Goal: Task Accomplishment & Management: Complete application form

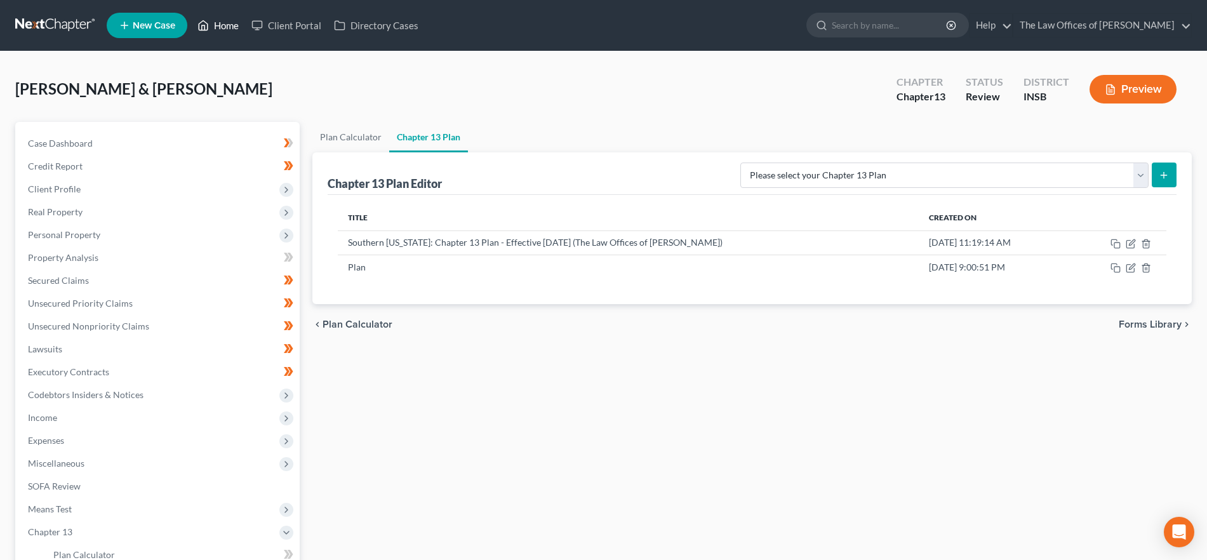
click at [218, 22] on link "Home" at bounding box center [218, 25] width 54 height 23
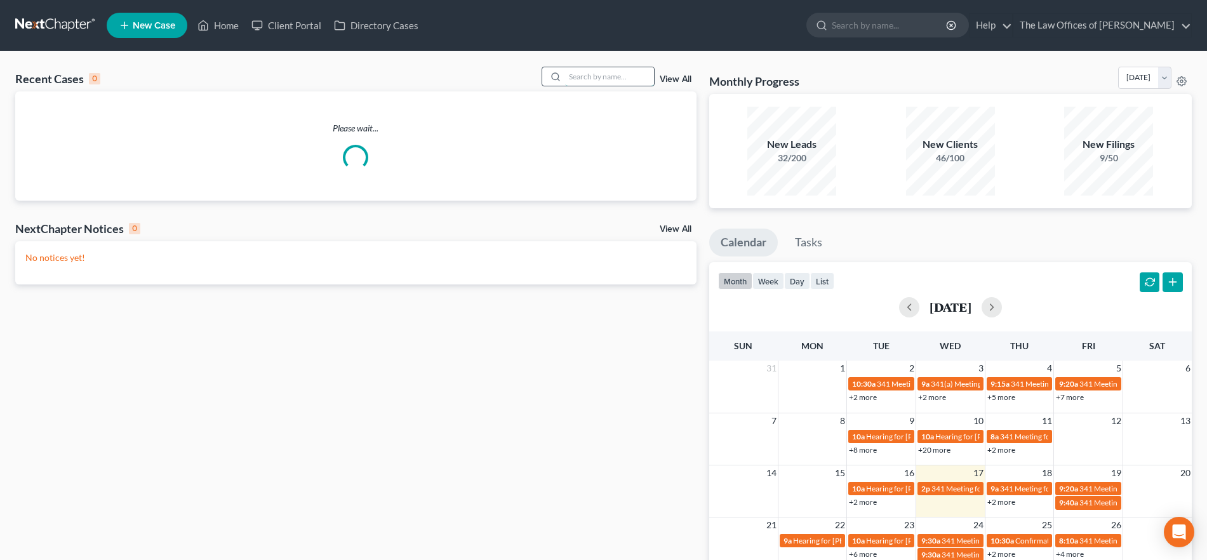
click at [620, 81] on input "search" at bounding box center [609, 76] width 89 height 18
type input "[PERSON_NAME]"
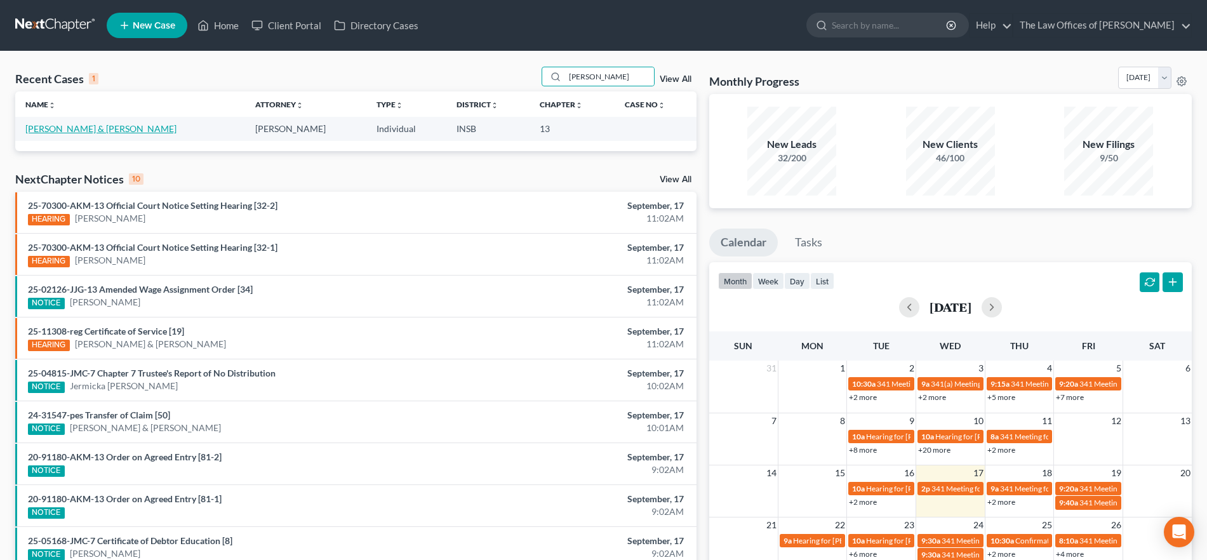
click at [83, 131] on link "[PERSON_NAME] & [PERSON_NAME]" at bounding box center [100, 128] width 151 height 11
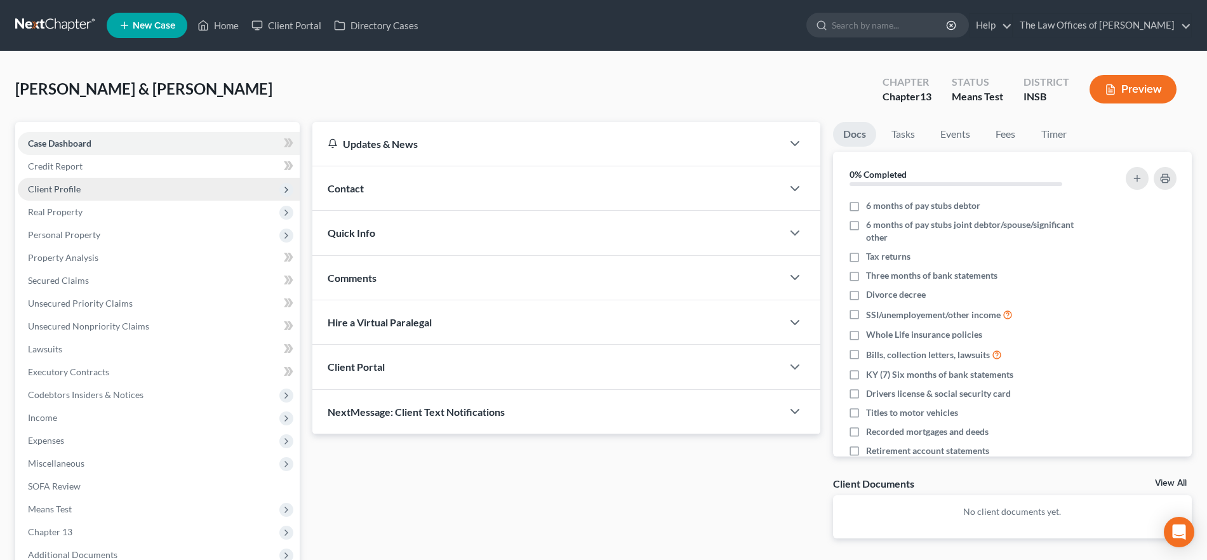
click at [69, 182] on span "Client Profile" at bounding box center [159, 189] width 282 height 23
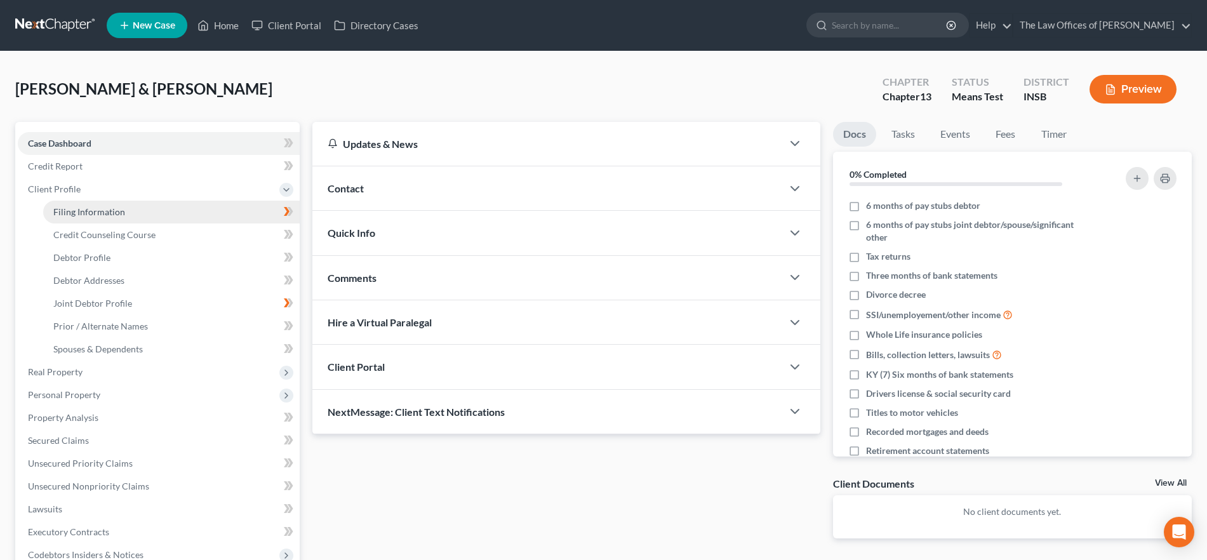
click at [78, 203] on link "Filing Information" at bounding box center [171, 212] width 256 height 23
select select "1"
select select "3"
select select "15"
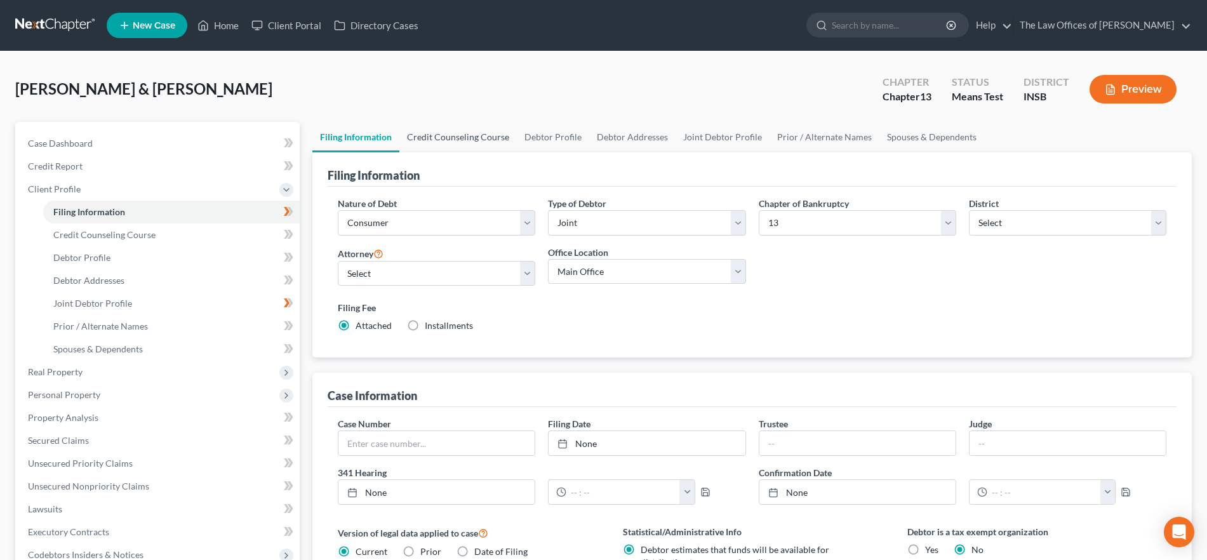
click at [434, 139] on link "Credit Counseling Course" at bounding box center [457, 137] width 117 height 30
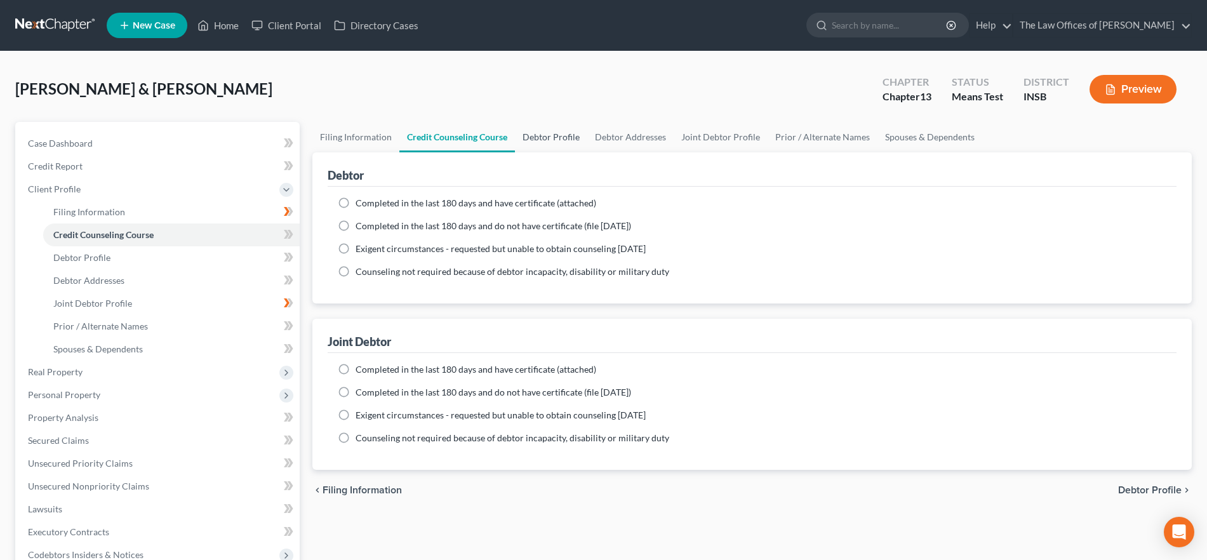
click at [550, 143] on link "Debtor Profile" at bounding box center [551, 137] width 72 height 30
select select "1"
select select "3"
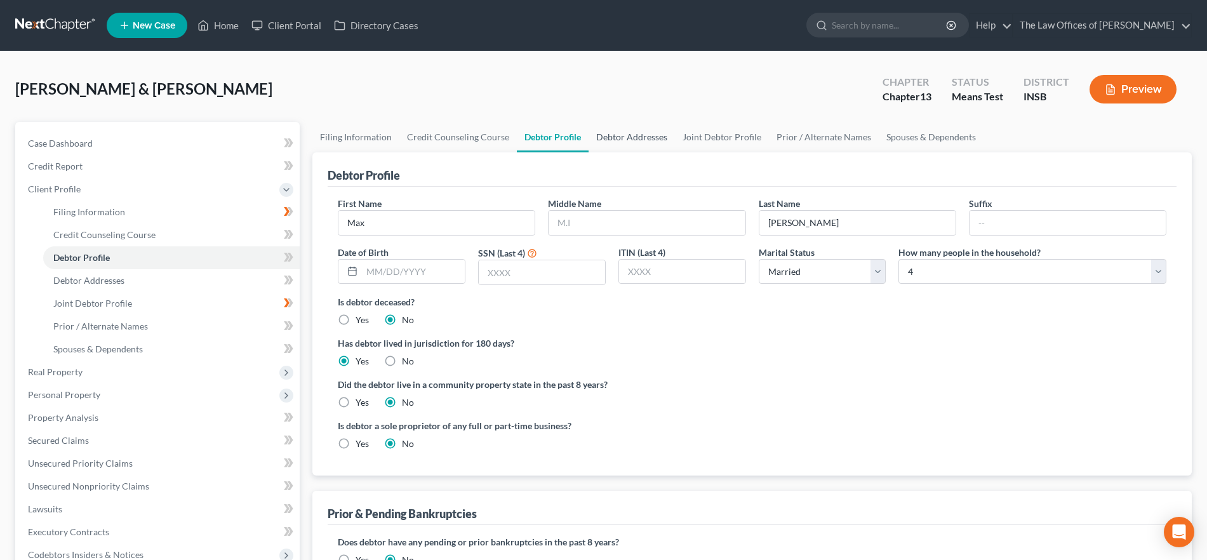
click at [622, 137] on link "Debtor Addresses" at bounding box center [632, 137] width 86 height 30
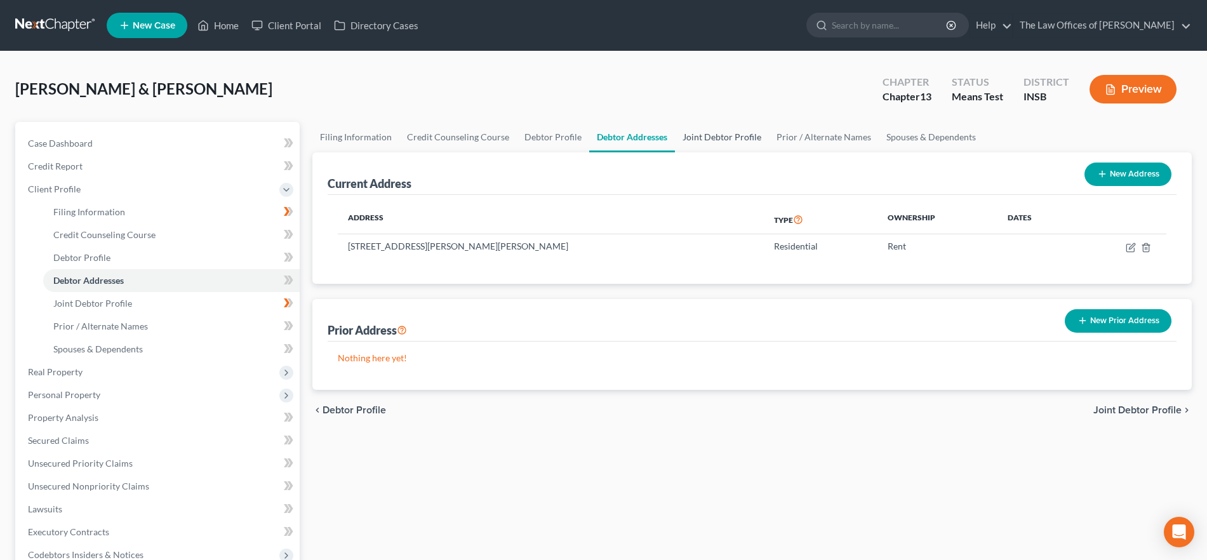
click at [737, 142] on link "Joint Debtor Profile" at bounding box center [722, 137] width 94 height 30
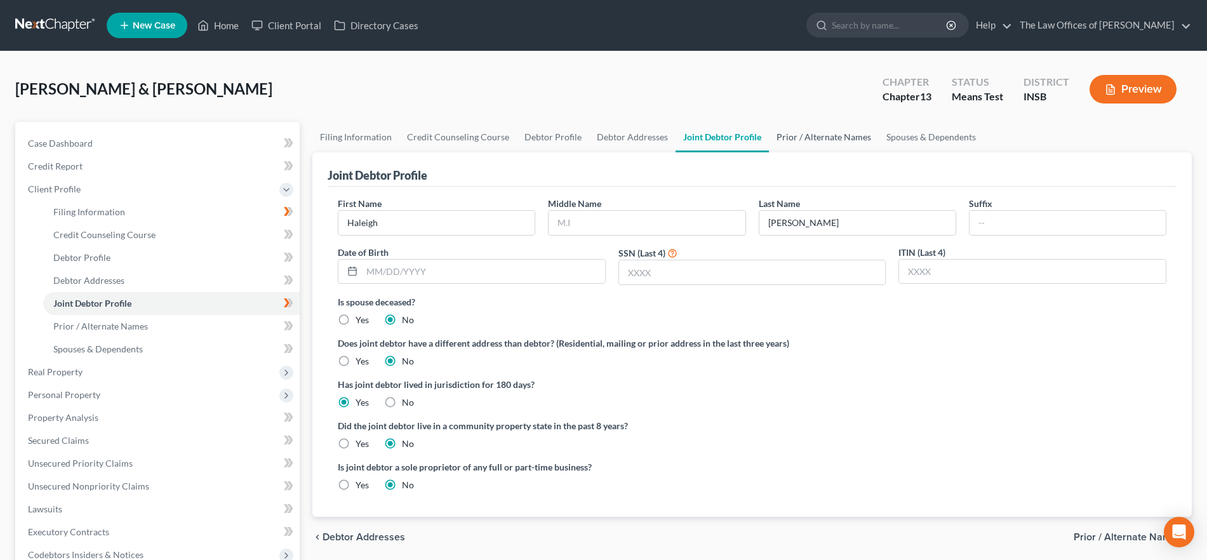
click at [785, 134] on link "Prior / Alternate Names" at bounding box center [824, 137] width 110 height 30
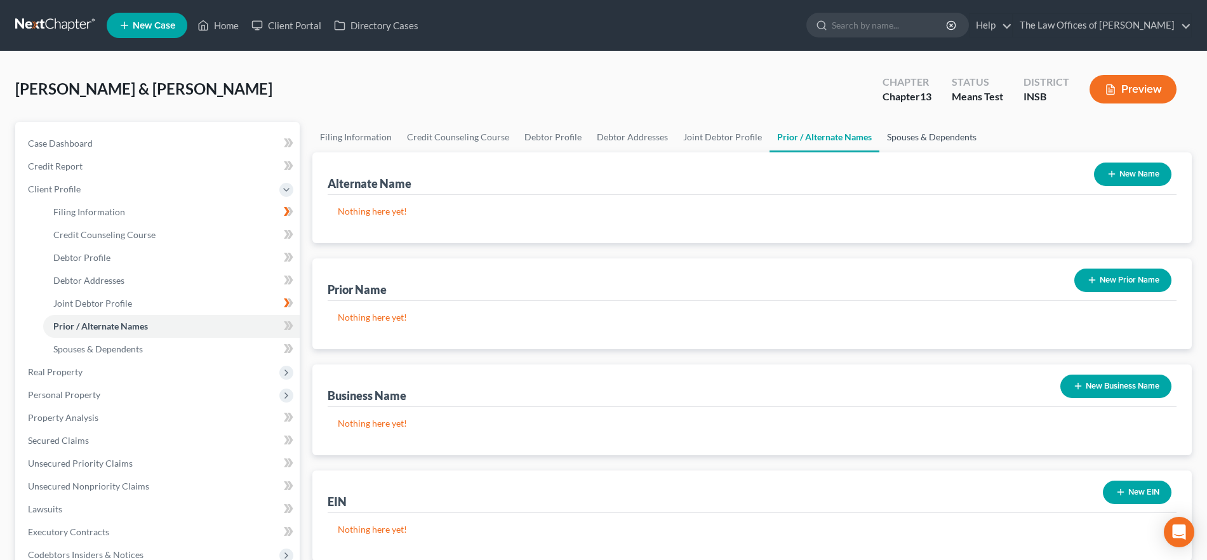
click at [939, 141] on link "Spouses & Dependents" at bounding box center [931, 137] width 105 height 30
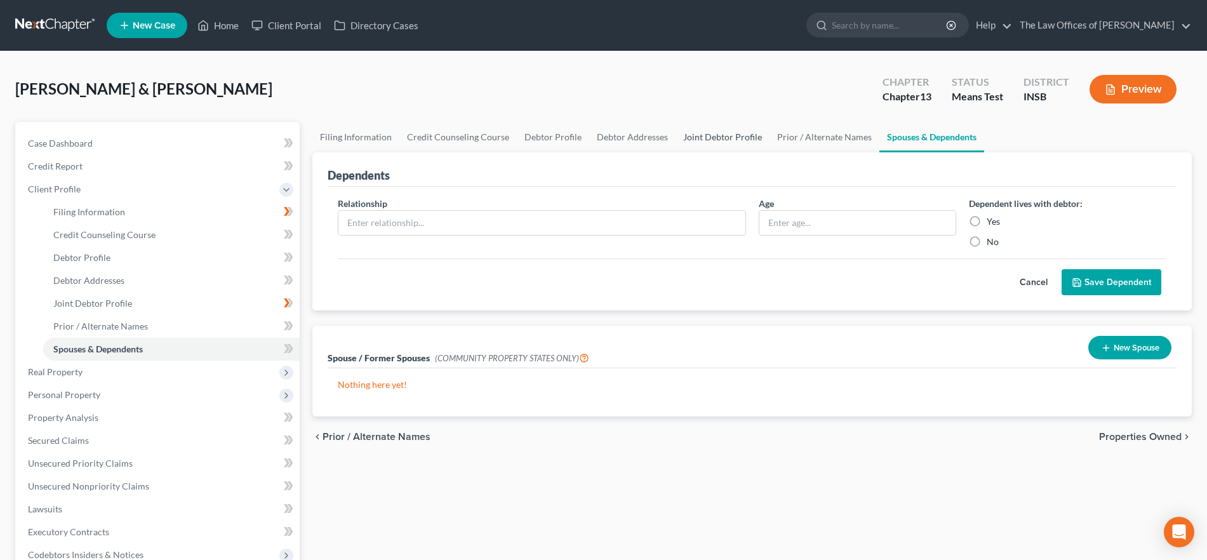
click at [721, 133] on link "Joint Debtor Profile" at bounding box center [723, 137] width 94 height 30
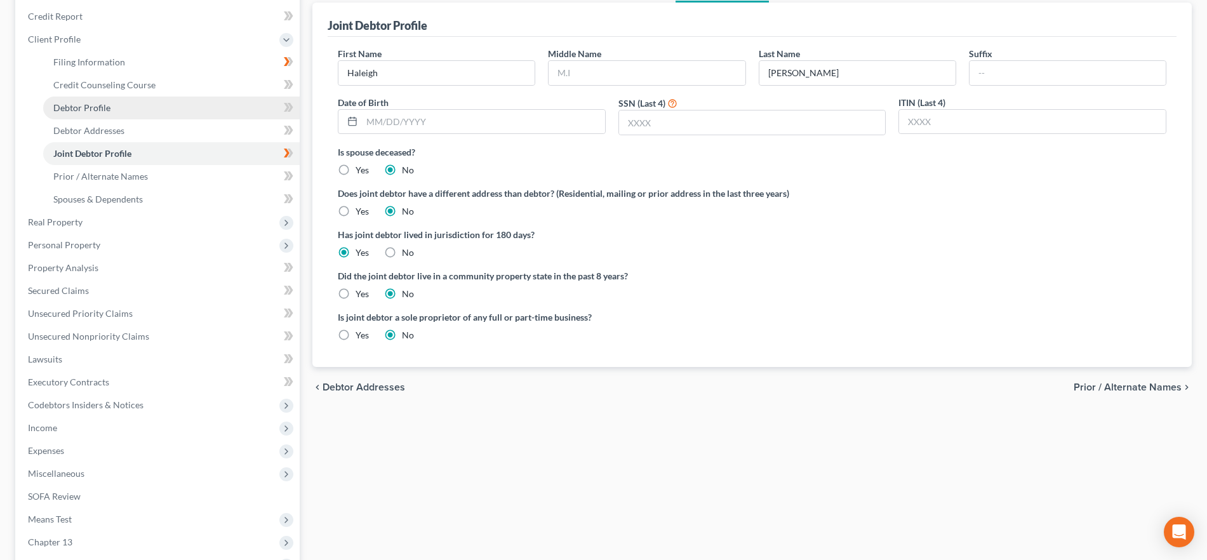
scroll to position [166, 0]
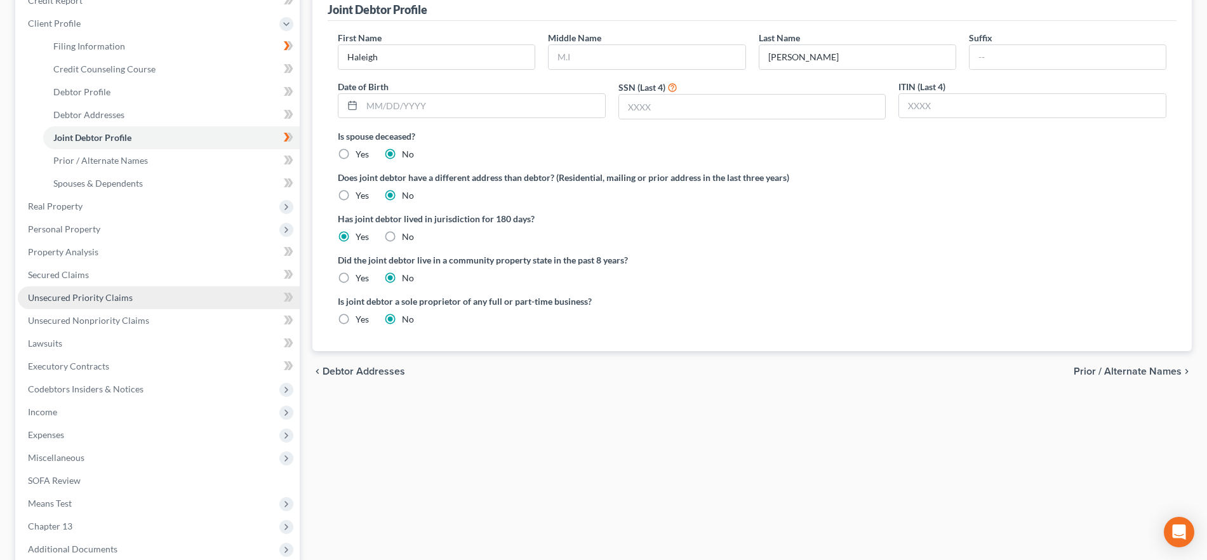
click at [81, 292] on span "Unsecured Priority Claims" at bounding box center [80, 297] width 105 height 11
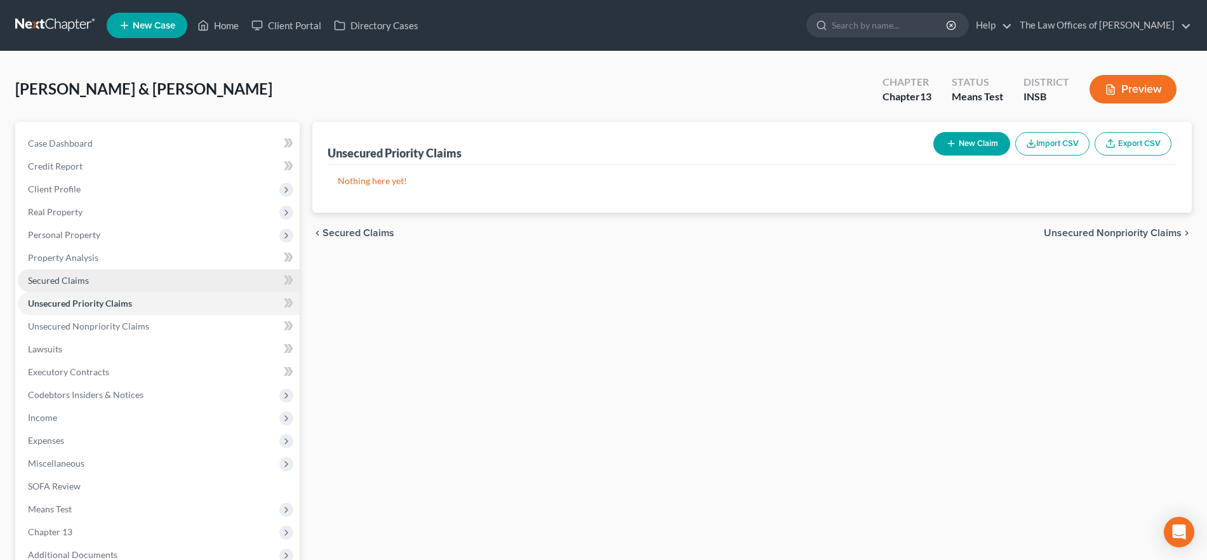
click at [88, 283] on link "Secured Claims" at bounding box center [159, 280] width 282 height 23
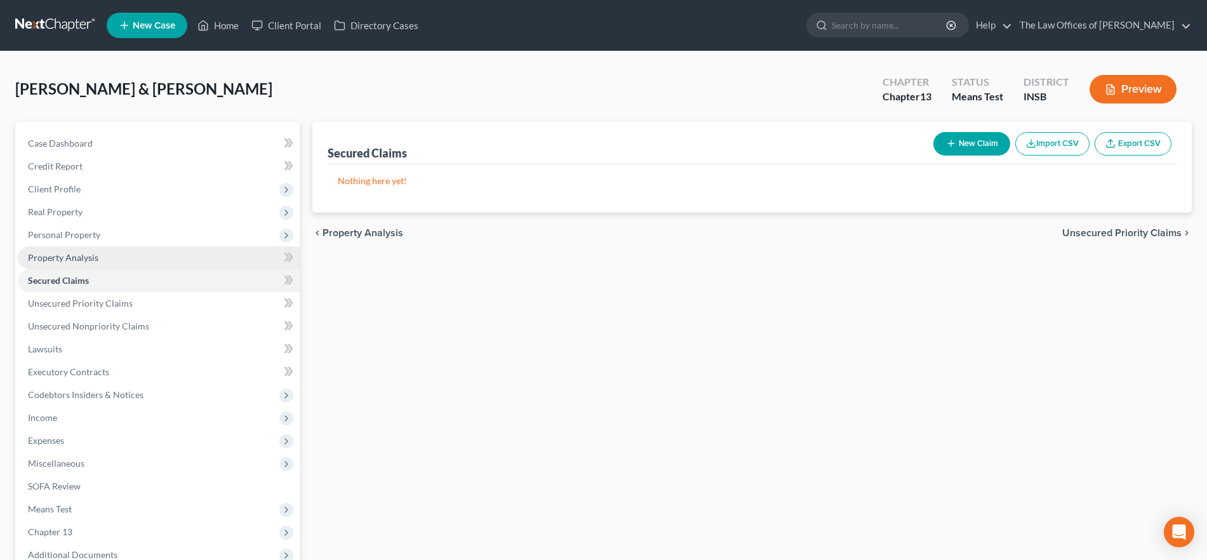
click at [97, 263] on link "Property Analysis" at bounding box center [159, 257] width 282 height 23
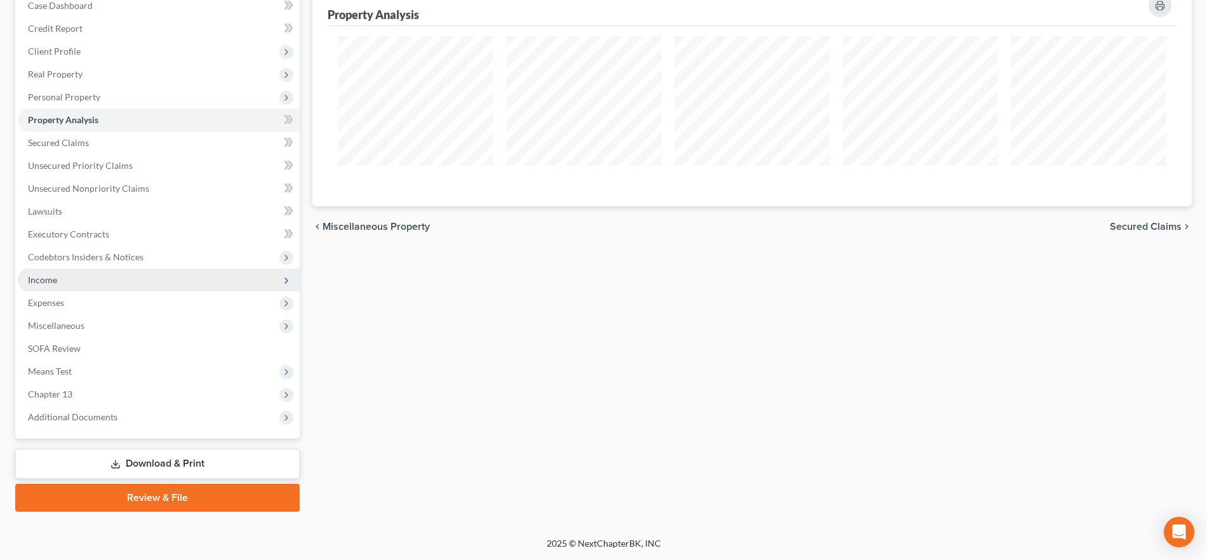
click at [83, 280] on span "Income" at bounding box center [159, 280] width 282 height 23
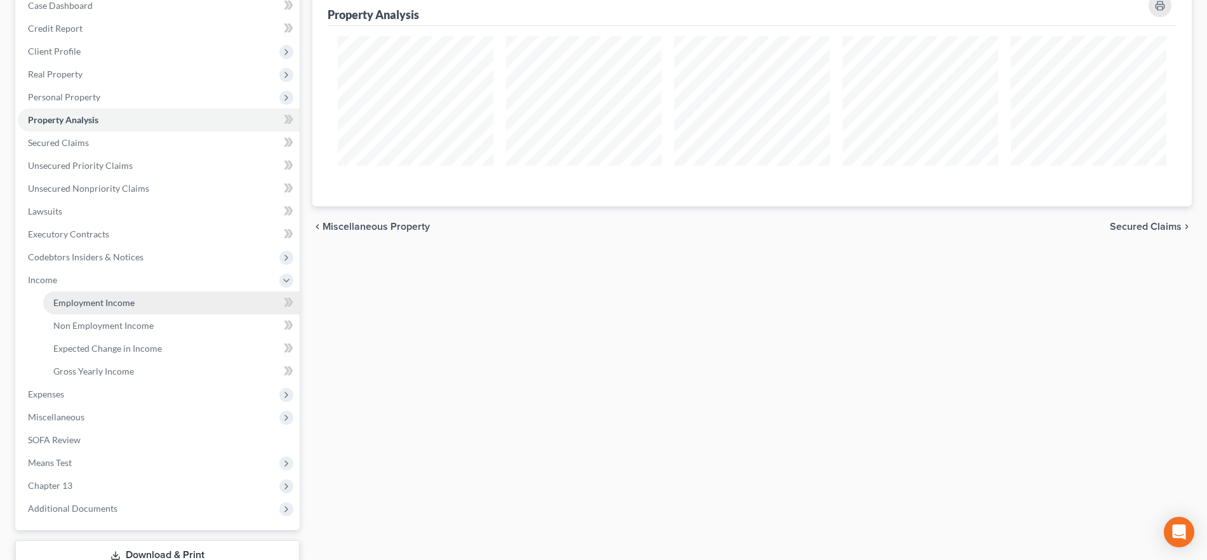
click at [86, 305] on span "Employment Income" at bounding box center [93, 302] width 81 height 11
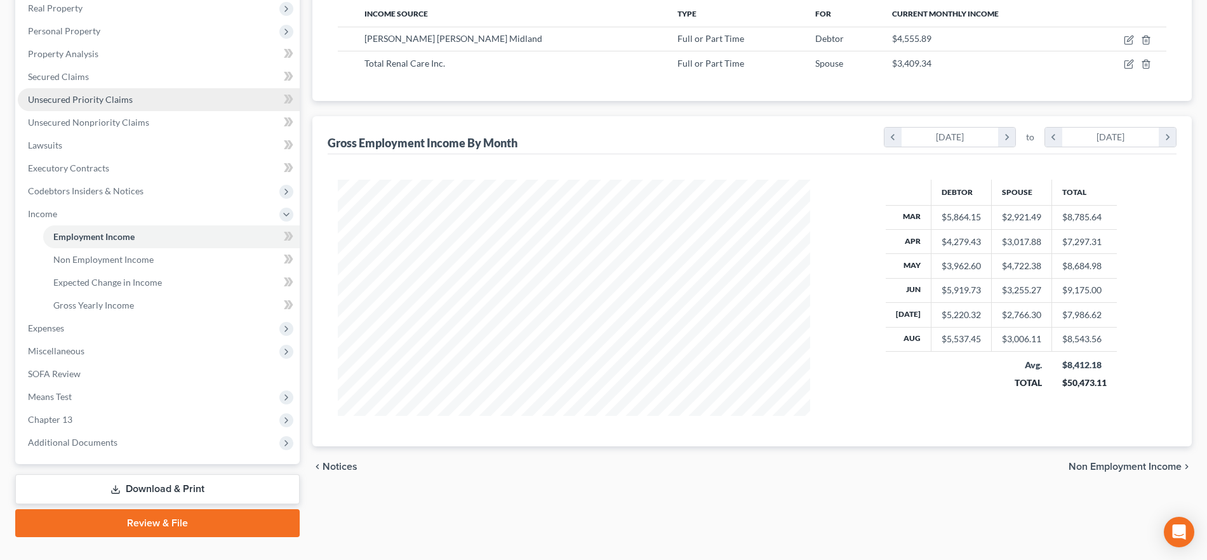
scroll to position [227, 0]
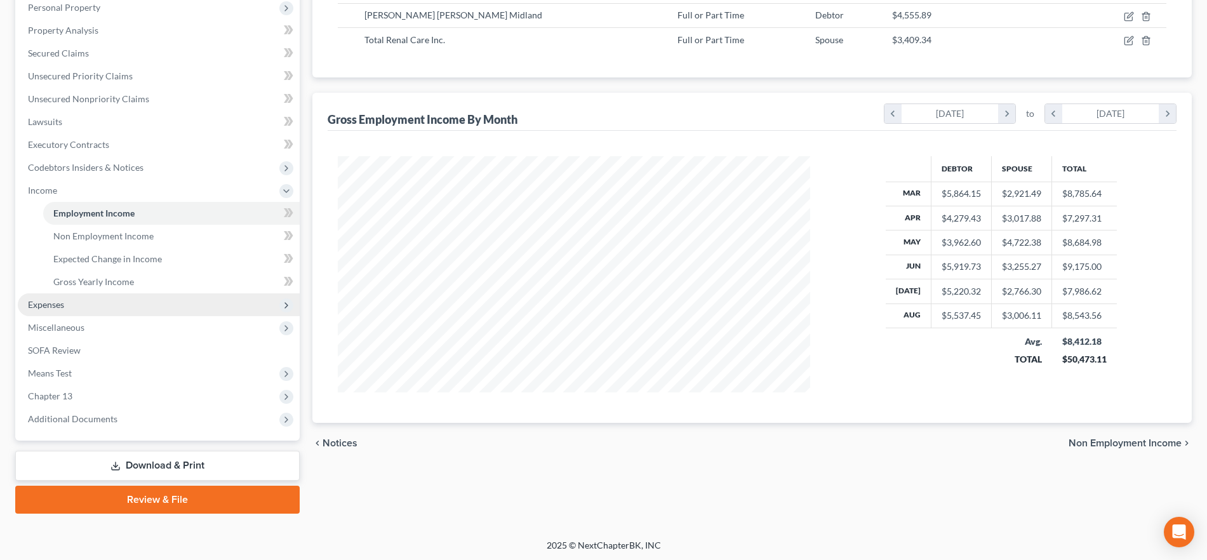
click at [55, 298] on span "Expenses" at bounding box center [159, 304] width 282 height 23
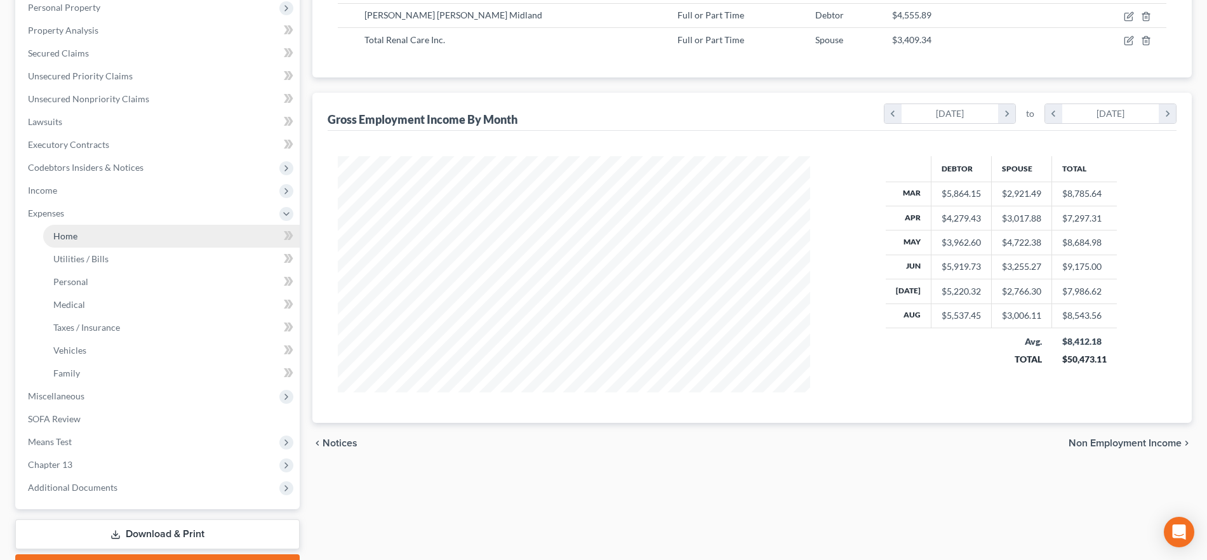
click at [90, 238] on link "Home" at bounding box center [171, 236] width 256 height 23
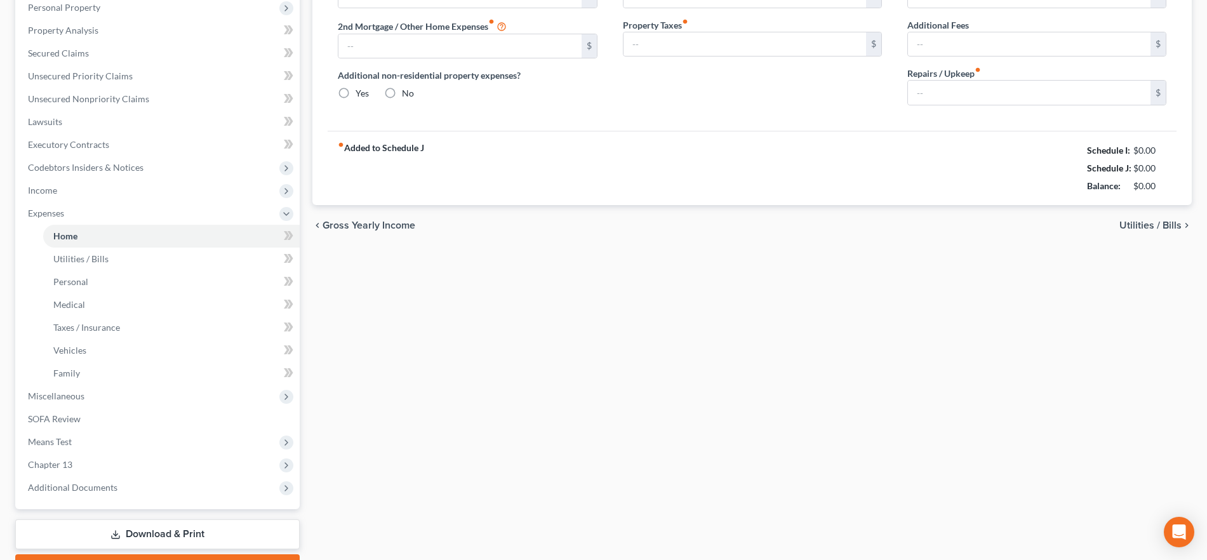
scroll to position [64, 0]
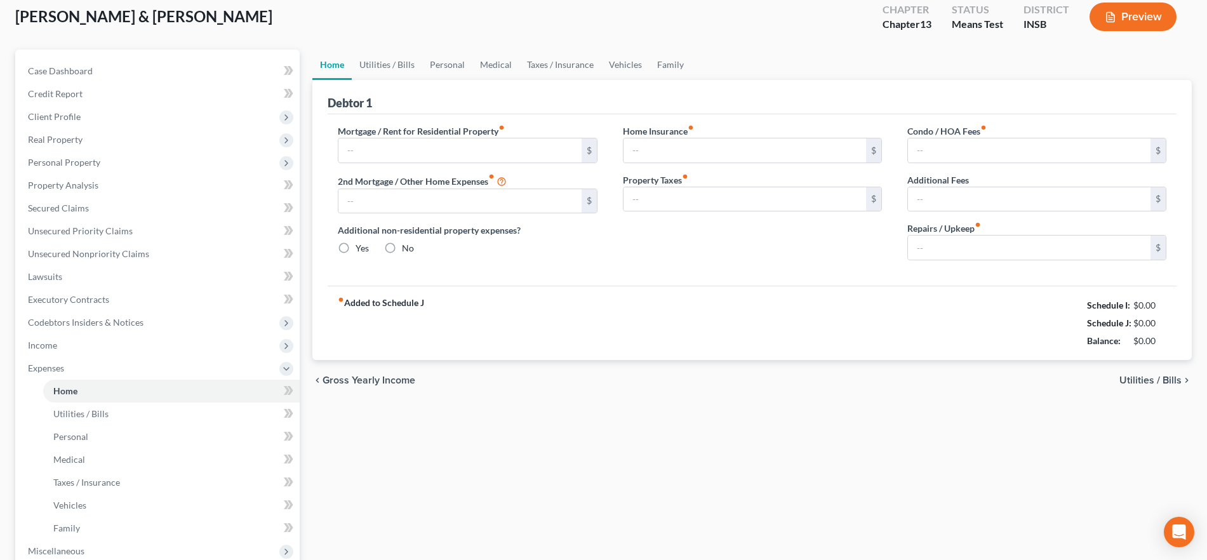
type input "900.00"
type input "0.00"
radio input "true"
type input "0.00"
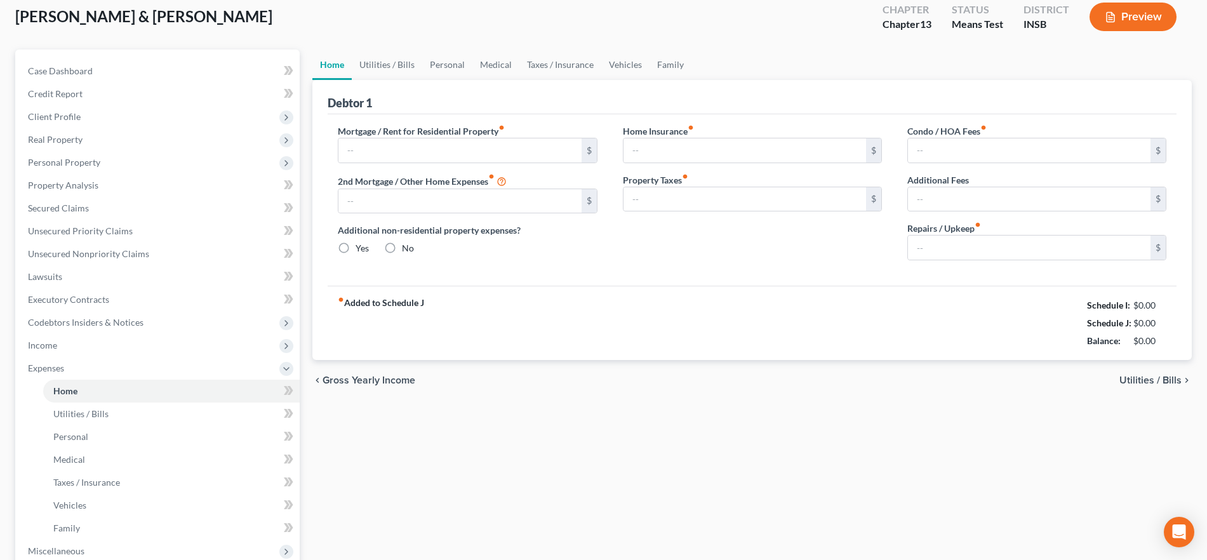
type input "0.00"
type input "50.00"
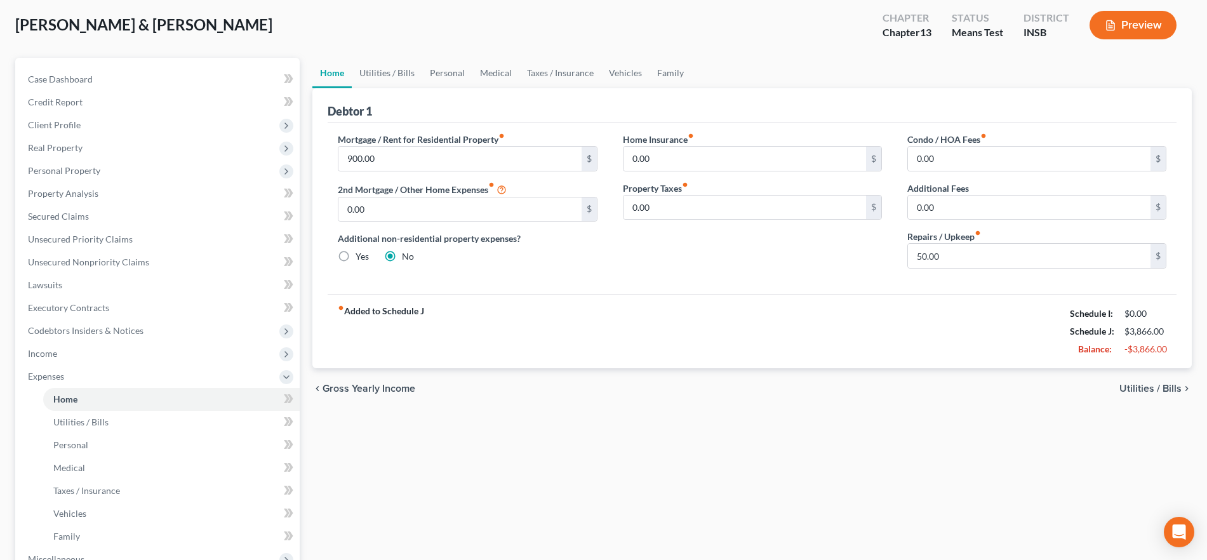
scroll to position [0, 0]
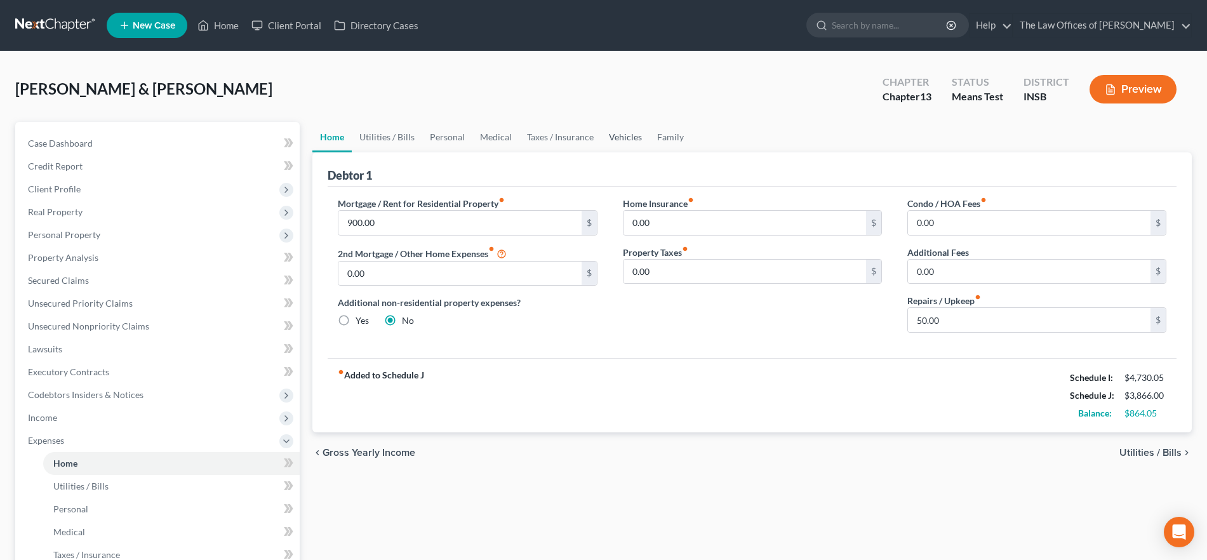
click at [616, 133] on link "Vehicles" at bounding box center [625, 137] width 48 height 30
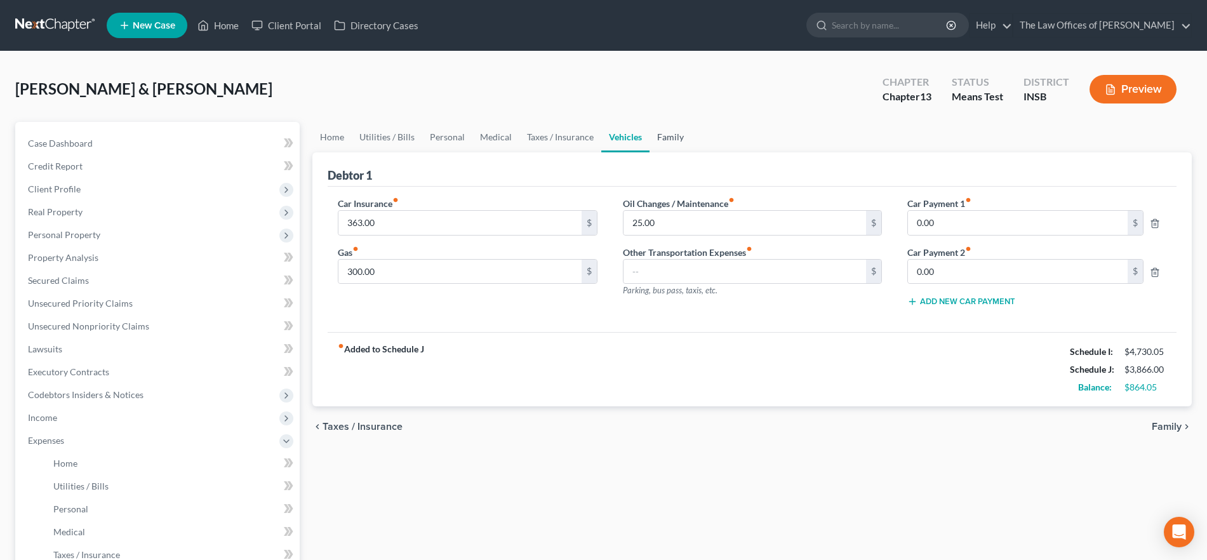
click at [676, 137] on link "Family" at bounding box center [670, 137] width 42 height 30
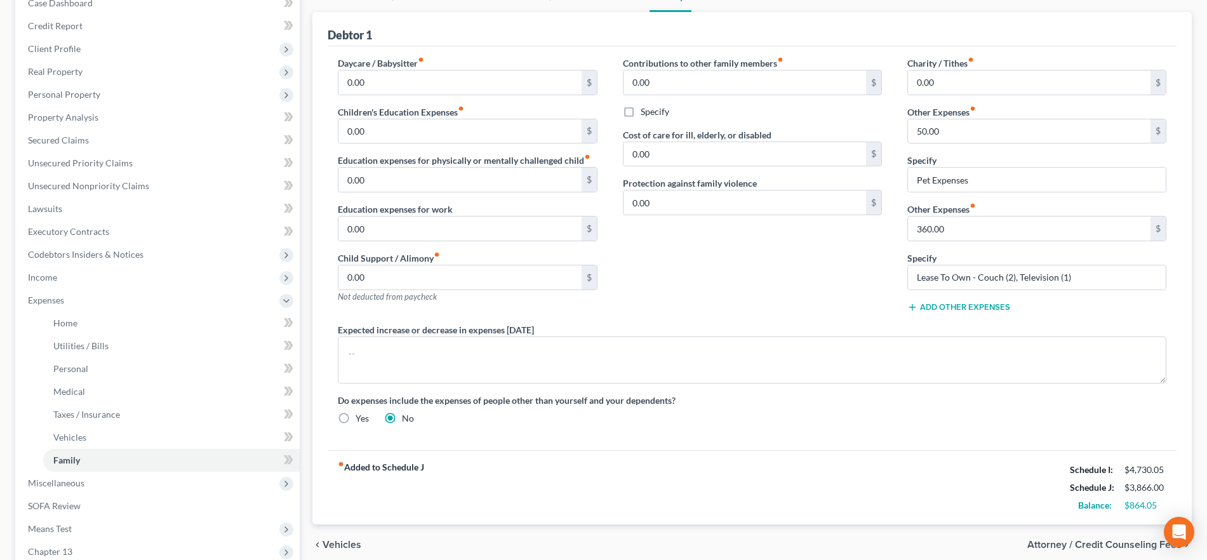
scroll to position [142, 0]
click at [114, 525] on span "Means Test" at bounding box center [159, 527] width 282 height 23
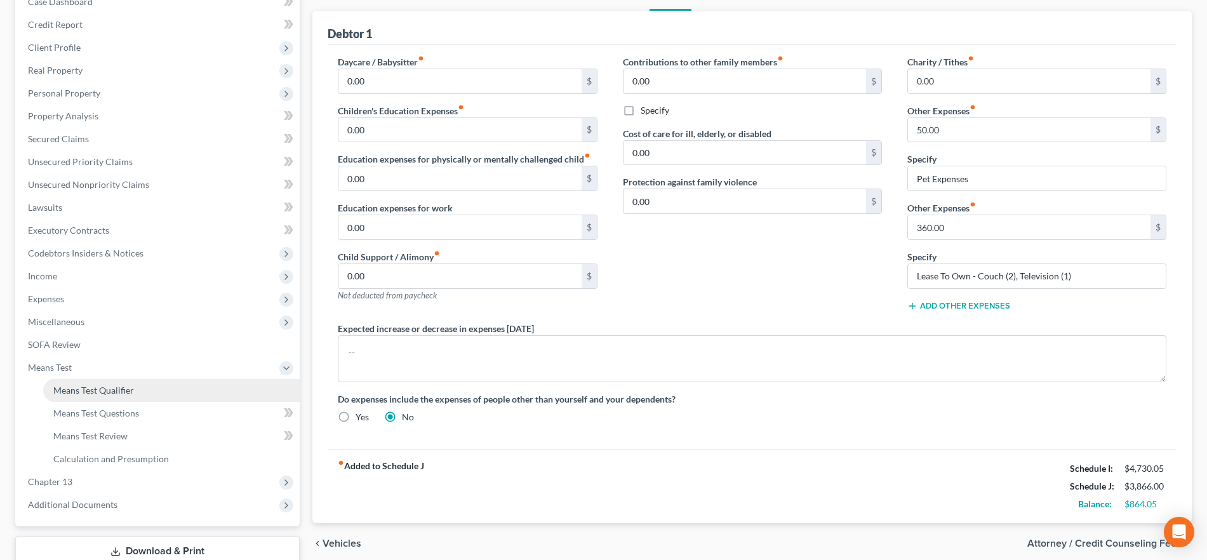
click at [114, 388] on span "Means Test Qualifier" at bounding box center [93, 390] width 81 height 11
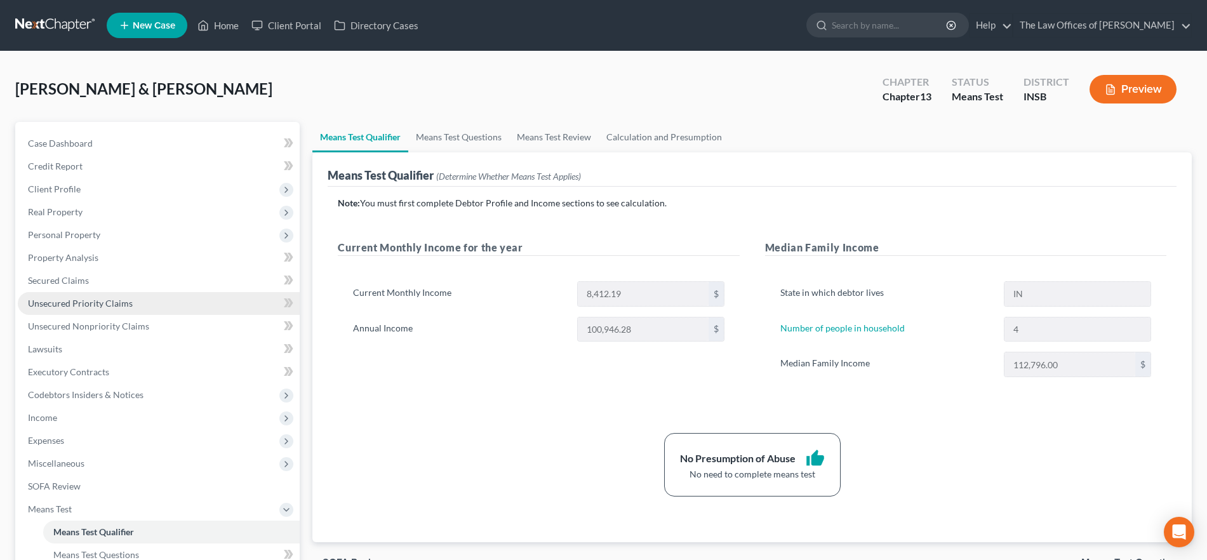
click at [104, 300] on span "Unsecured Priority Claims" at bounding box center [80, 303] width 105 height 11
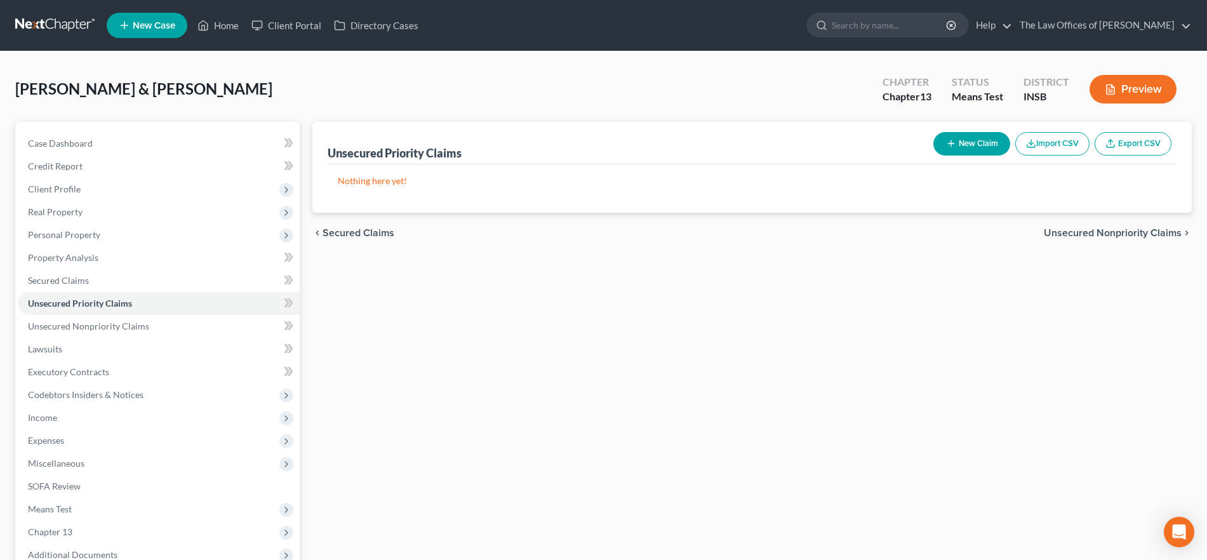
click at [982, 139] on button "New Claim" at bounding box center [971, 143] width 77 height 23
select select "2"
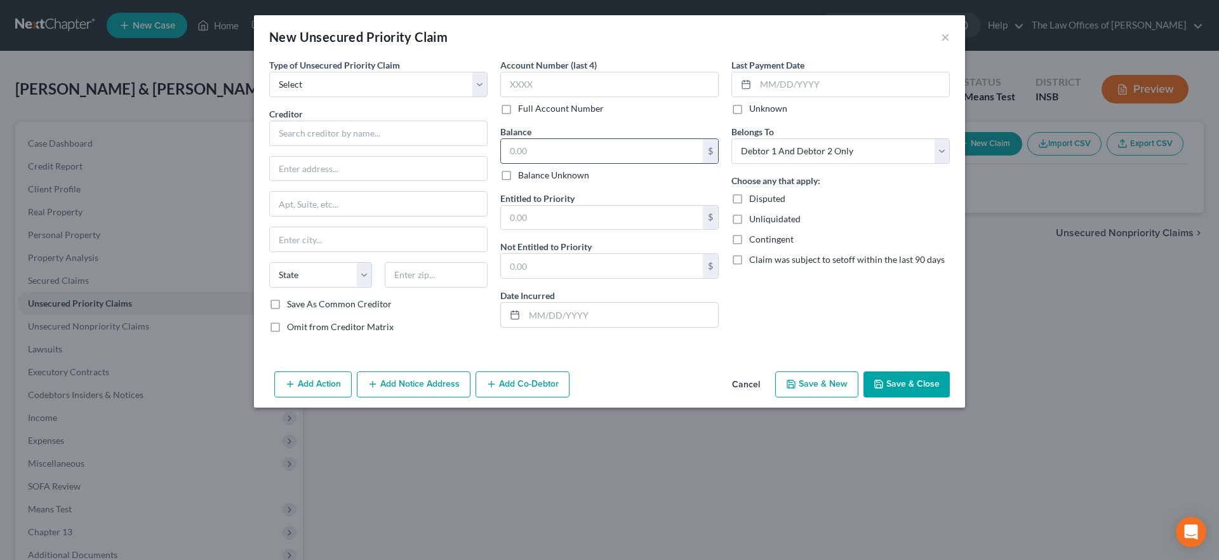
click at [563, 146] on input "text" at bounding box center [602, 151] width 202 height 24
click at [745, 379] on button "Cancel" at bounding box center [746, 385] width 48 height 25
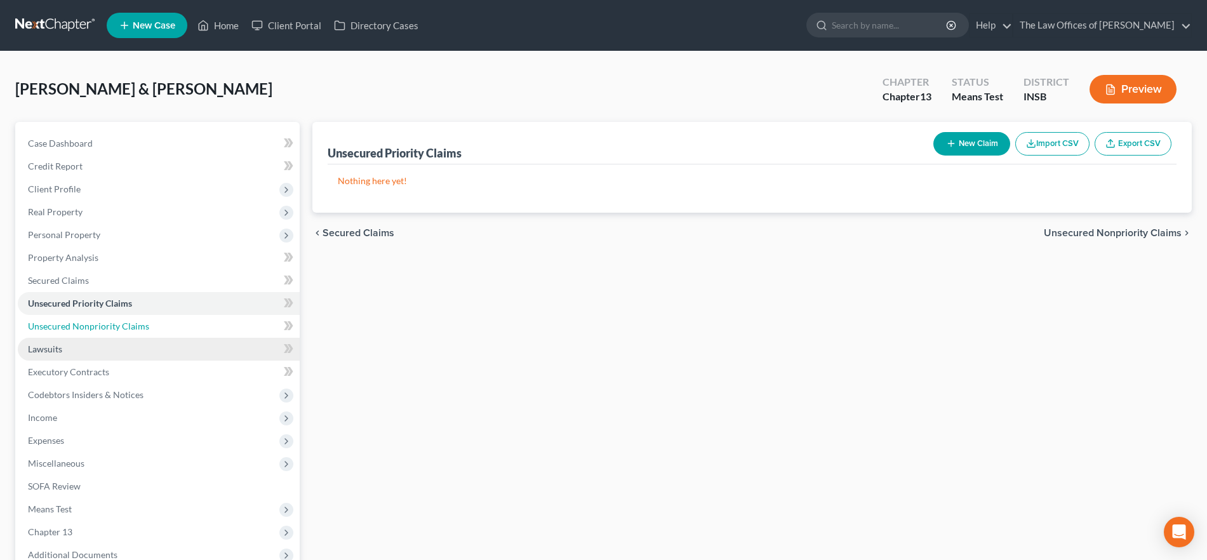
drag, startPoint x: 98, startPoint y: 323, endPoint x: 237, endPoint y: 342, distance: 140.9
click at [98, 323] on span "Unsecured Nonpriority Claims" at bounding box center [88, 326] width 121 height 11
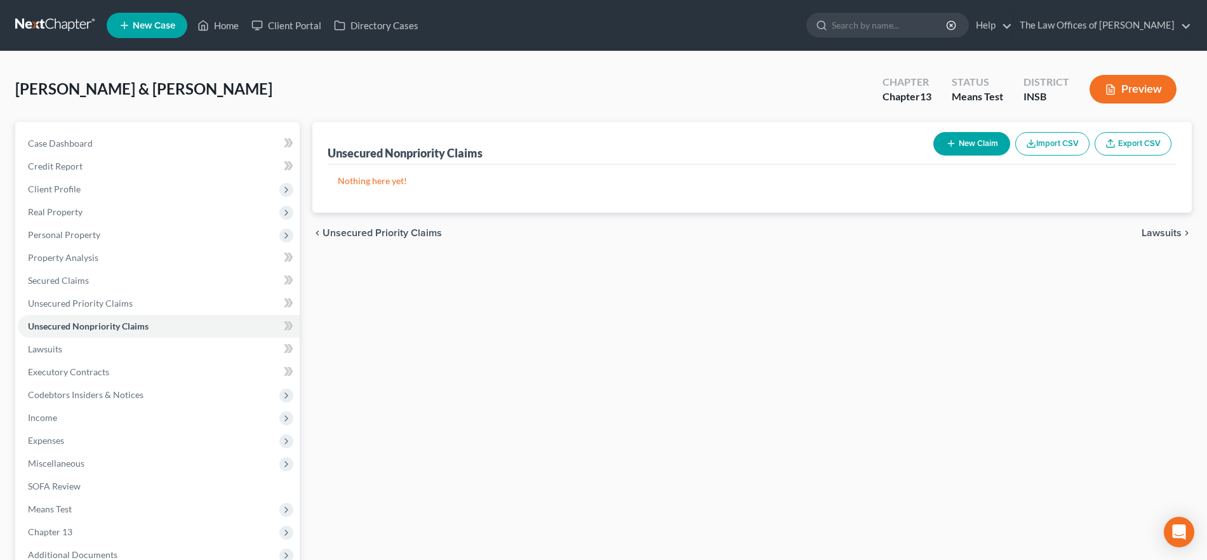
click at [950, 142] on icon "button" at bounding box center [951, 143] width 10 height 10
select select "2"
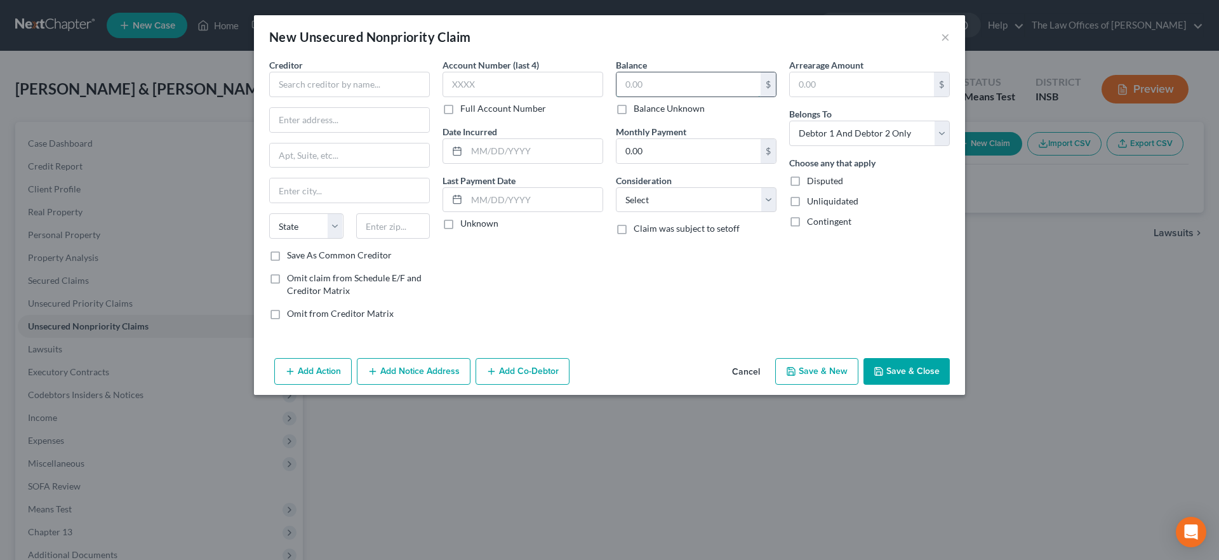
click at [672, 91] on input "text" at bounding box center [688, 84] width 144 height 24
type input "40,000"
click at [293, 93] on input "text" at bounding box center [349, 84] width 161 height 25
type input "test"
click at [895, 370] on button "Save & Close" at bounding box center [906, 371] width 86 height 27
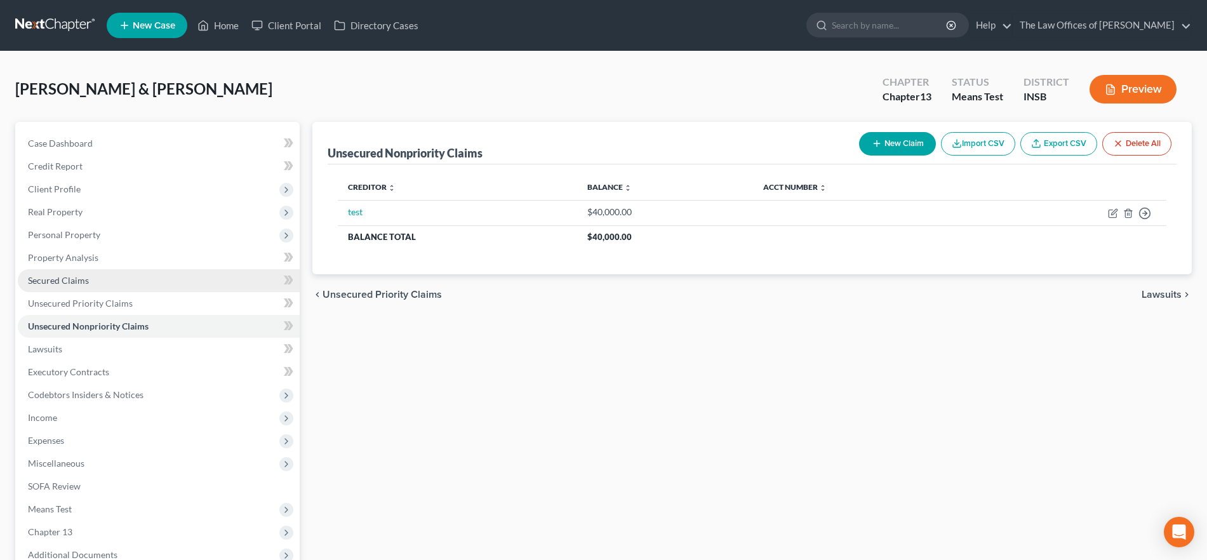
click at [105, 282] on link "Secured Claims" at bounding box center [159, 280] width 282 height 23
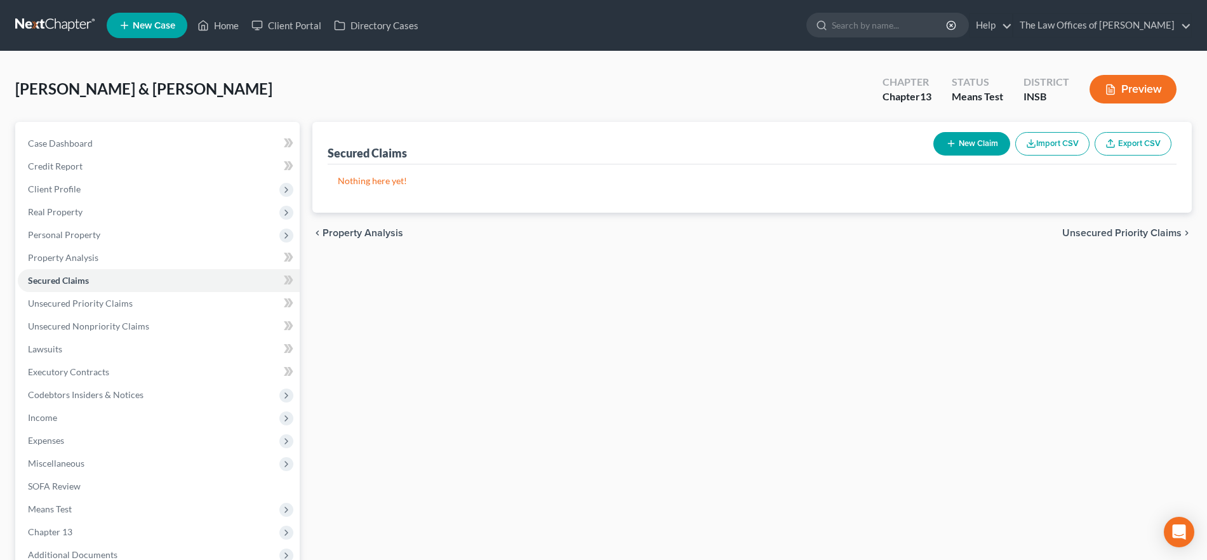
click at [954, 140] on button "New Claim" at bounding box center [971, 143] width 77 height 23
select select "2"
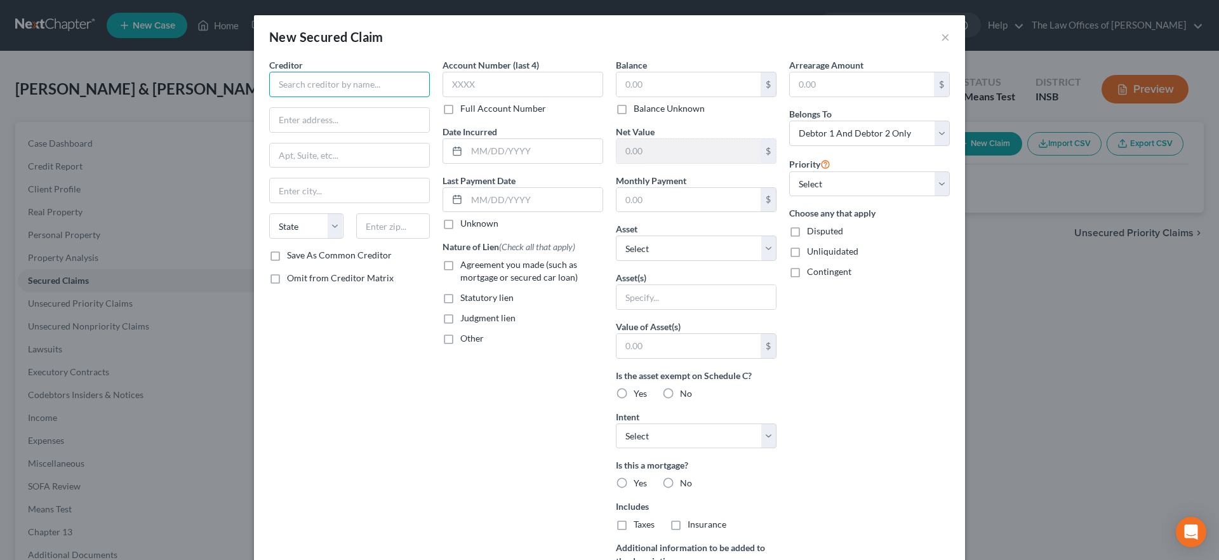
click at [315, 86] on input "text" at bounding box center [349, 84] width 161 height 25
type input "test"
click at [644, 78] on input "text" at bounding box center [688, 84] width 144 height 24
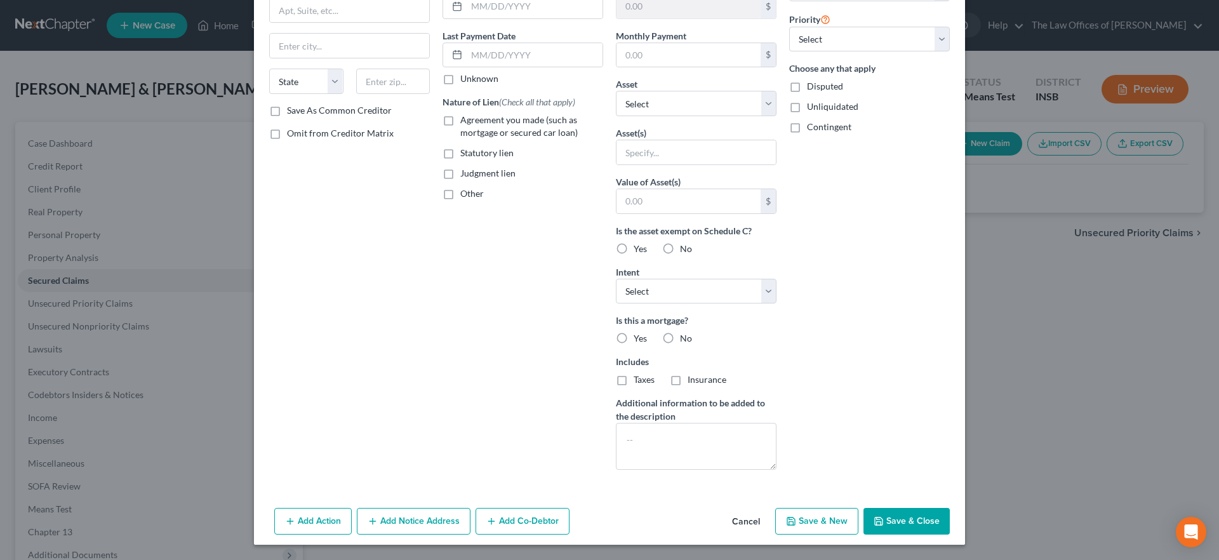
type input "40,000"
click at [905, 510] on button "Save & Close" at bounding box center [906, 521] width 86 height 27
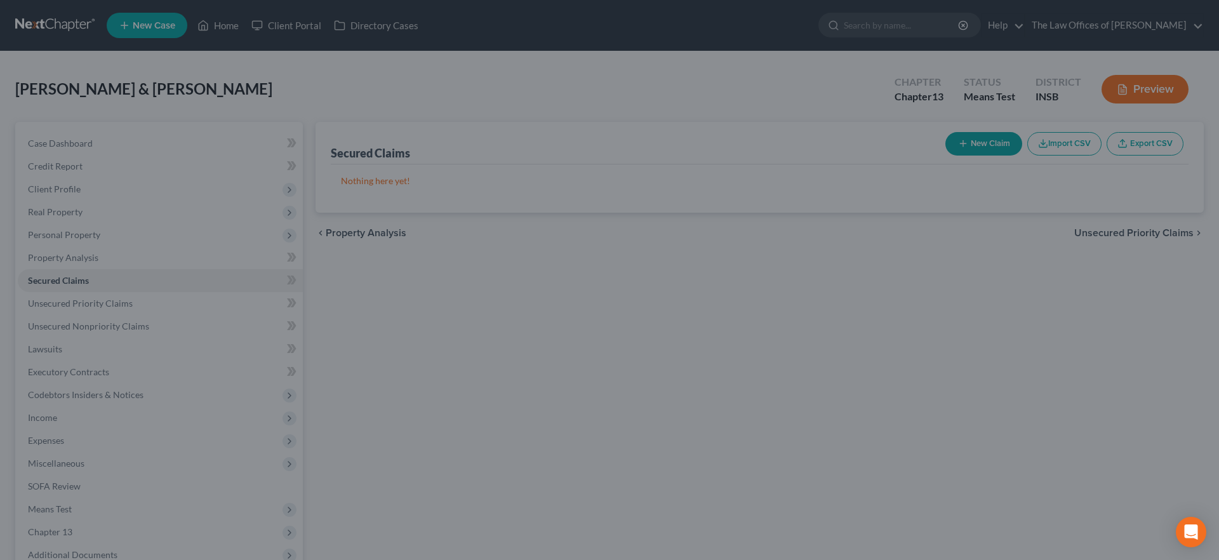
scroll to position [6, 0]
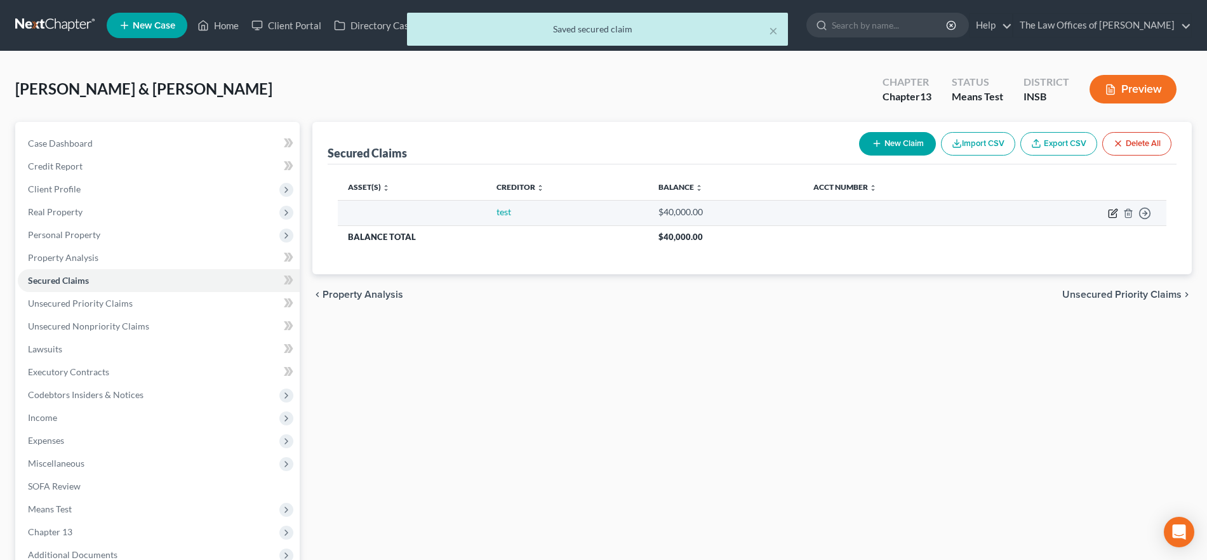
click at [1110, 211] on icon "button" at bounding box center [1113, 213] width 10 height 10
select select "2"
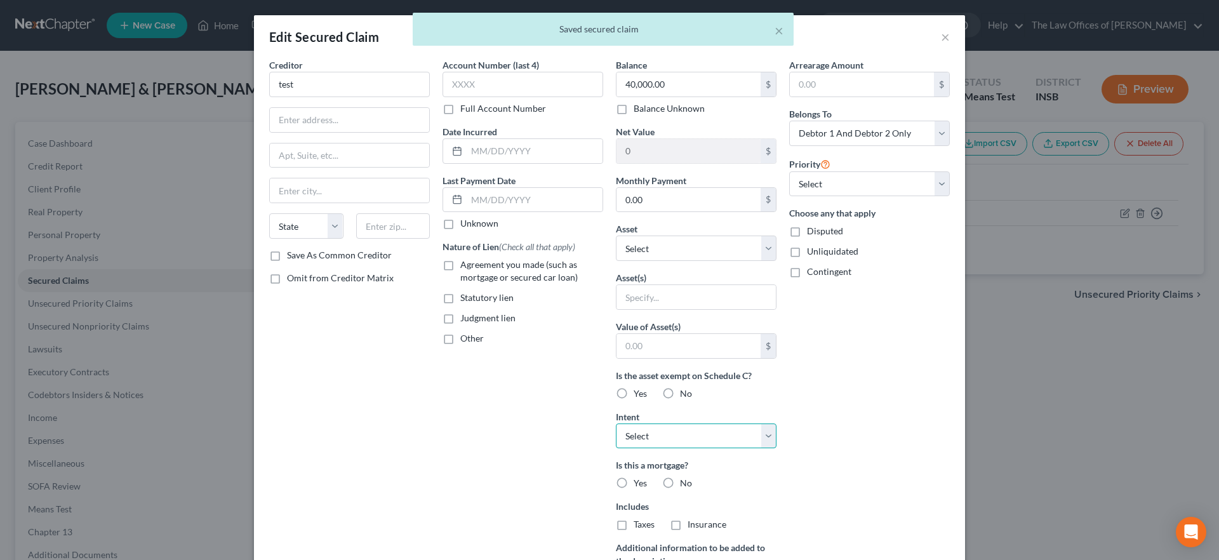
click at [672, 444] on select "Select Surrender Redeem Reaffirm Avoid Other" at bounding box center [696, 435] width 161 height 25
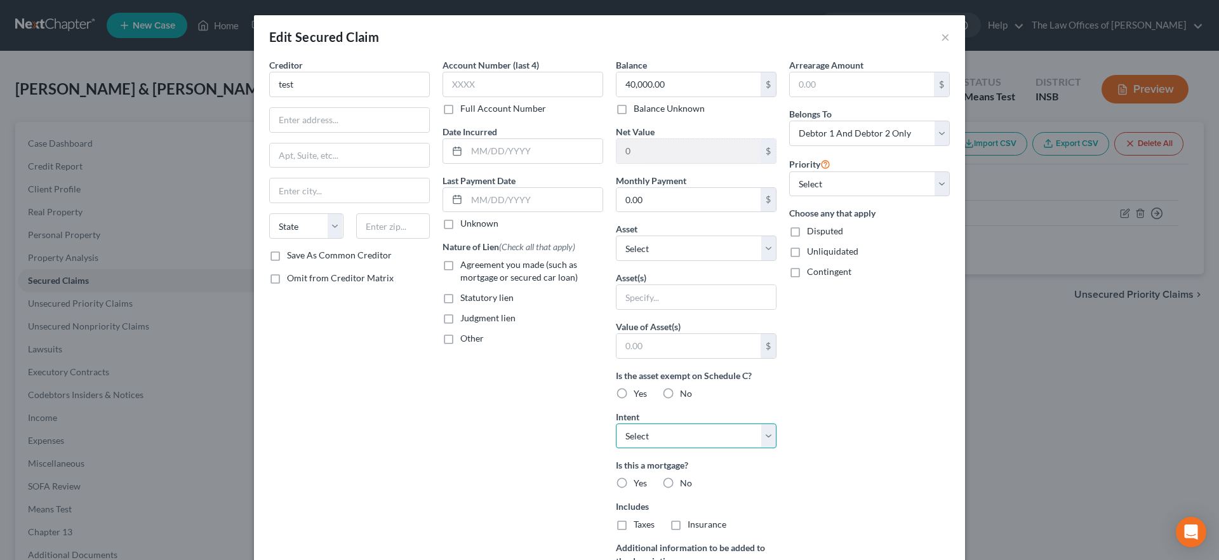
select select "2"
click at [616, 423] on select "Select Surrender Redeem Reaffirm Avoid Other" at bounding box center [696, 435] width 161 height 25
click at [460, 265] on label "Agreement you made (such as mortgage or secured car loan)" at bounding box center [531, 270] width 143 height 25
click at [465, 265] on input "Agreement you made (such as mortgage or secured car loan)" at bounding box center [469, 262] width 8 height 8
checkbox input "true"
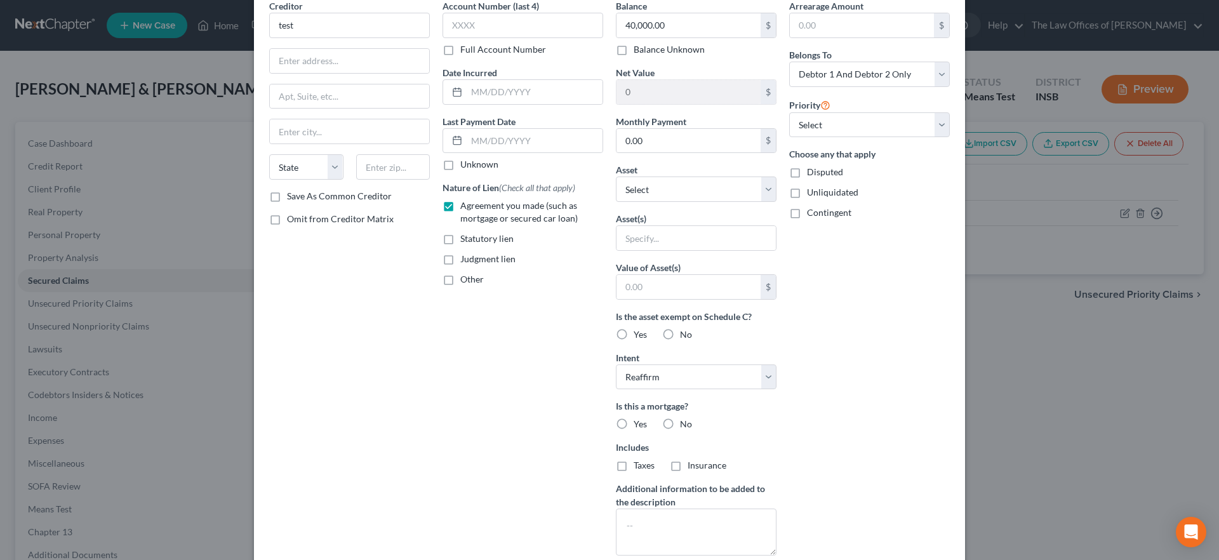
scroll to position [155, 0]
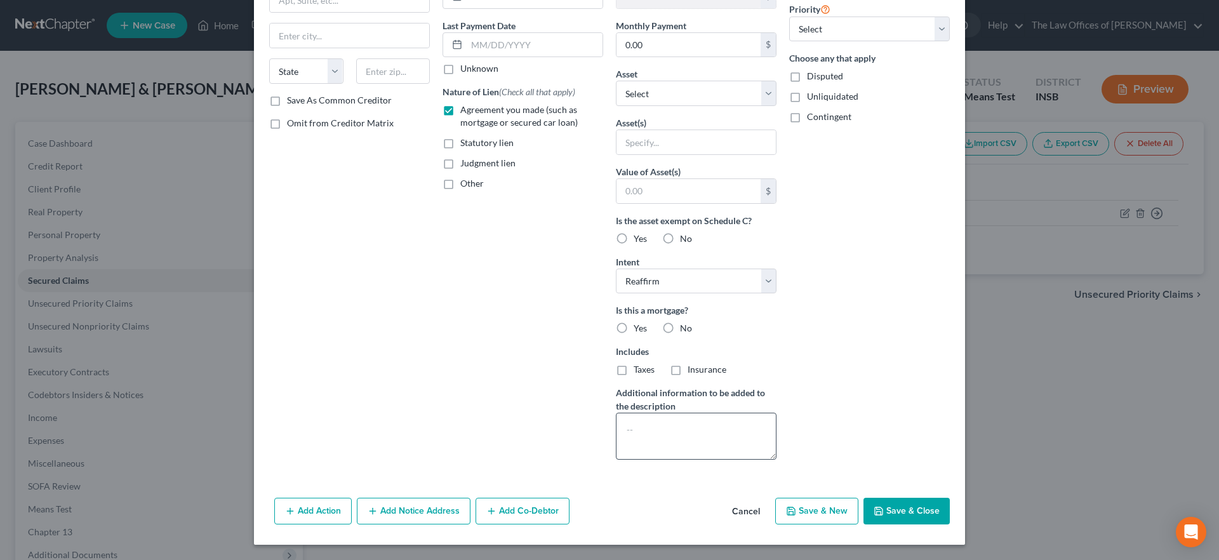
click at [886, 500] on button "Save & Close" at bounding box center [906, 511] width 86 height 27
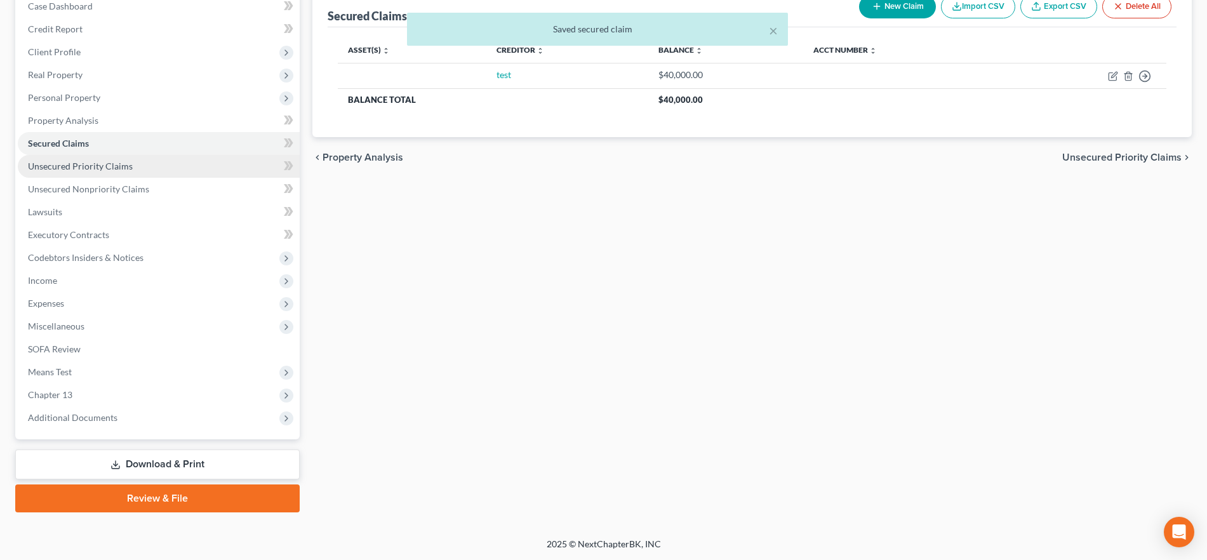
scroll to position [138, 0]
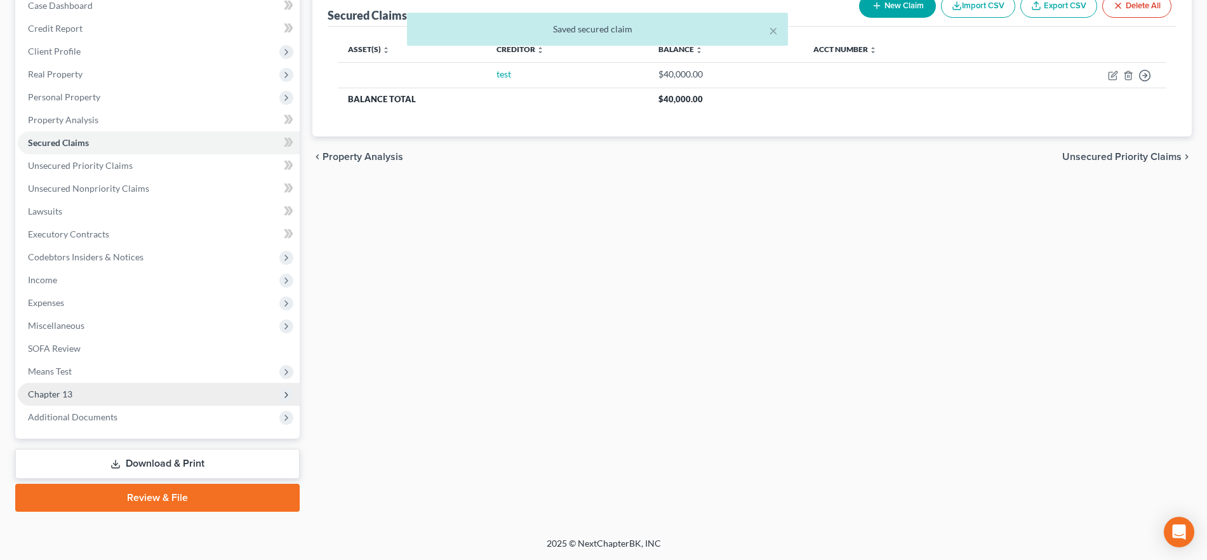
drag, startPoint x: 80, startPoint y: 392, endPoint x: 91, endPoint y: 395, distance: 11.7
click at [80, 392] on span "Chapter 13" at bounding box center [159, 394] width 282 height 23
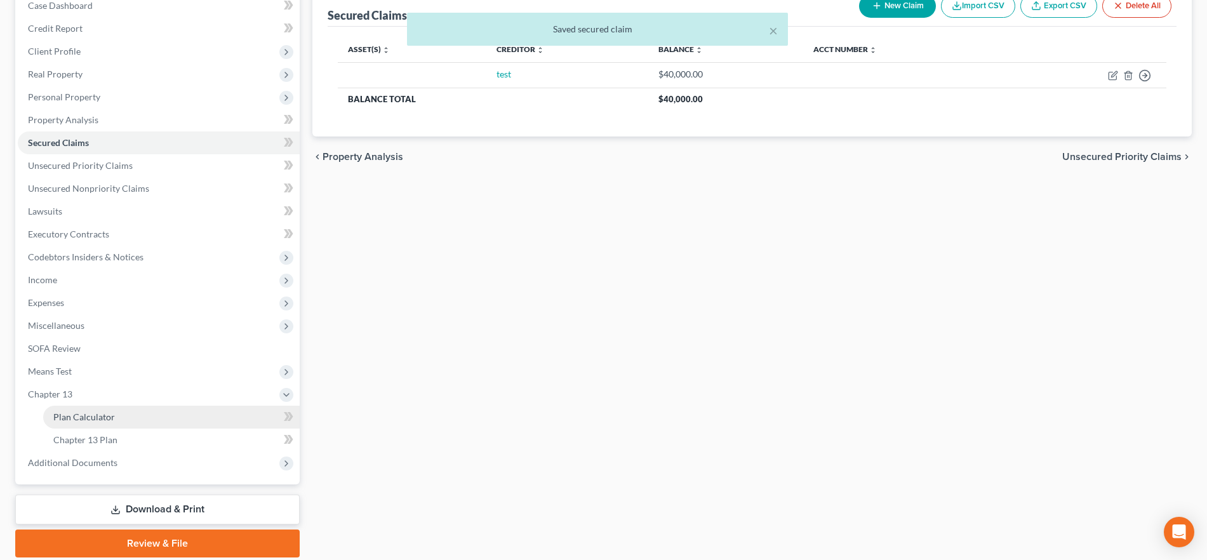
click at [197, 418] on link "Plan Calculator" at bounding box center [171, 417] width 256 height 23
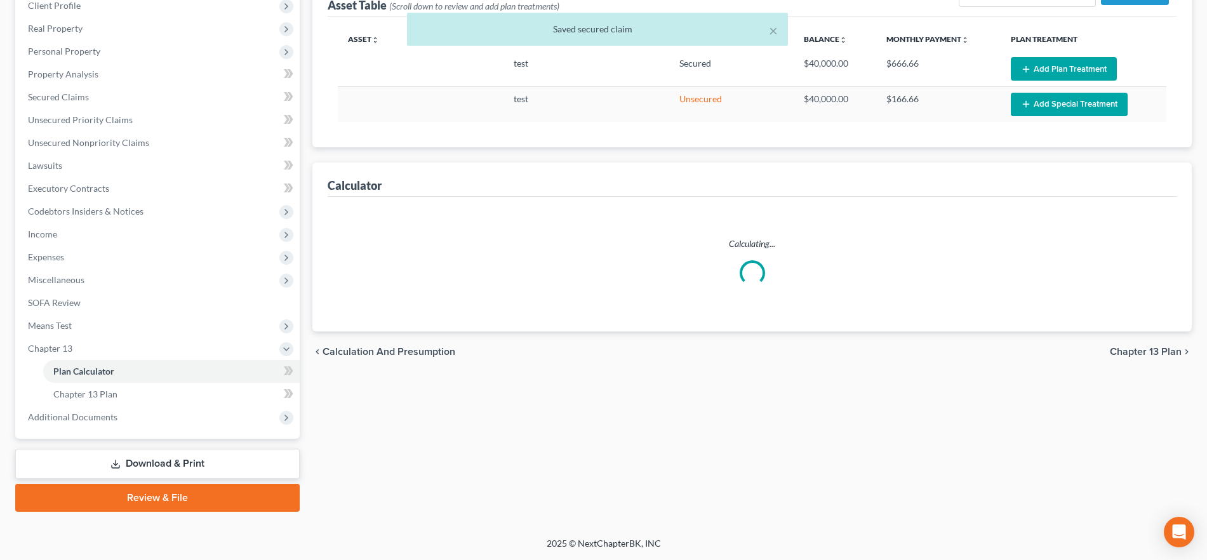
select select "59"
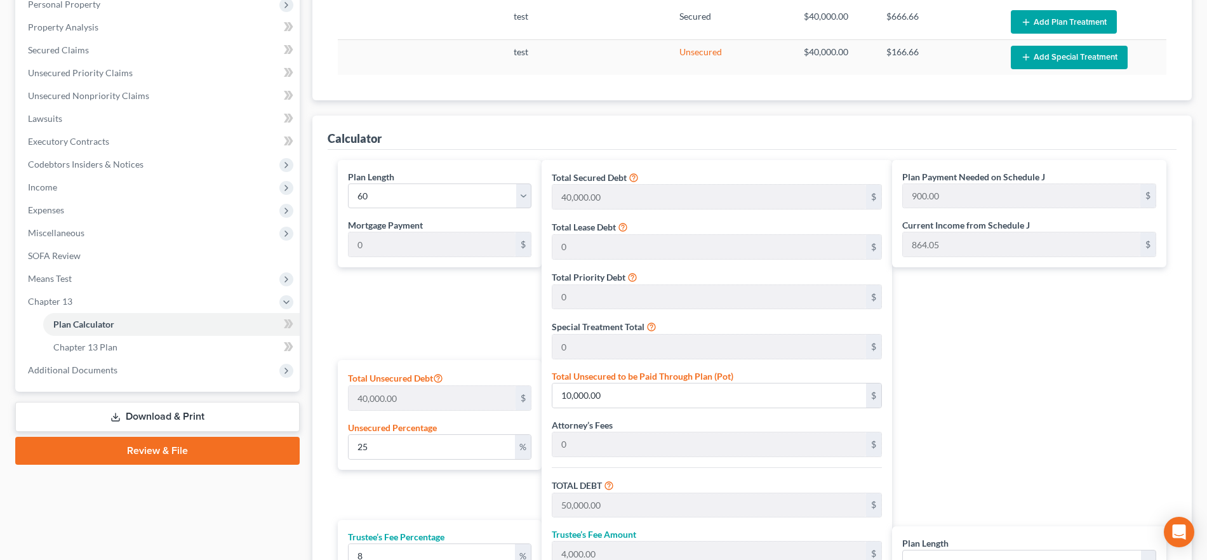
scroll to position [347, 0]
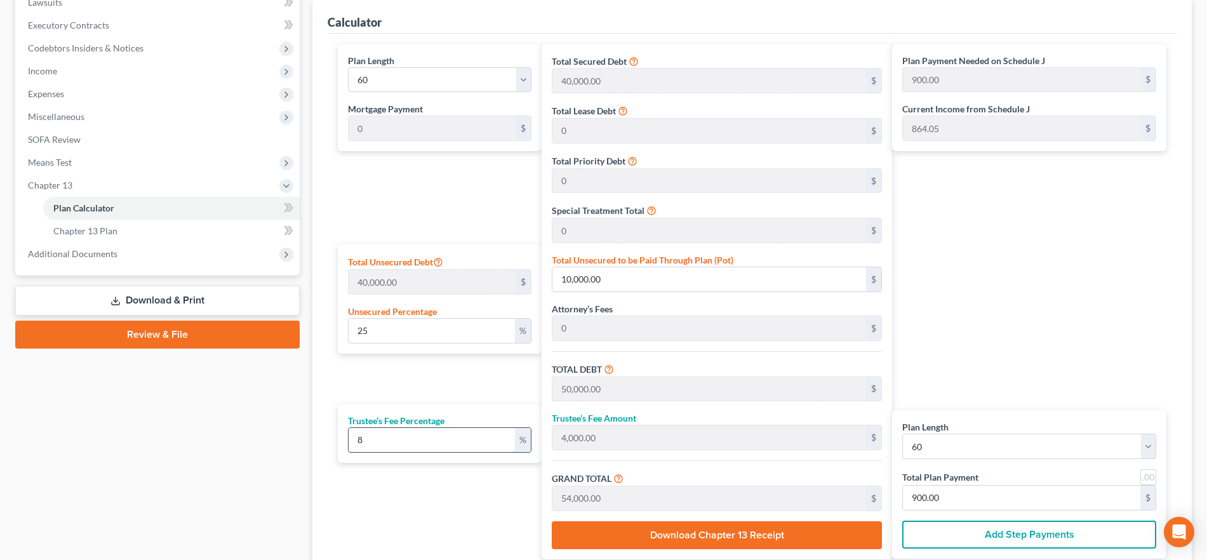
click at [422, 448] on input "8" at bounding box center [432, 440] width 166 height 24
type input "0"
type input "9"
type input "4,500.00"
type input "54,500.00"
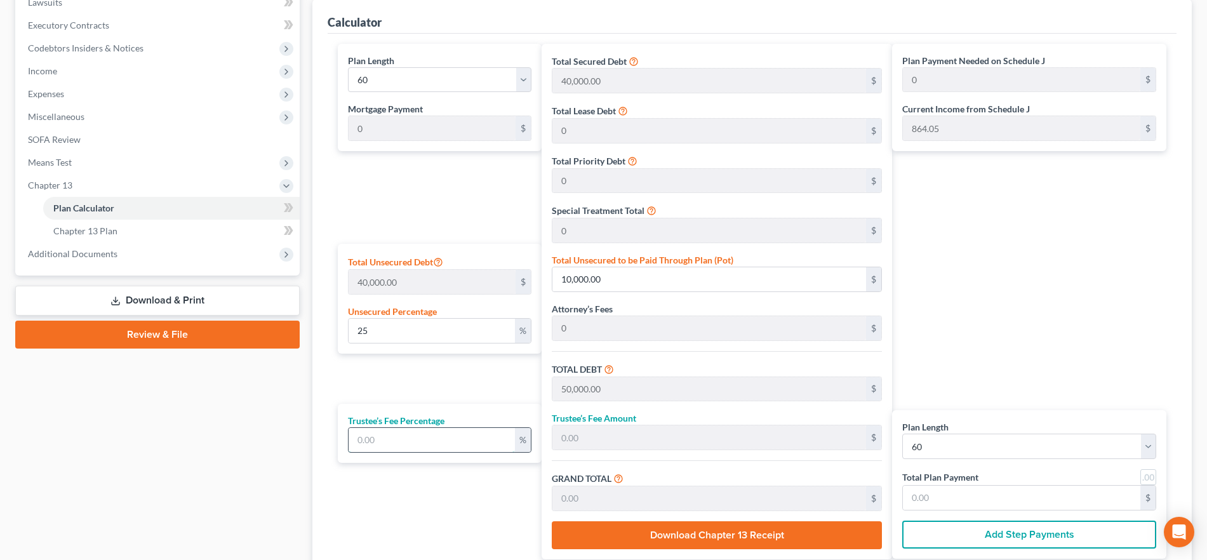
type input "908.33"
type input "9"
click at [1001, 332] on div "Plan Payment Needed on Schedule J 908.33 $ Current Income from Schedule J 864.0…" at bounding box center [1032, 302] width 281 height 516
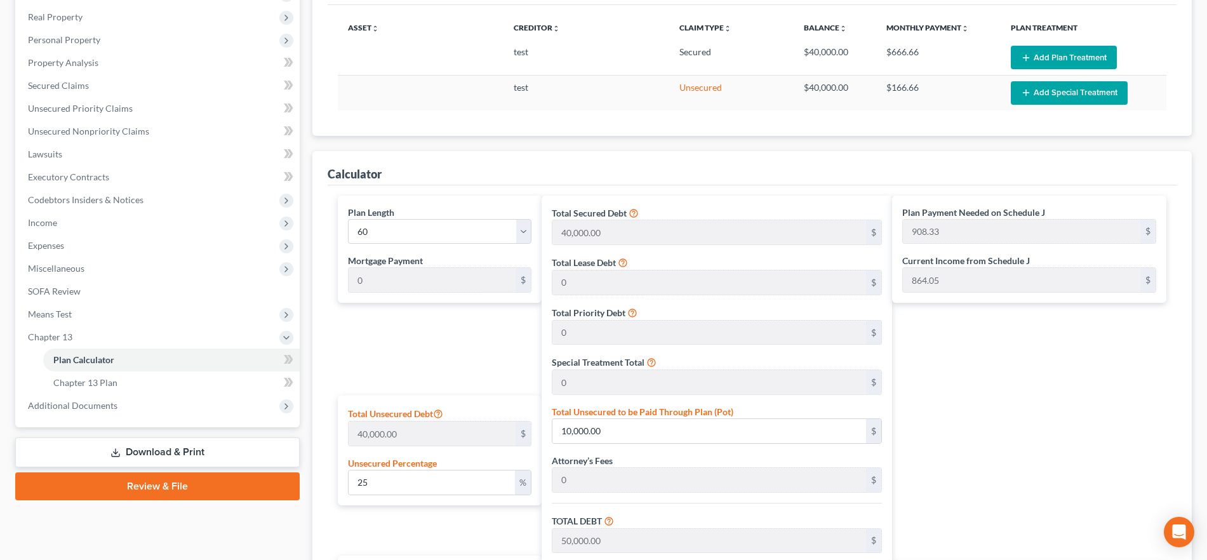
scroll to position [0, 0]
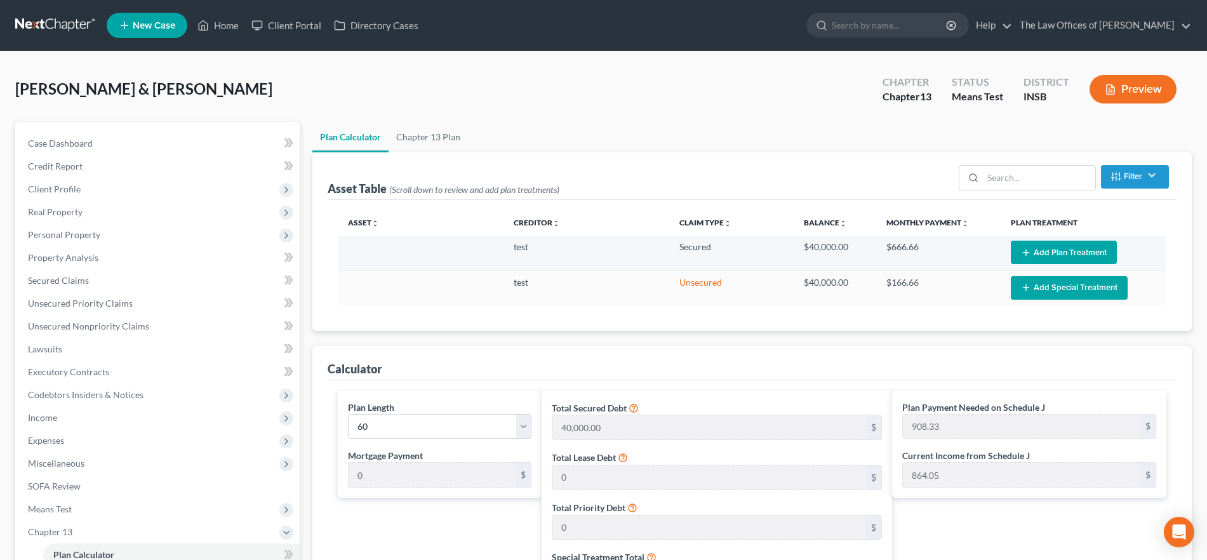
click at [1037, 247] on button "Add Plan Treatment" at bounding box center [1064, 252] width 106 height 23
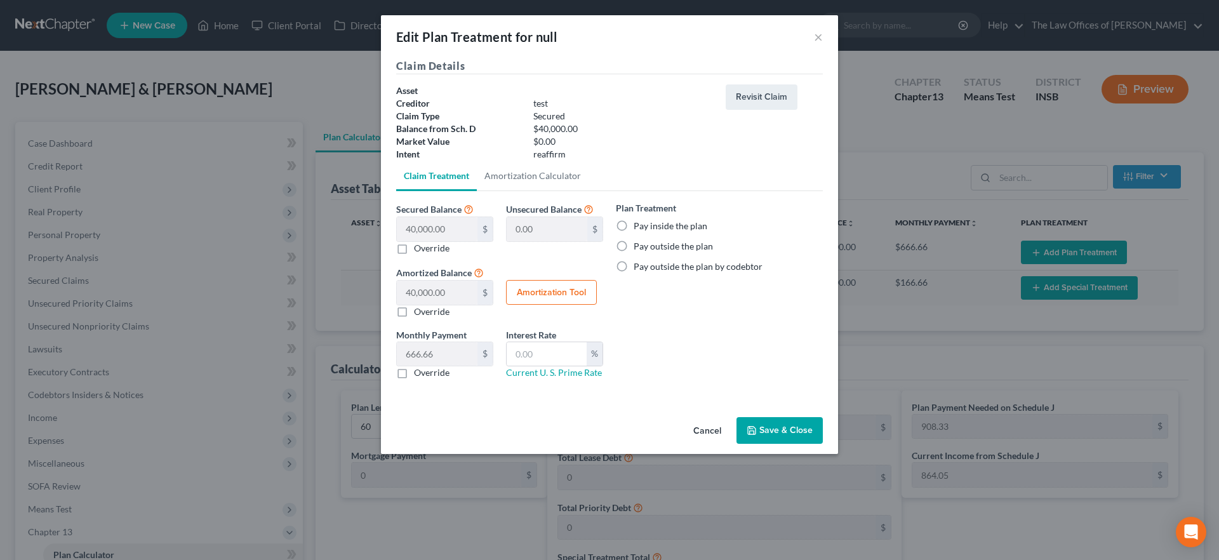
click at [567, 296] on button "Amortization Tool" at bounding box center [551, 292] width 91 height 25
type input "40,000.00"
type input "60"
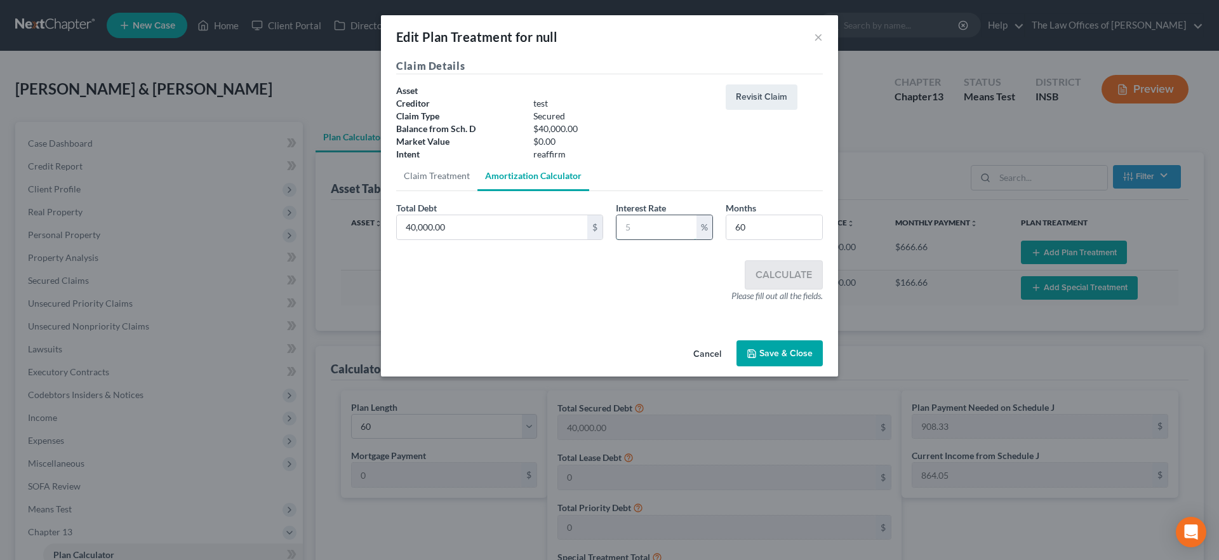
click at [672, 227] on input "text" at bounding box center [656, 227] width 80 height 24
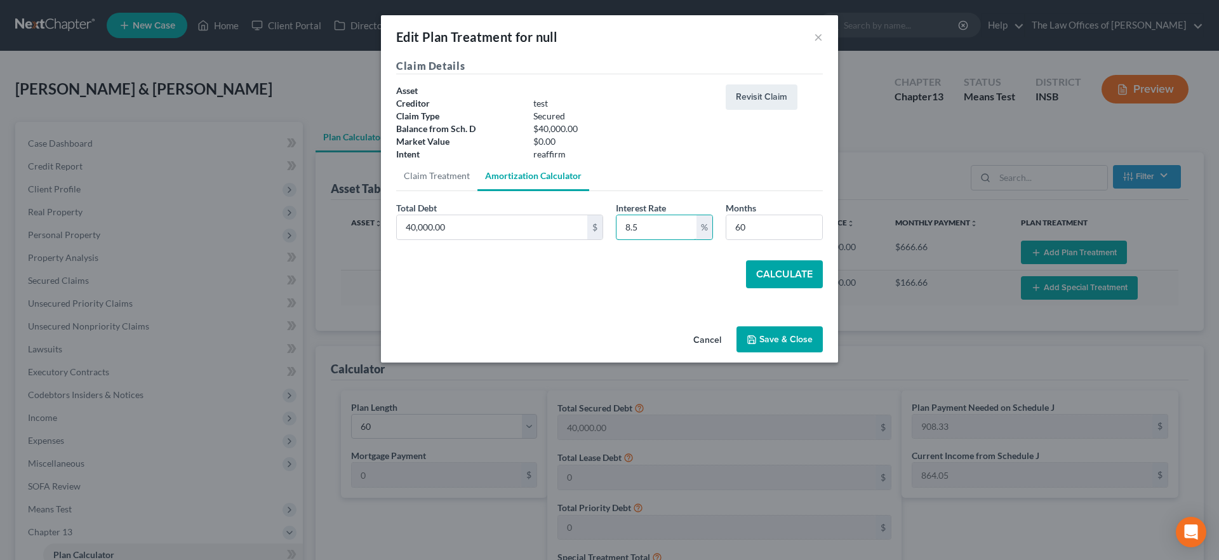
type input "8.5"
click at [785, 262] on button "Calculate" at bounding box center [784, 274] width 77 height 28
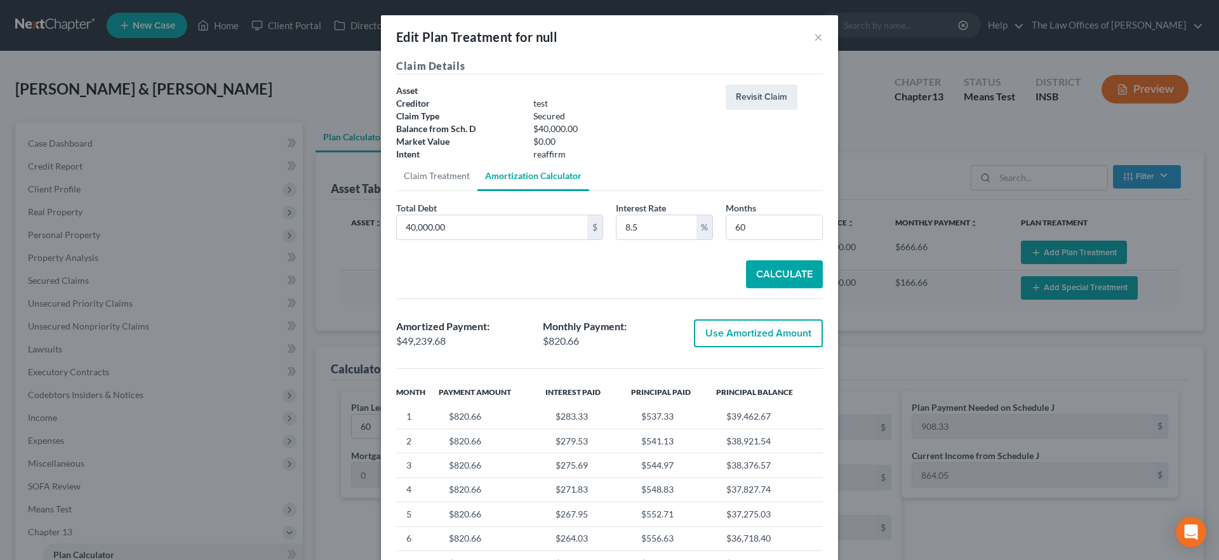
click at [763, 330] on button "Use Amortized Amount" at bounding box center [758, 333] width 129 height 28
type input "49,239.67"
checkbox input "true"
type input "820.66"
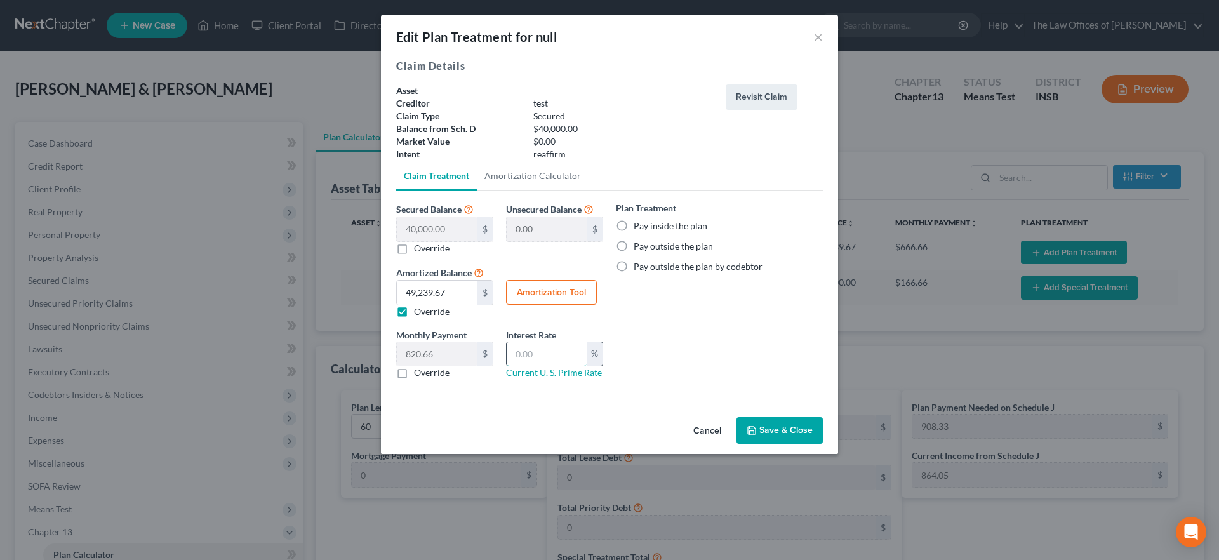
click at [552, 352] on input "text" at bounding box center [547, 354] width 80 height 24
type input "8.5"
click at [636, 226] on label "Pay inside the plan" at bounding box center [671, 226] width 74 height 13
click at [639, 226] on input "Pay inside the plan" at bounding box center [643, 224] width 8 height 8
radio input "true"
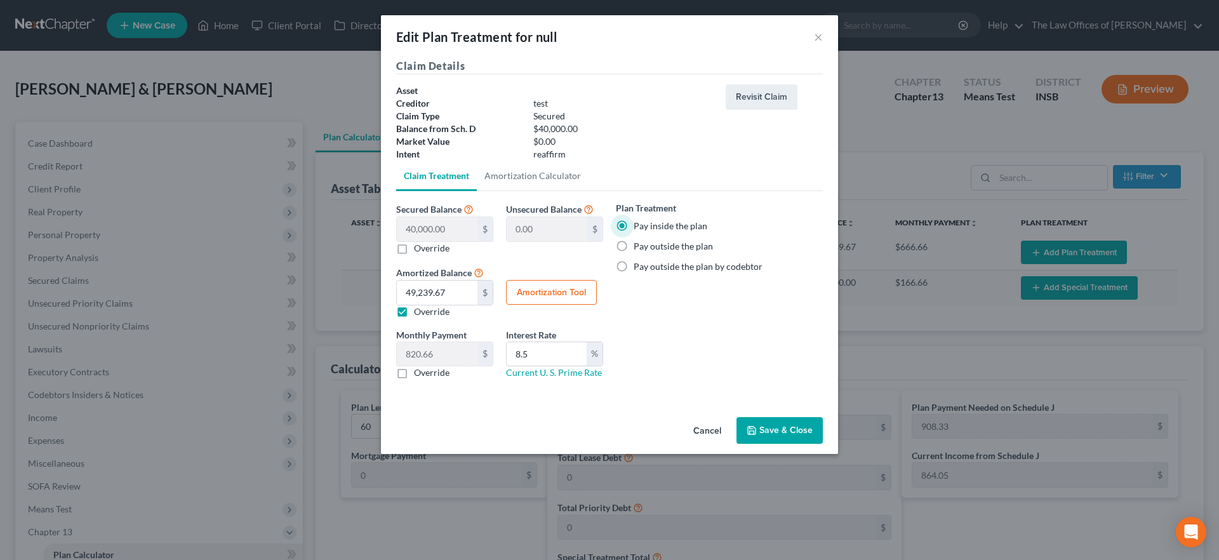
click at [768, 429] on button "Save & Close" at bounding box center [779, 430] width 86 height 27
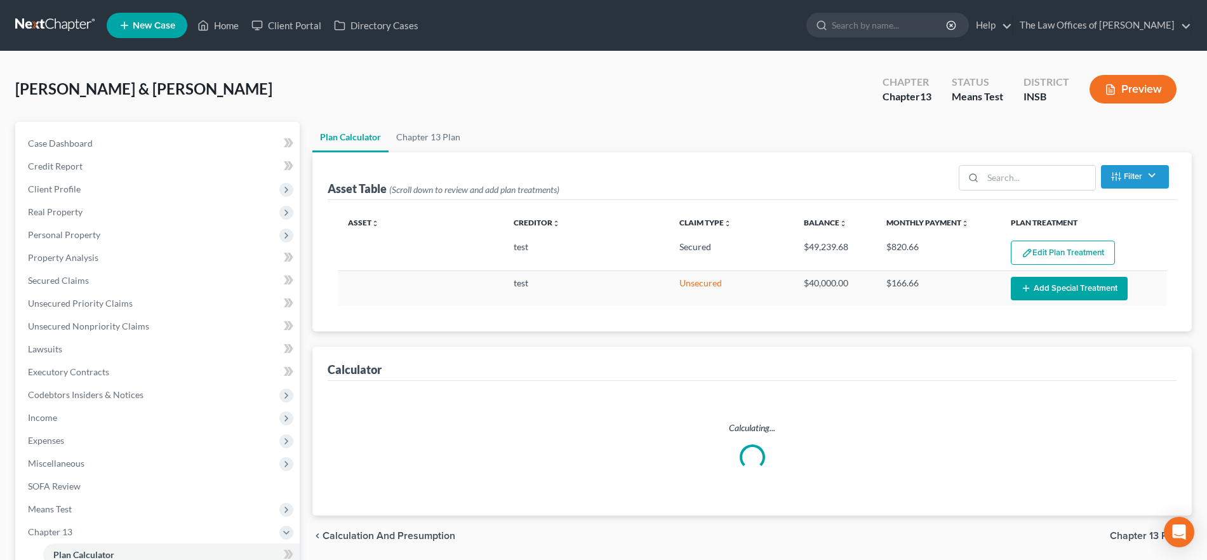
select select "59"
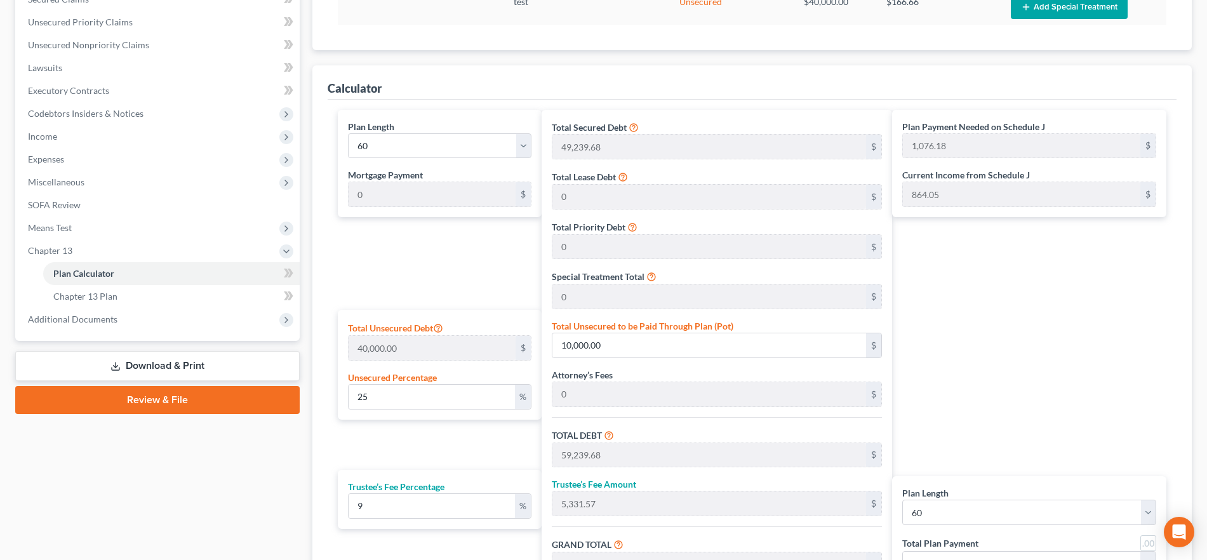
scroll to position [368, 0]
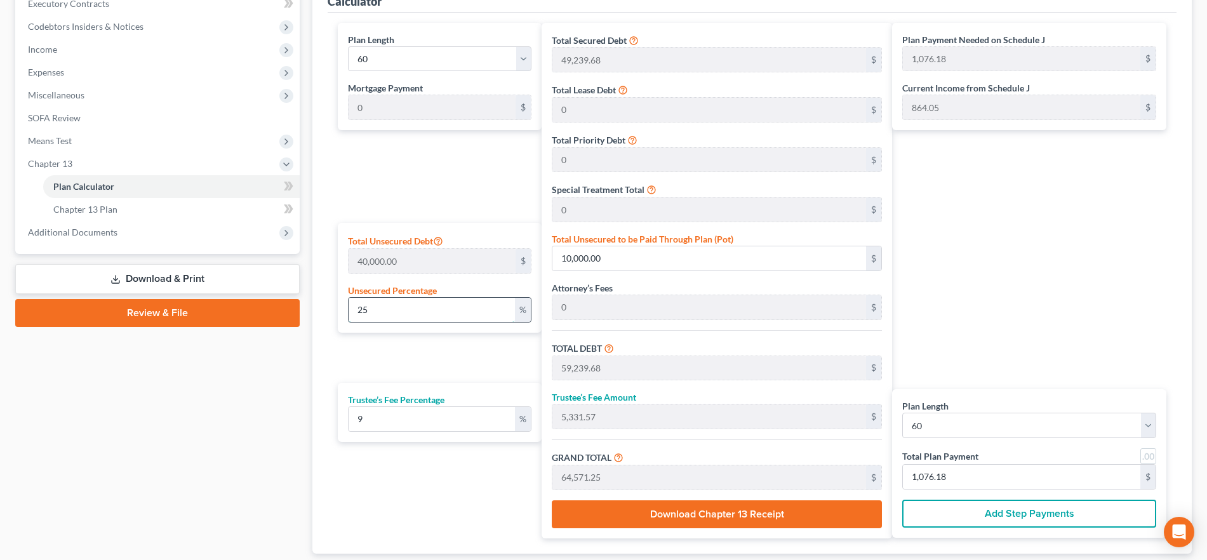
click at [387, 309] on input "25" at bounding box center [432, 310] width 166 height 24
drag, startPoint x: 368, startPoint y: 307, endPoint x: 316, endPoint y: 307, distance: 52.1
click at [316, 307] on div "Calculator Plan Length 1 2 3 4 5 6 7 8 9 10 11 12 13 14 15 16 17 18 19 20 21 22…" at bounding box center [751, 265] width 879 height 575
click at [969, 481] on input "1,076.18" at bounding box center [1021, 477] width 237 height 24
type input "0"
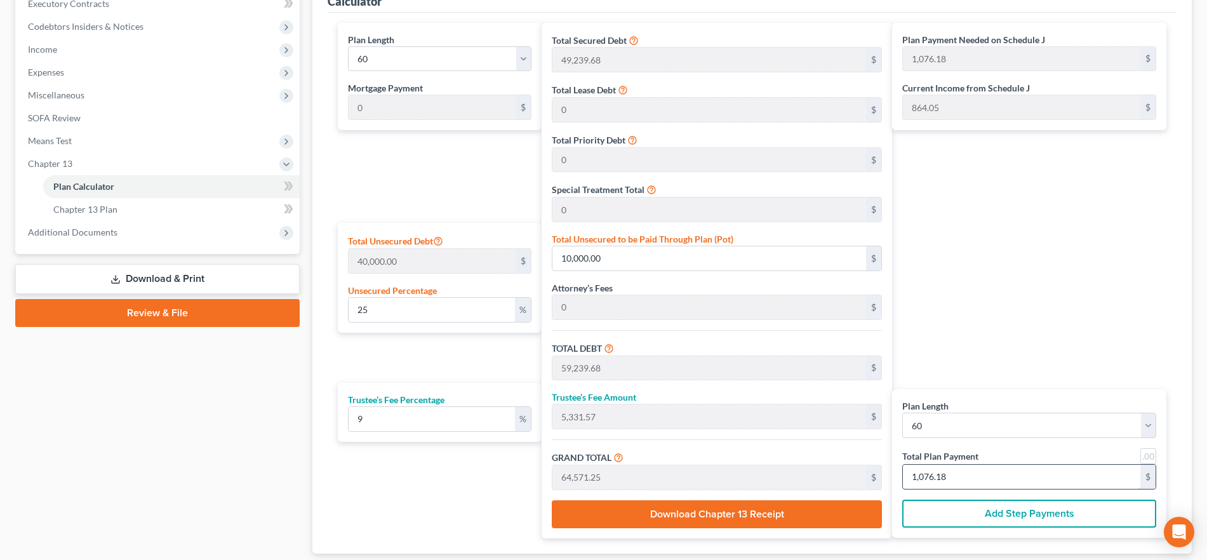
type input "0"
type input "5.27"
type input "0.47"
type input "5.74"
type input "8"
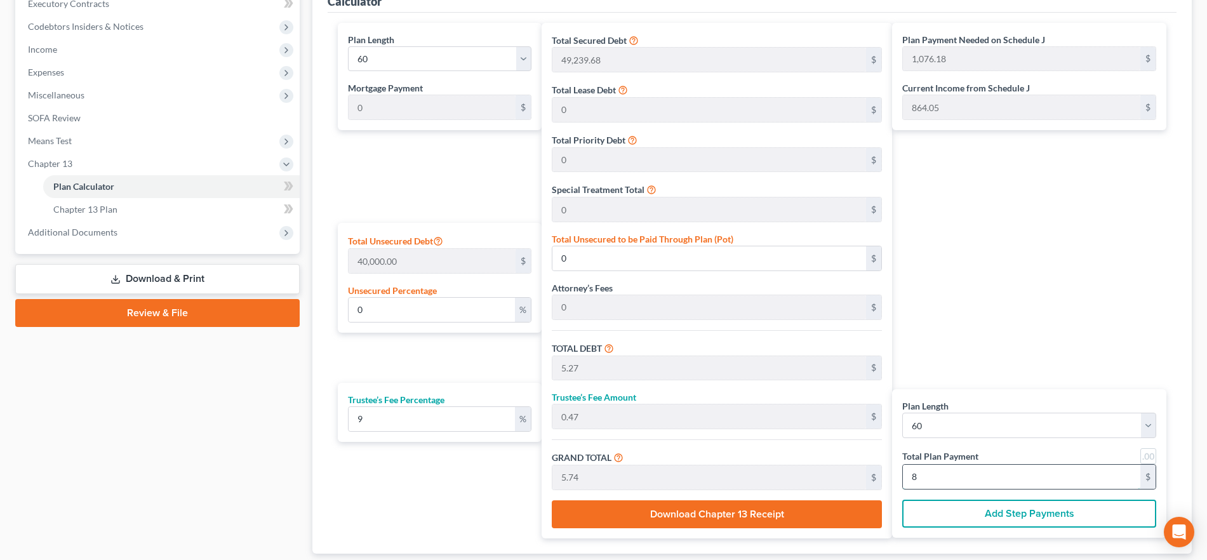
type input "57.36"
type input "5.16"
type input "62.52"
type input "87"
type input "7.27"
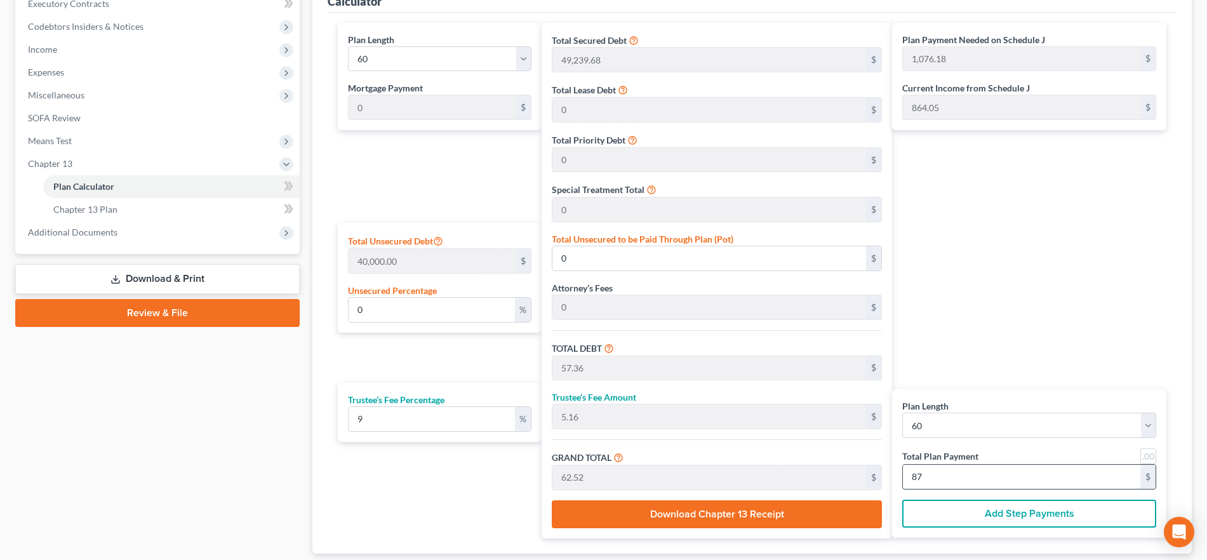
type input "2,908.69"
type input "573.62"
type input "51.62"
type input "625.25"
type input "870.00"
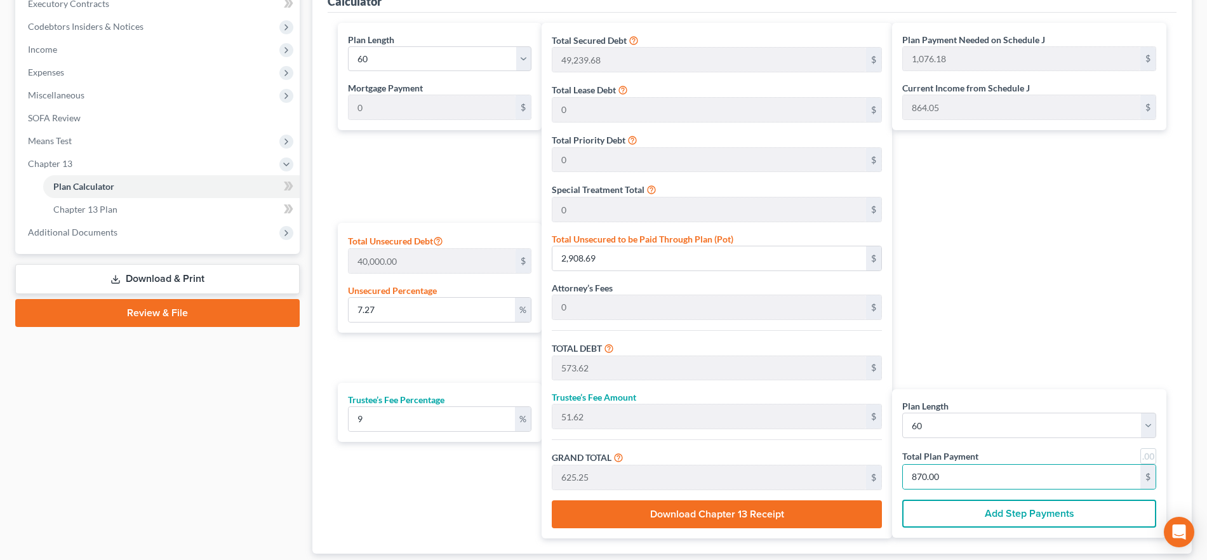
click at [988, 338] on div "Plan Payment Needed on Schedule J 1,076.18 $ Current Income from Schedule J 864…" at bounding box center [1032, 281] width 281 height 516
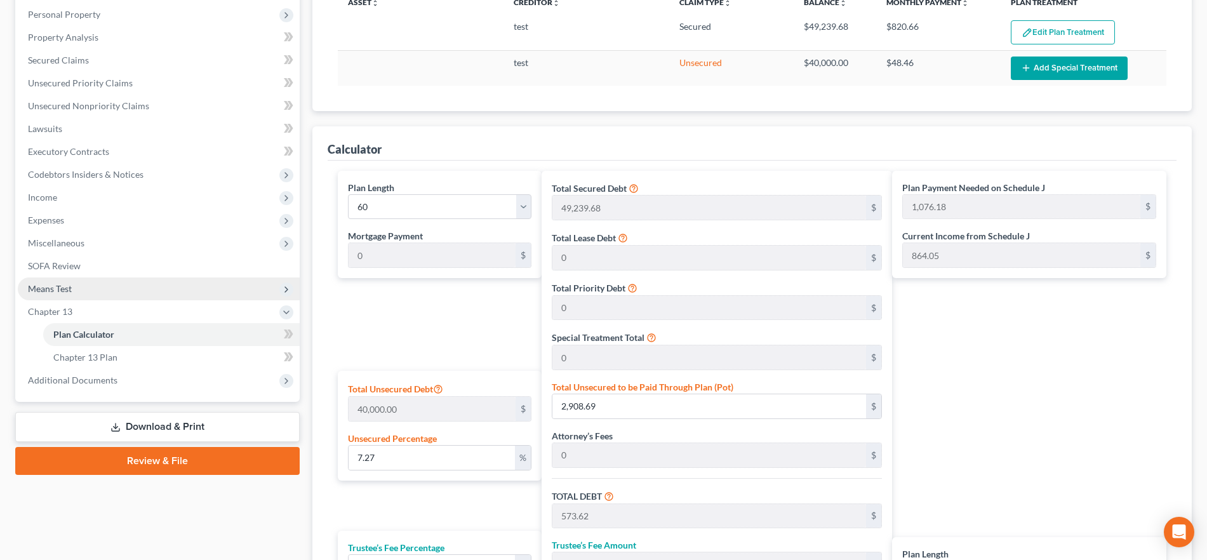
scroll to position [220, 0]
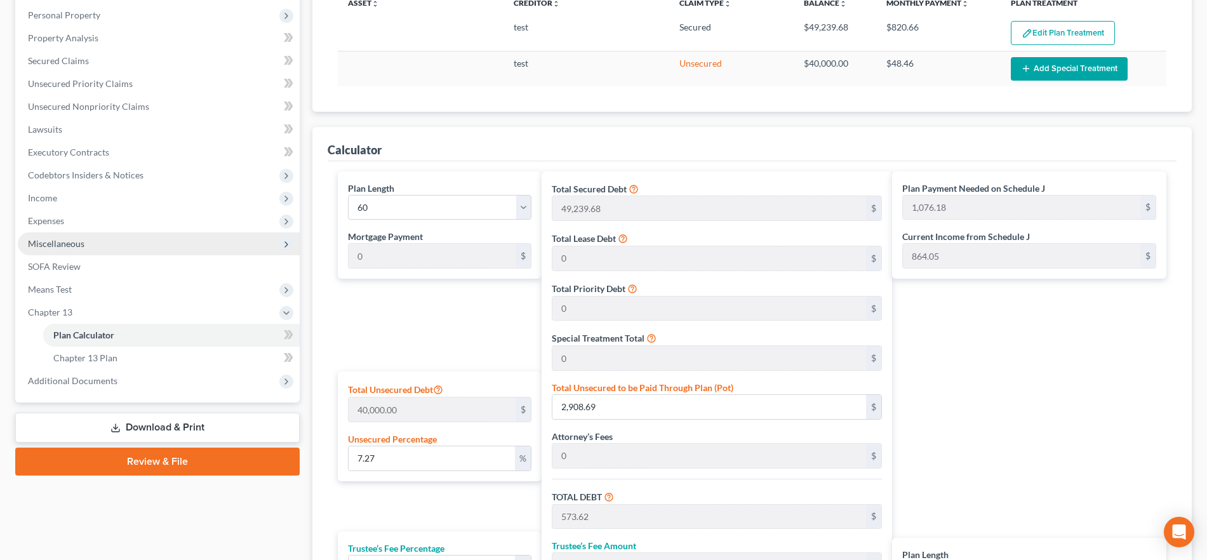
click at [98, 246] on span "Miscellaneous" at bounding box center [159, 243] width 282 height 23
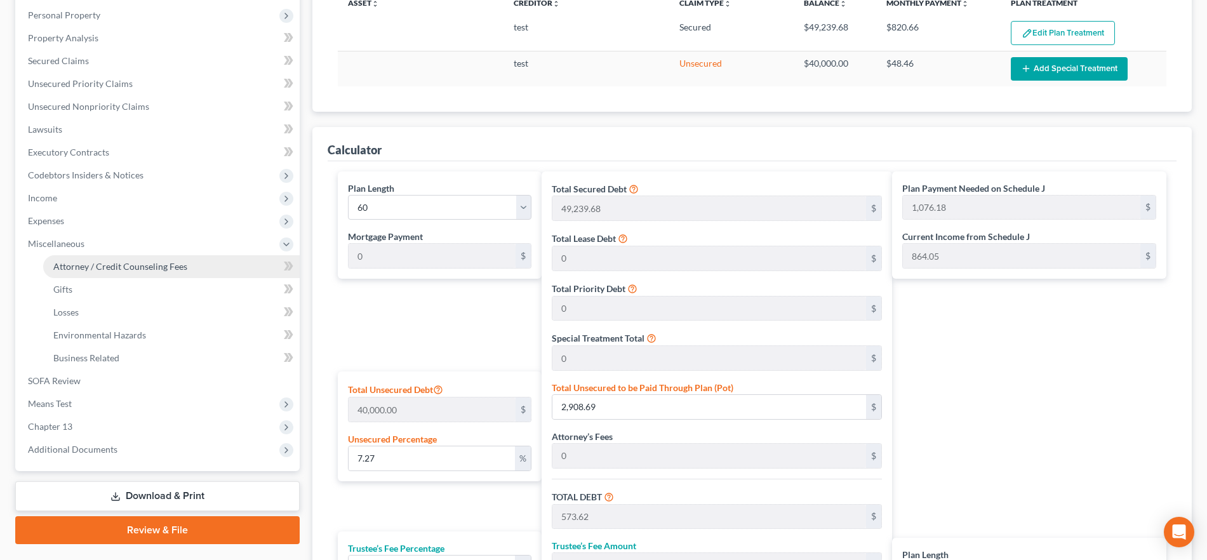
click at [101, 261] on span "Attorney / Credit Counseling Fees" at bounding box center [120, 266] width 134 height 11
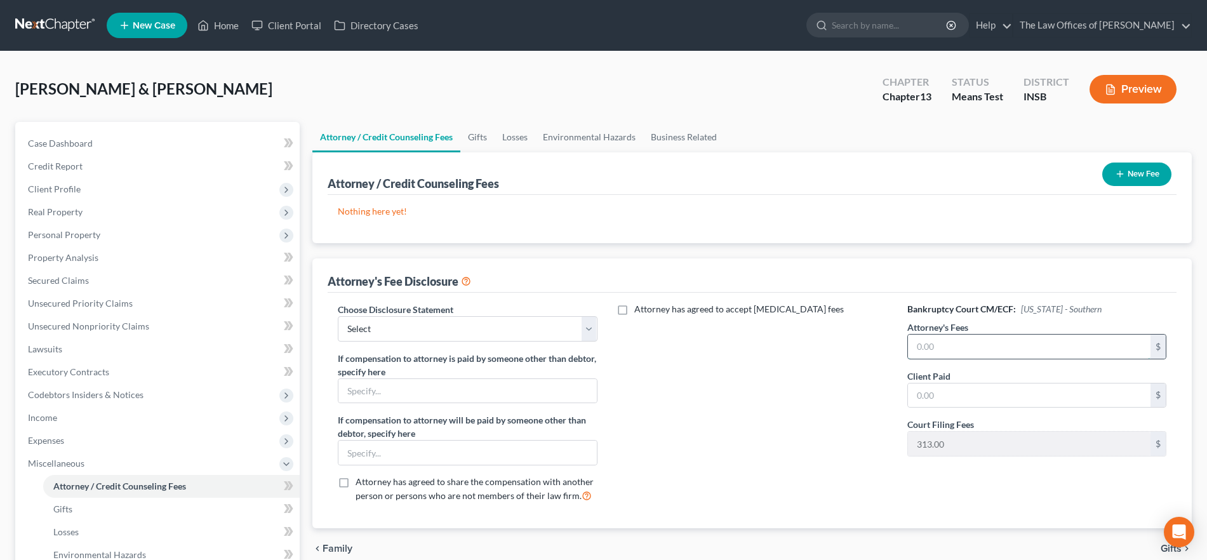
click at [924, 343] on input "text" at bounding box center [1029, 347] width 243 height 24
type input "4,500.00"
click at [787, 421] on div "Attorney has agreed to accept [MEDICAL_DATA] fees" at bounding box center [752, 408] width 284 height 210
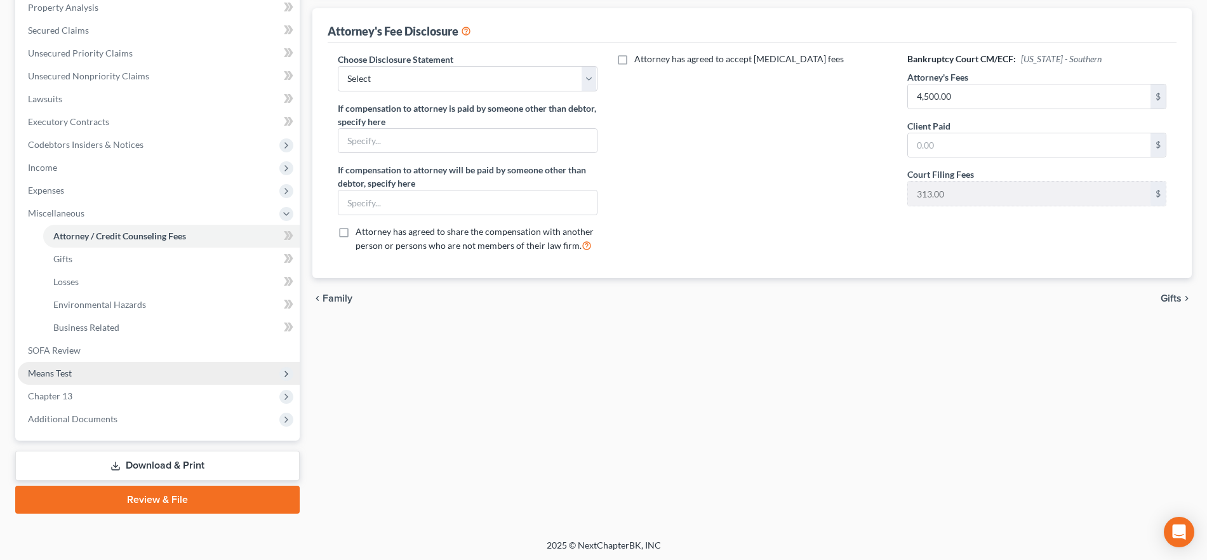
scroll to position [252, 0]
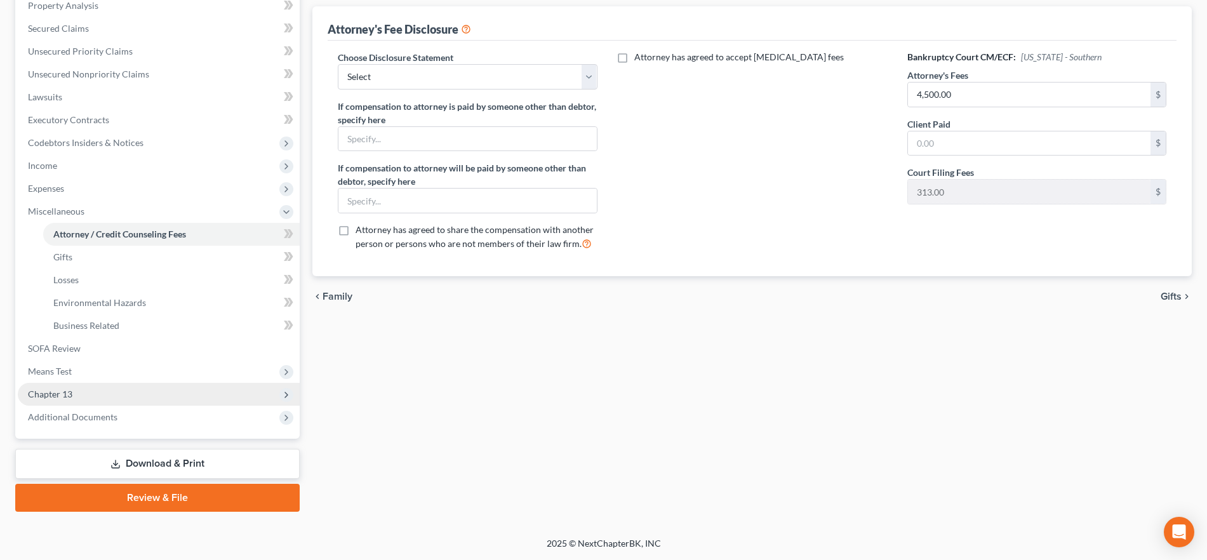
click at [116, 389] on span "Chapter 13" at bounding box center [159, 394] width 282 height 23
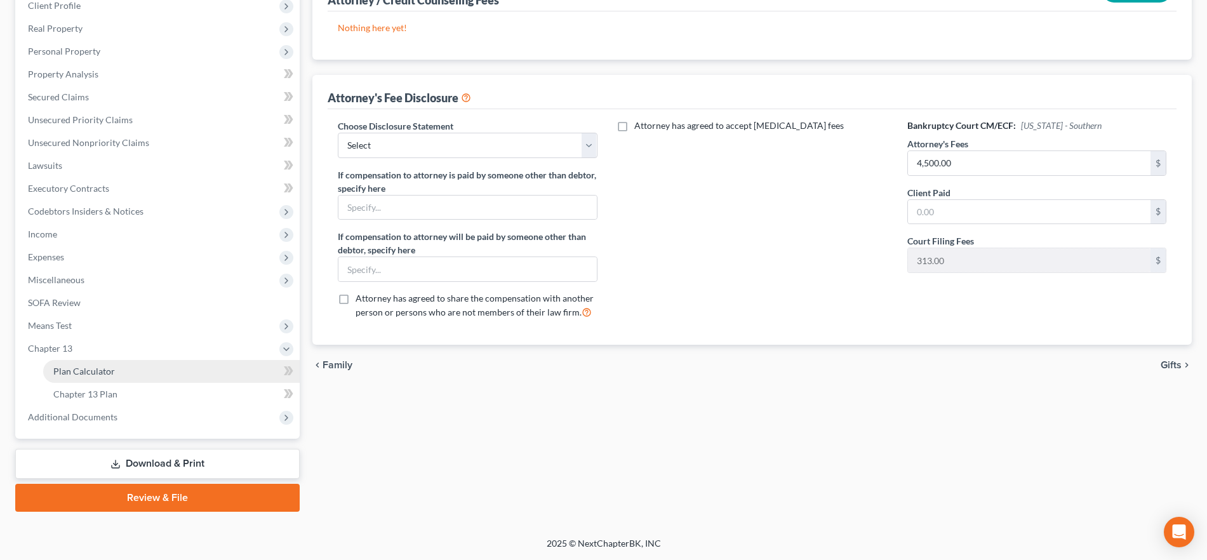
click at [147, 374] on link "Plan Calculator" at bounding box center [171, 371] width 256 height 23
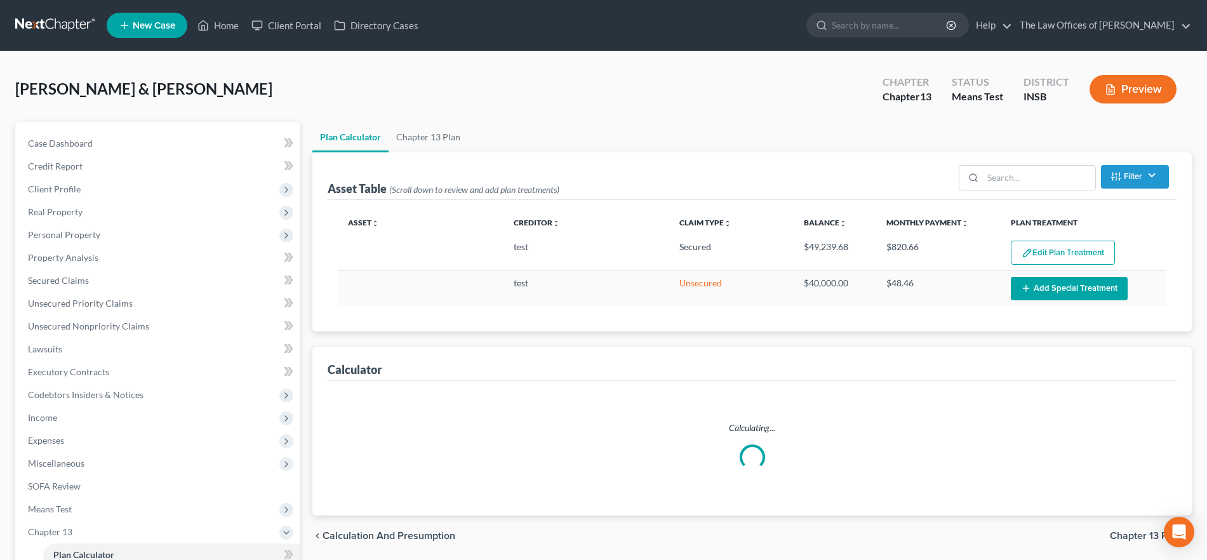
select select "59"
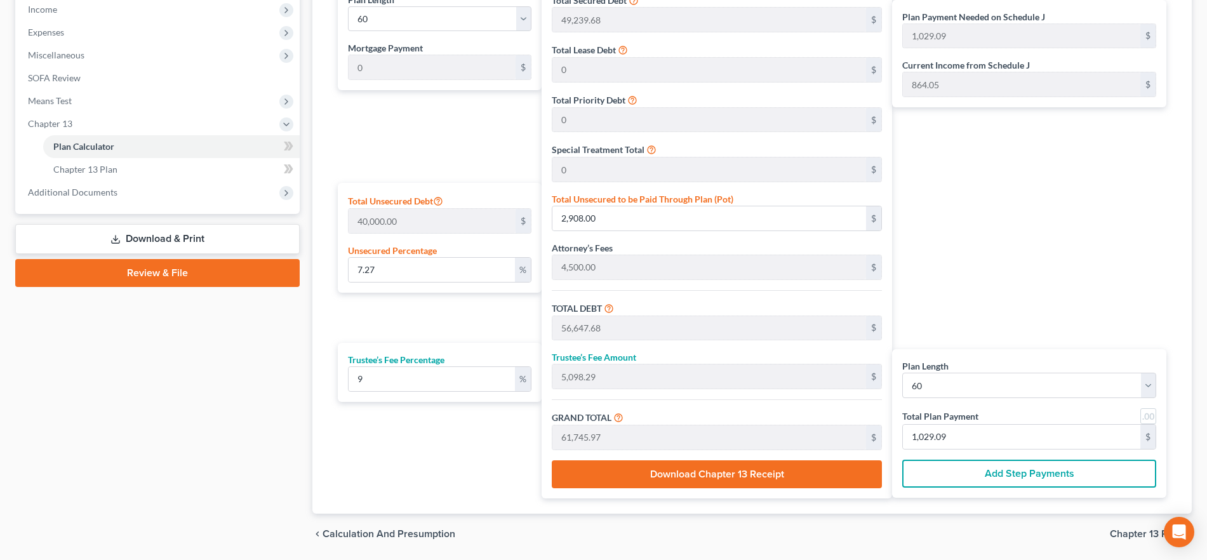
scroll to position [444, 0]
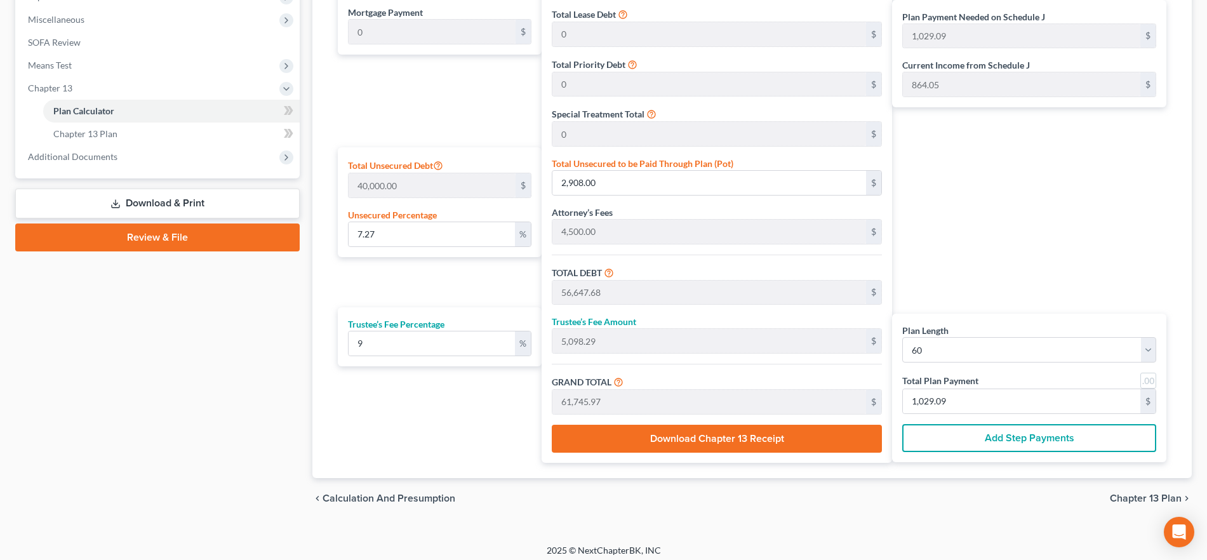
click at [1145, 375] on link at bounding box center [1148, 381] width 16 height 16
type input "1,029.00"
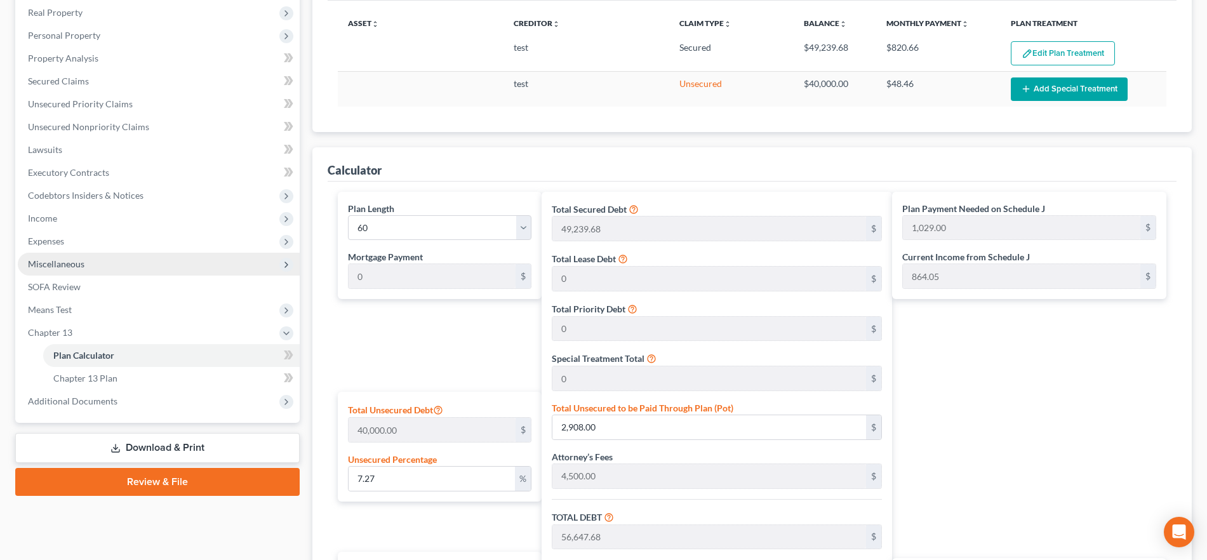
scroll to position [194, 0]
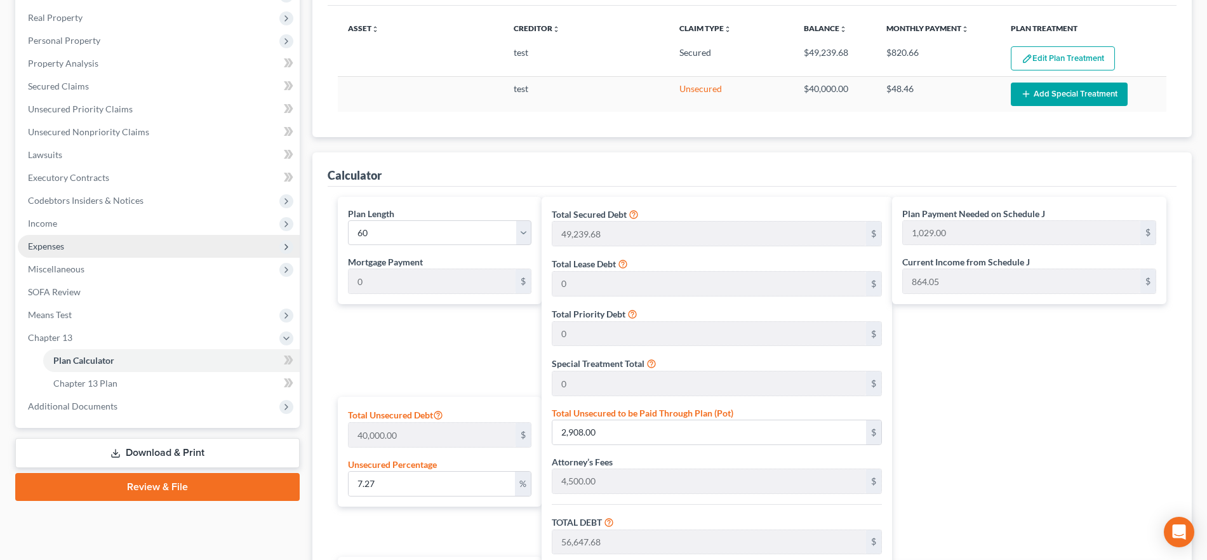
click at [107, 256] on span "Expenses" at bounding box center [159, 246] width 282 height 23
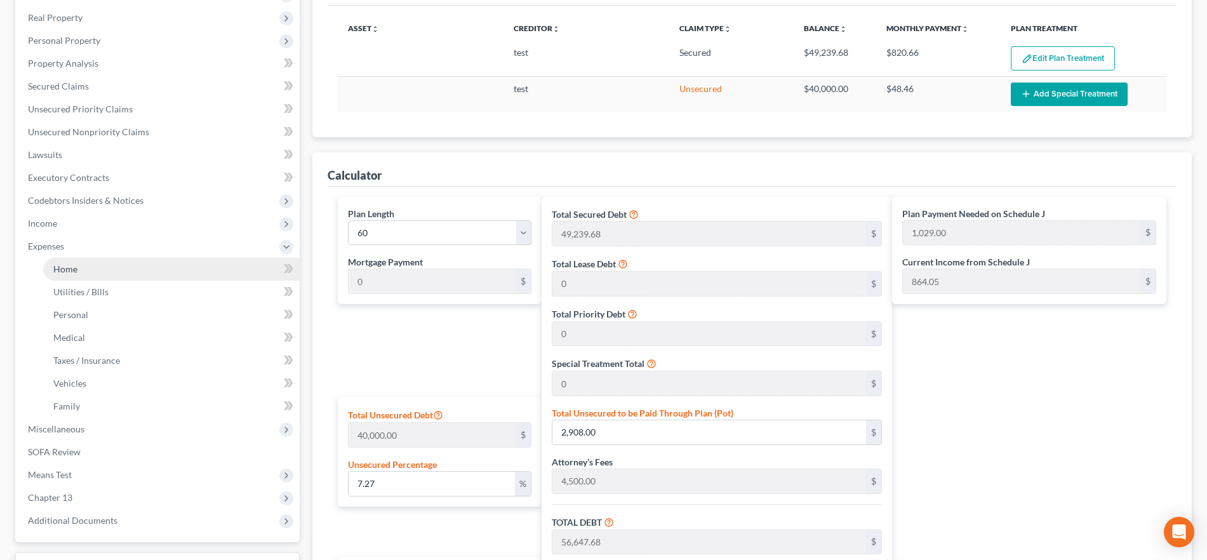
click at [107, 262] on link "Home" at bounding box center [171, 269] width 256 height 23
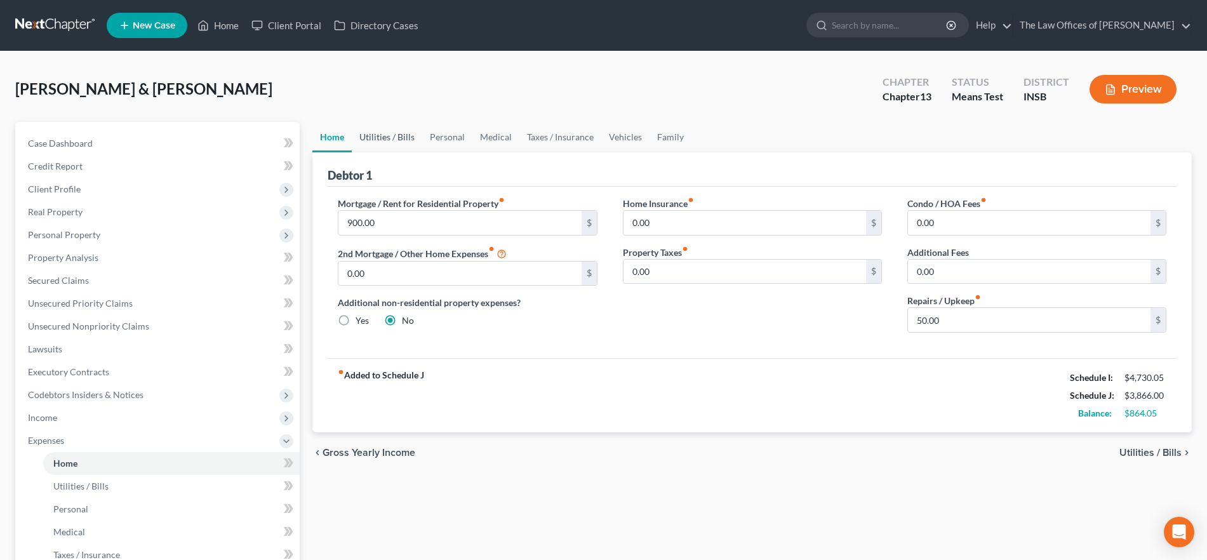
click at [392, 138] on link "Utilities / Bills" at bounding box center [387, 137] width 70 height 30
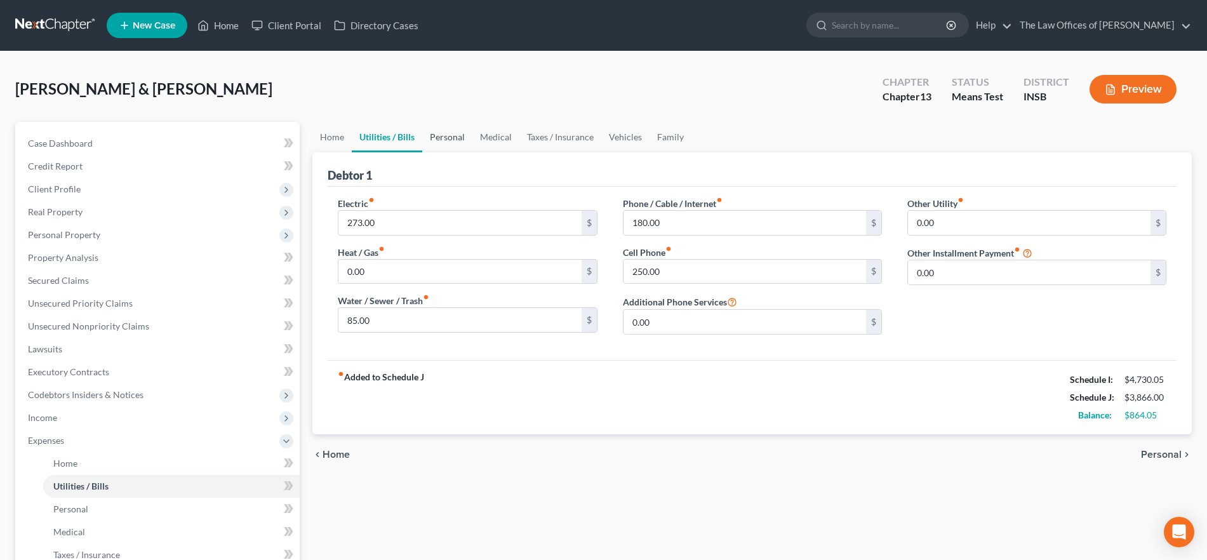
click at [455, 138] on link "Personal" at bounding box center [447, 137] width 50 height 30
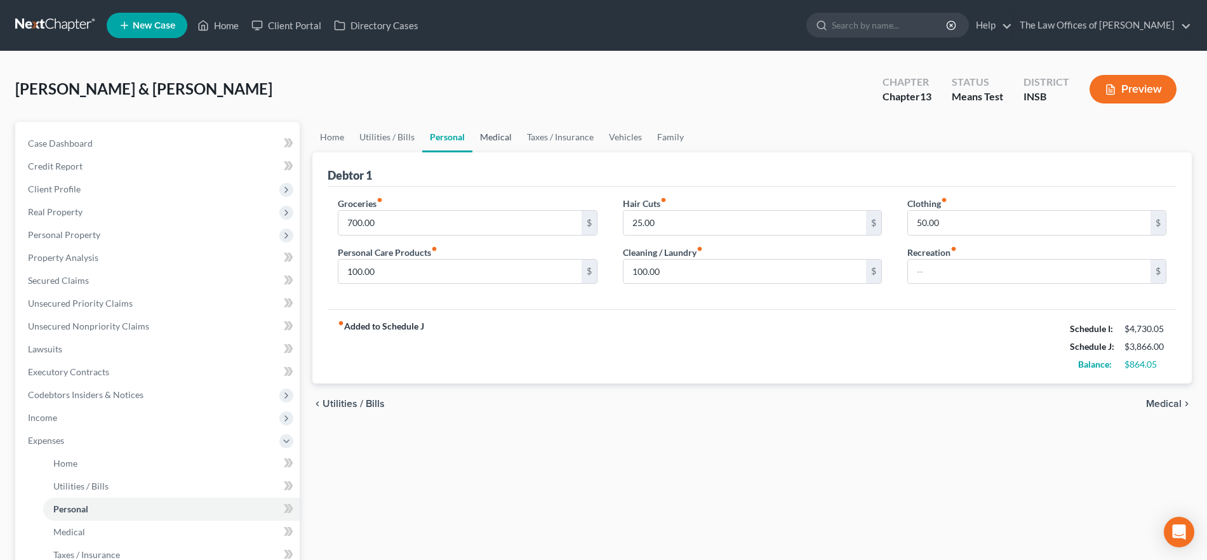
click at [505, 140] on link "Medical" at bounding box center [495, 137] width 47 height 30
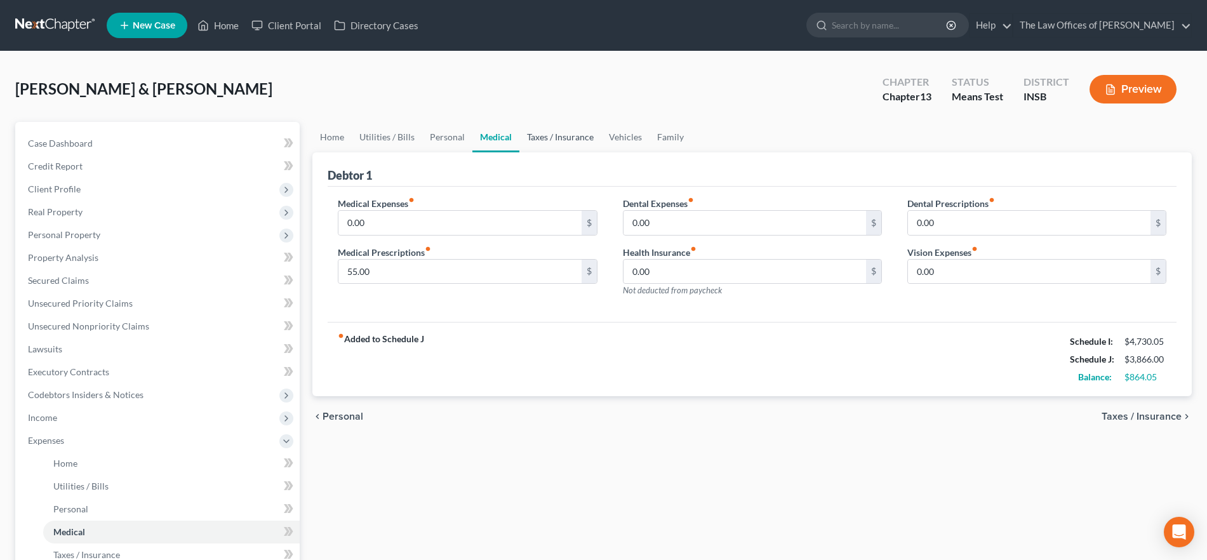
click at [558, 143] on link "Taxes / Insurance" at bounding box center [560, 137] width 82 height 30
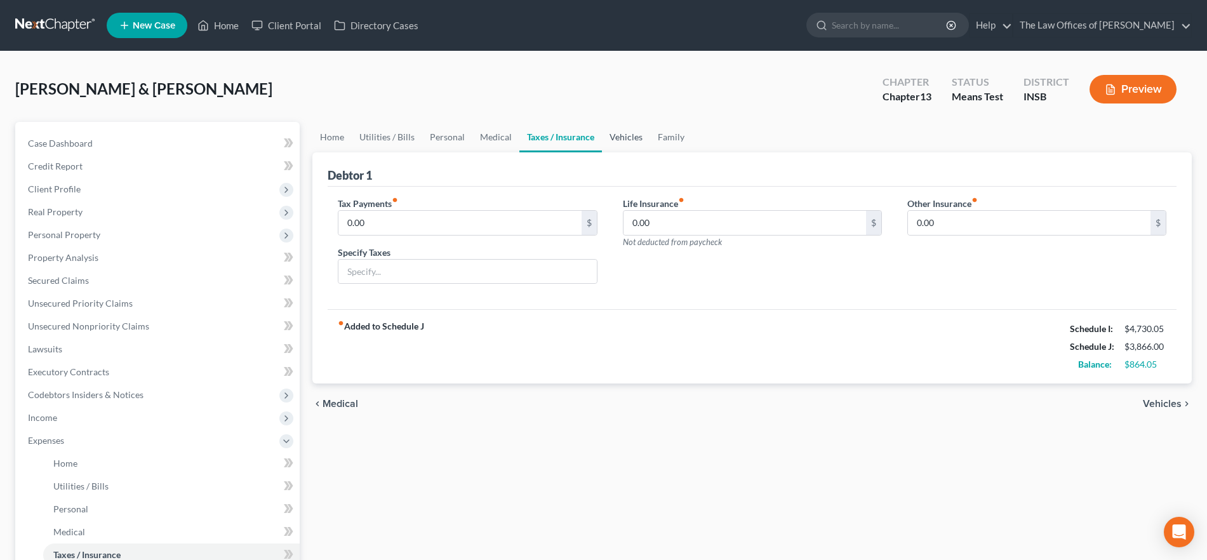
click at [618, 140] on link "Vehicles" at bounding box center [626, 137] width 48 height 30
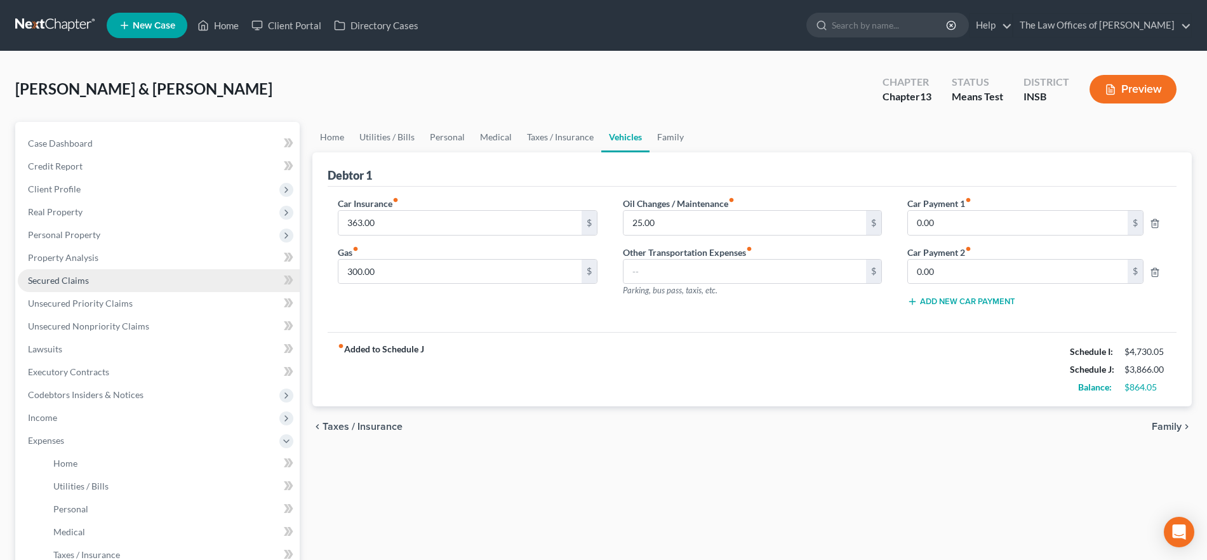
click at [119, 283] on link "Secured Claims" at bounding box center [159, 280] width 282 height 23
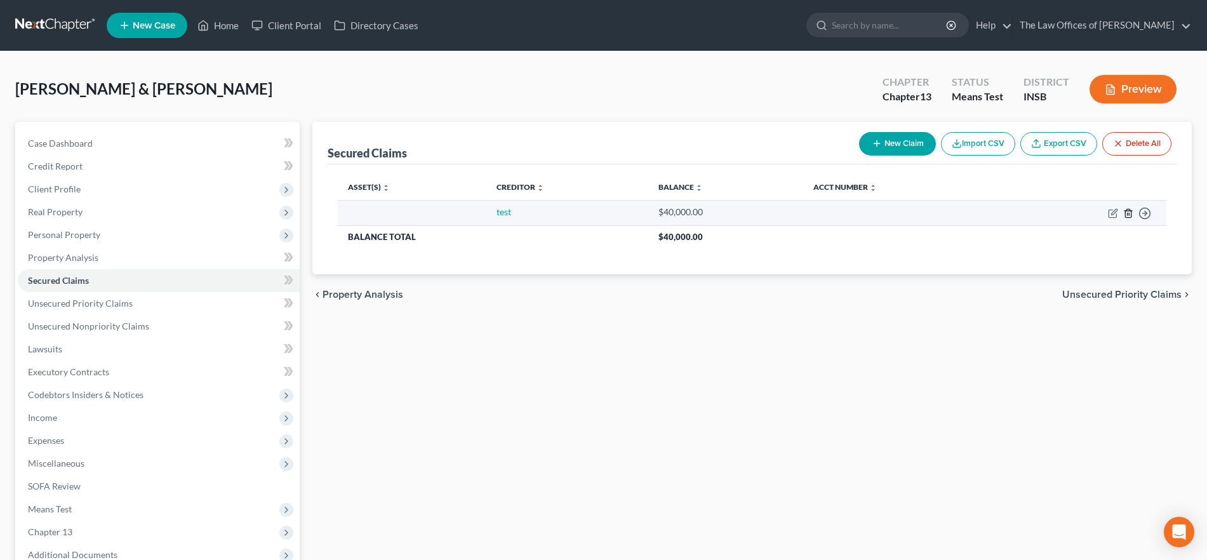
click at [1125, 214] on icon "button" at bounding box center [1128, 213] width 6 height 8
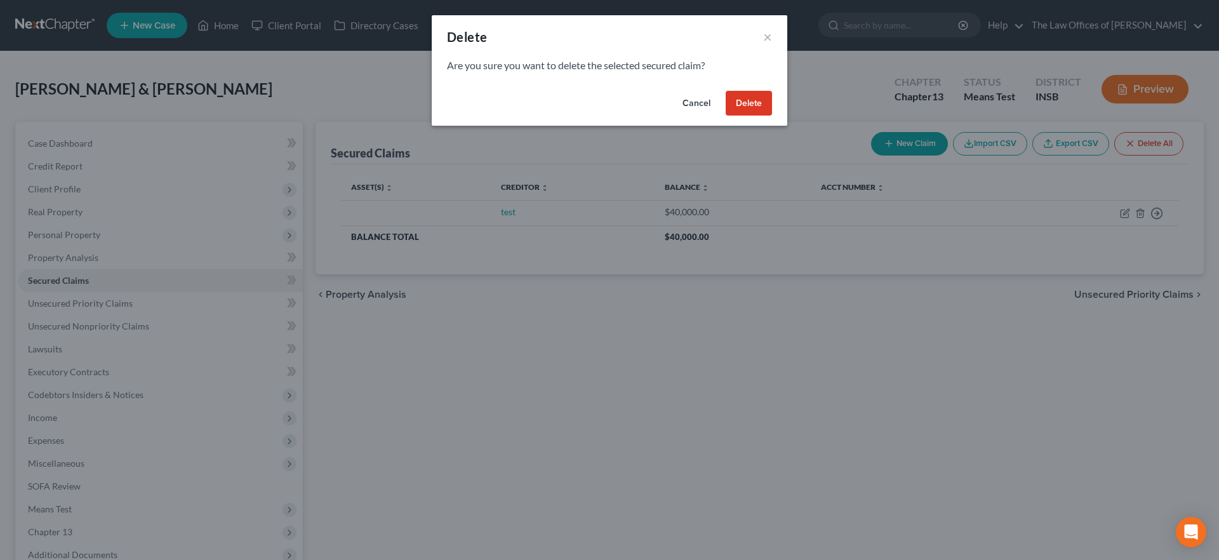
click at [742, 105] on button "Delete" at bounding box center [749, 103] width 46 height 25
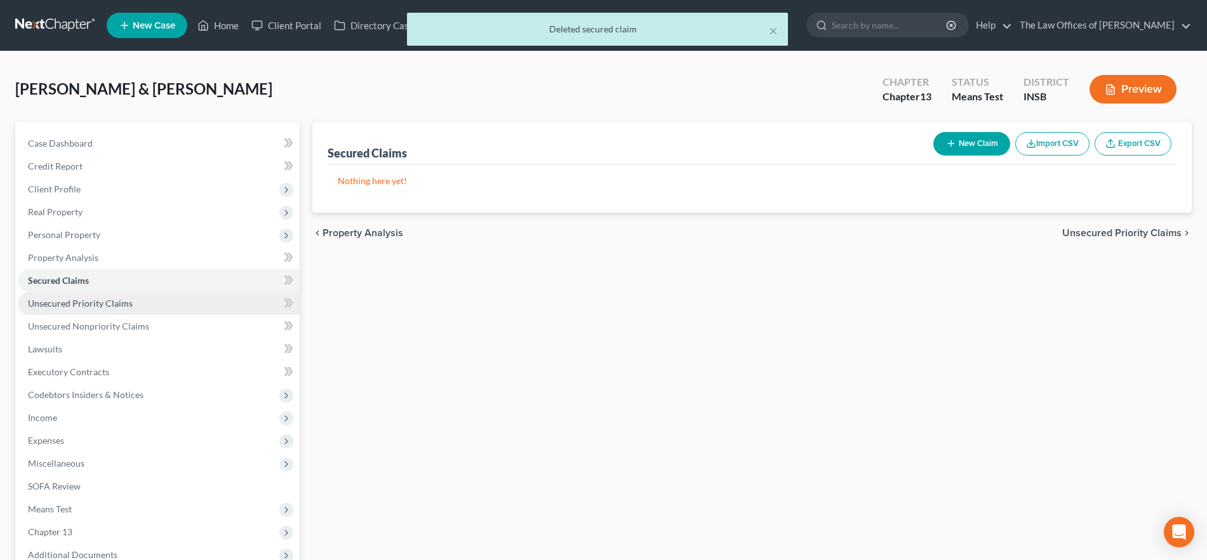
click at [164, 310] on link "Unsecured Priority Claims" at bounding box center [159, 303] width 282 height 23
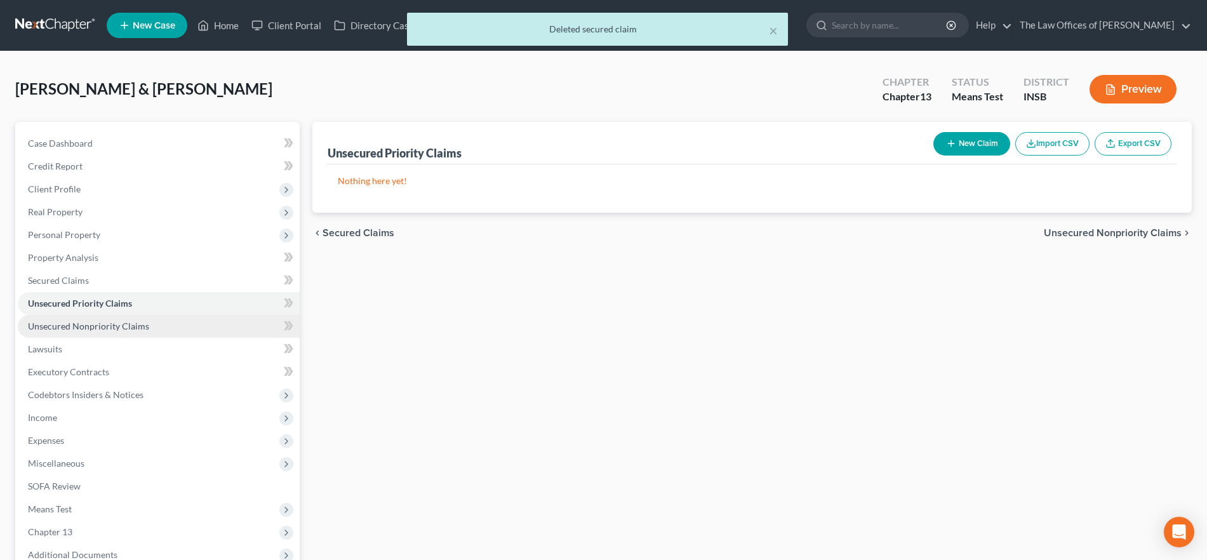
click at [161, 326] on link "Unsecured Nonpriority Claims" at bounding box center [159, 326] width 282 height 23
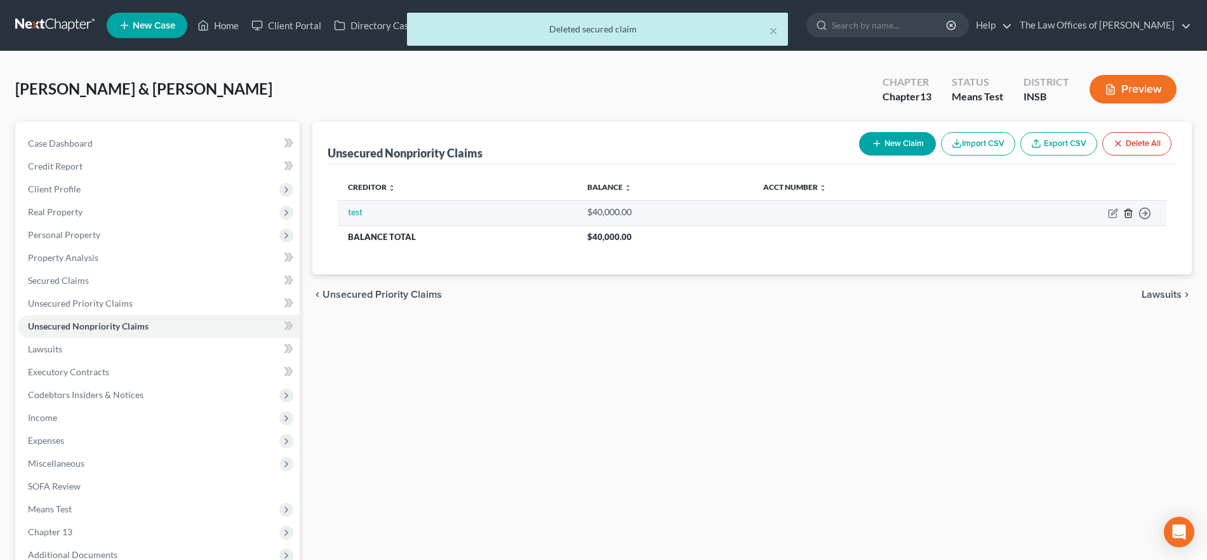
click at [1128, 213] on line "button" at bounding box center [1128, 214] width 0 height 3
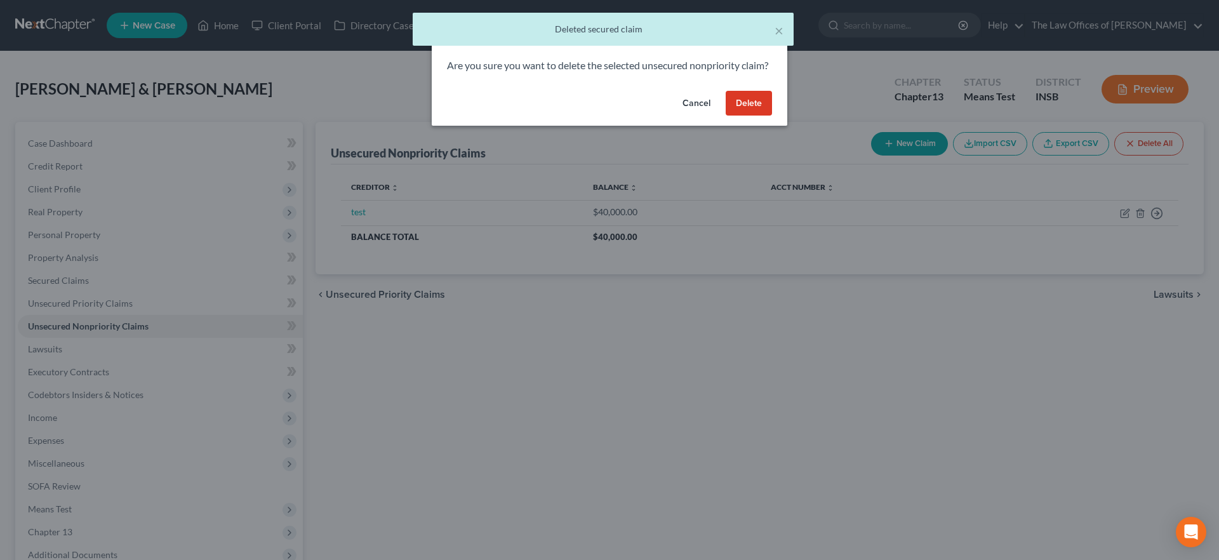
click at [753, 116] on button "Delete" at bounding box center [749, 103] width 46 height 25
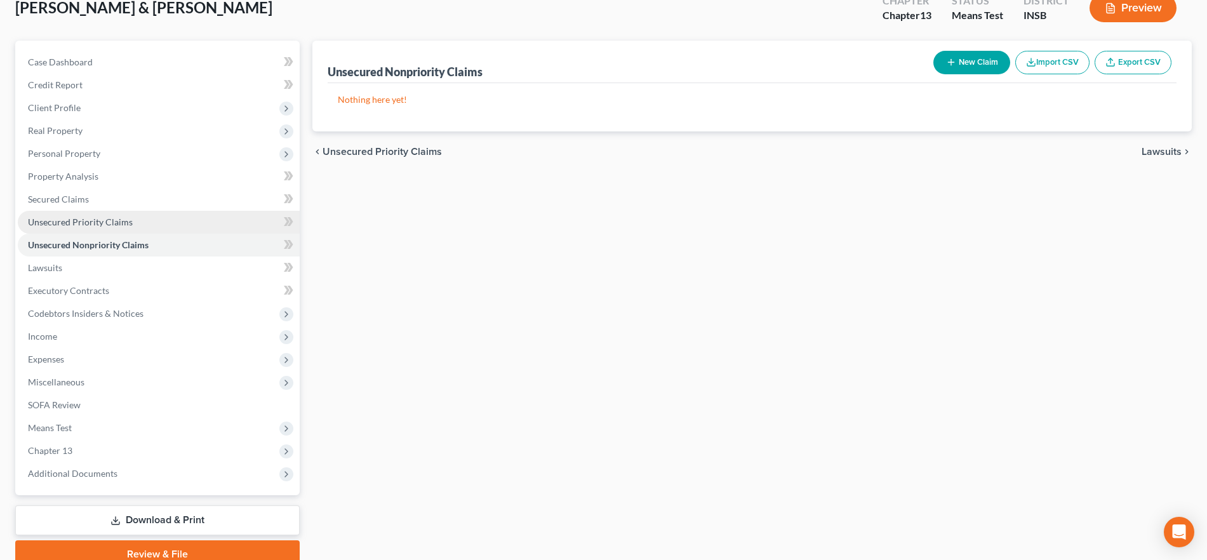
scroll to position [138, 0]
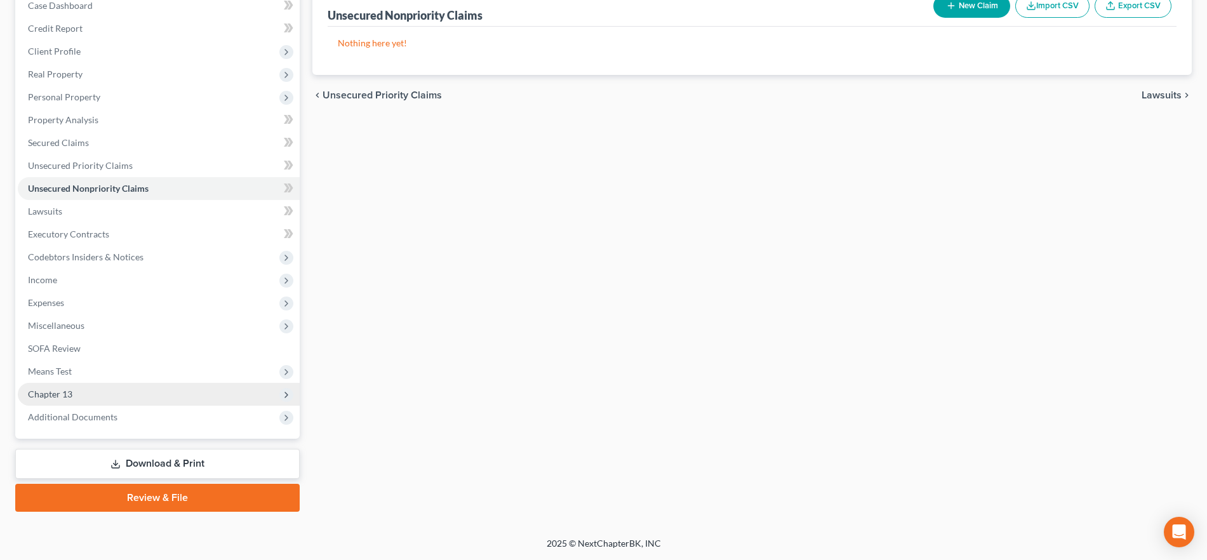
click at [126, 399] on span "Chapter 13" at bounding box center [159, 394] width 282 height 23
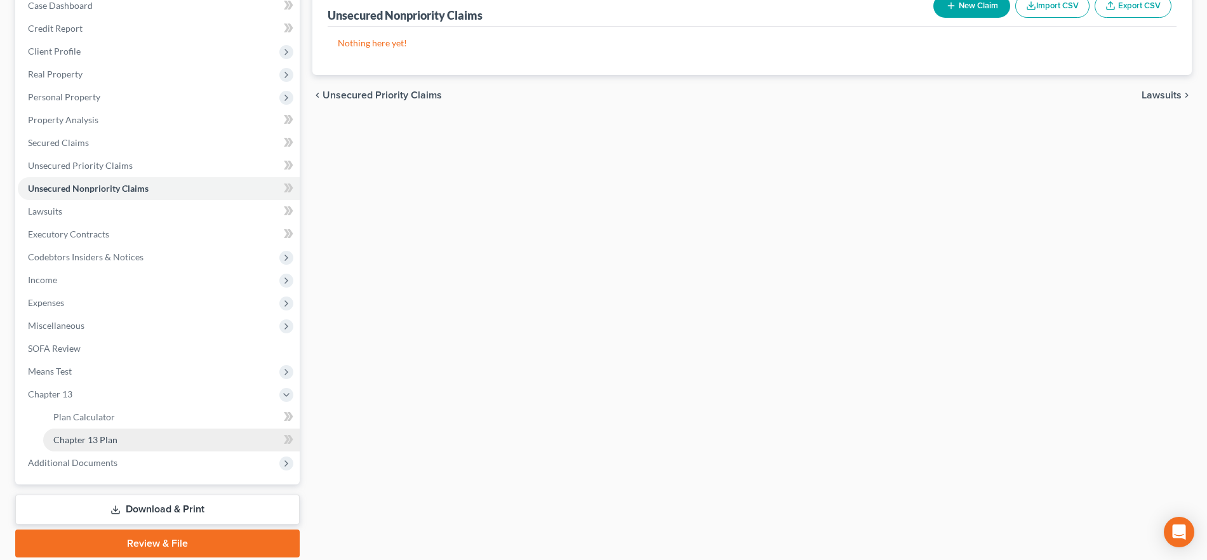
click at [131, 438] on link "Chapter 13 Plan" at bounding box center [171, 440] width 256 height 23
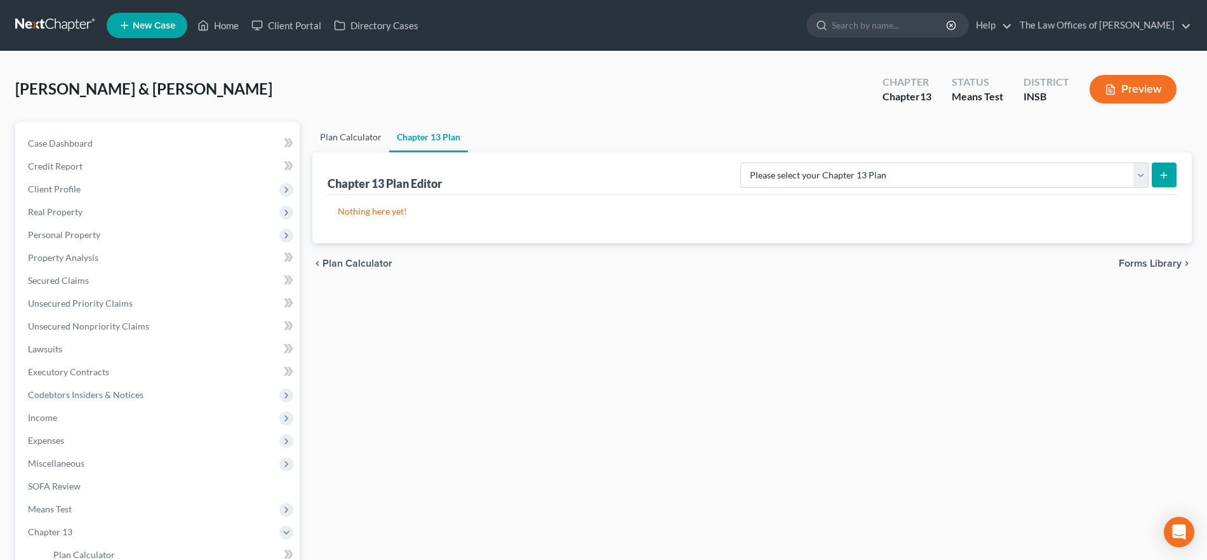
click at [356, 140] on link "Plan Calculator" at bounding box center [350, 137] width 77 height 30
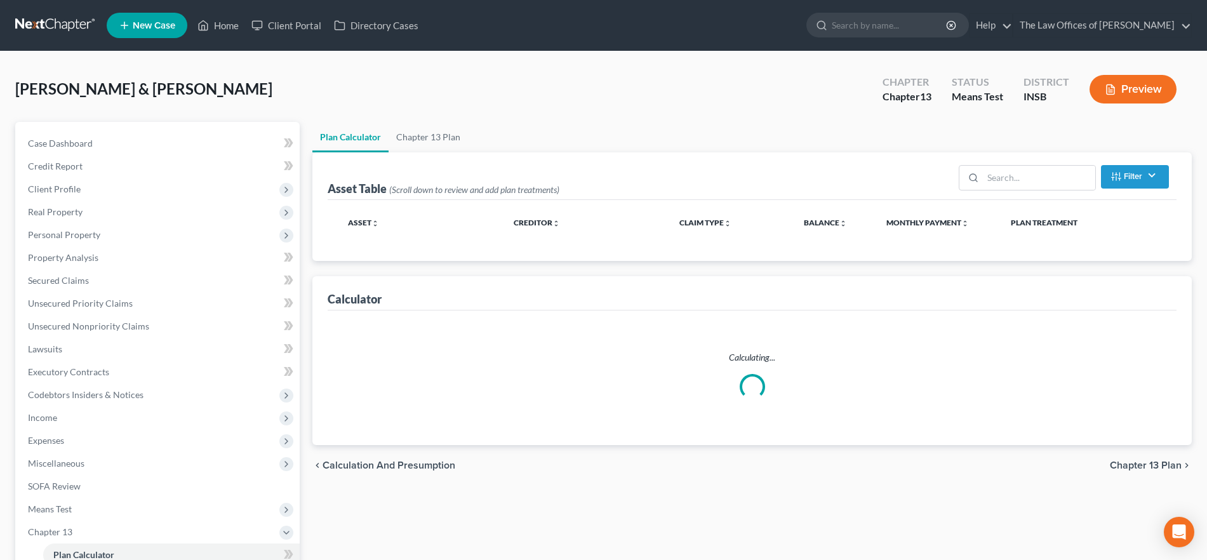
select select "59"
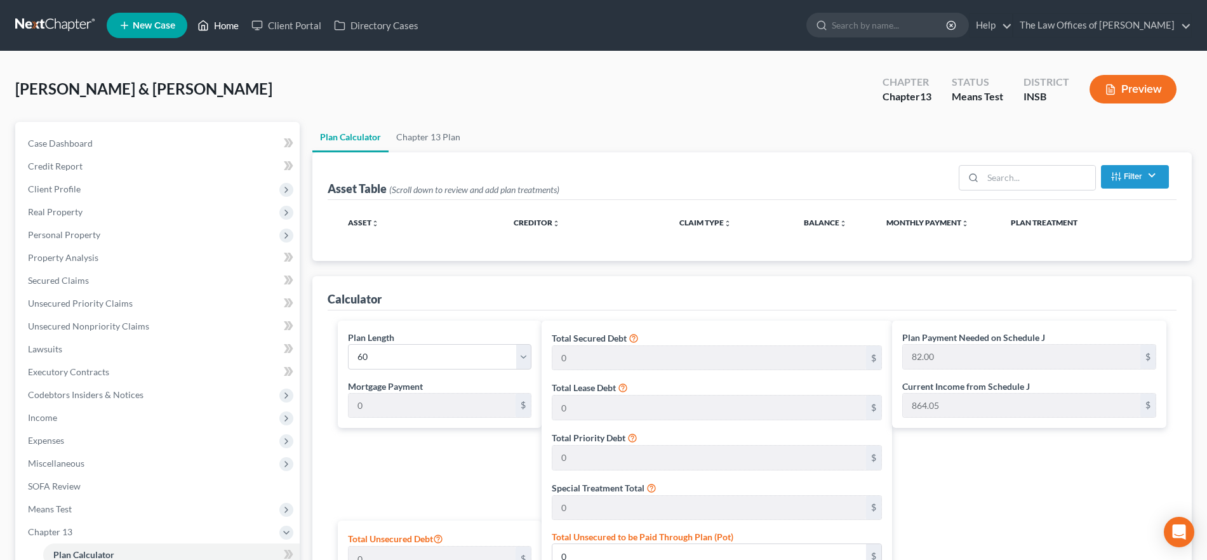
click at [208, 26] on icon at bounding box center [202, 25] width 11 height 15
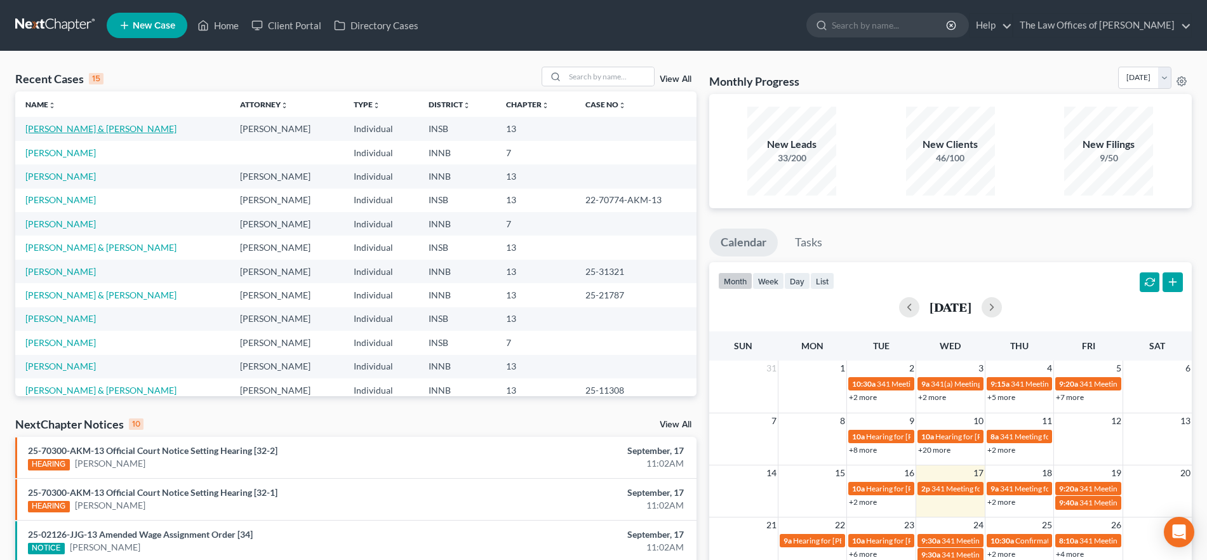
click at [90, 131] on link "[PERSON_NAME] & [PERSON_NAME]" at bounding box center [100, 128] width 151 height 11
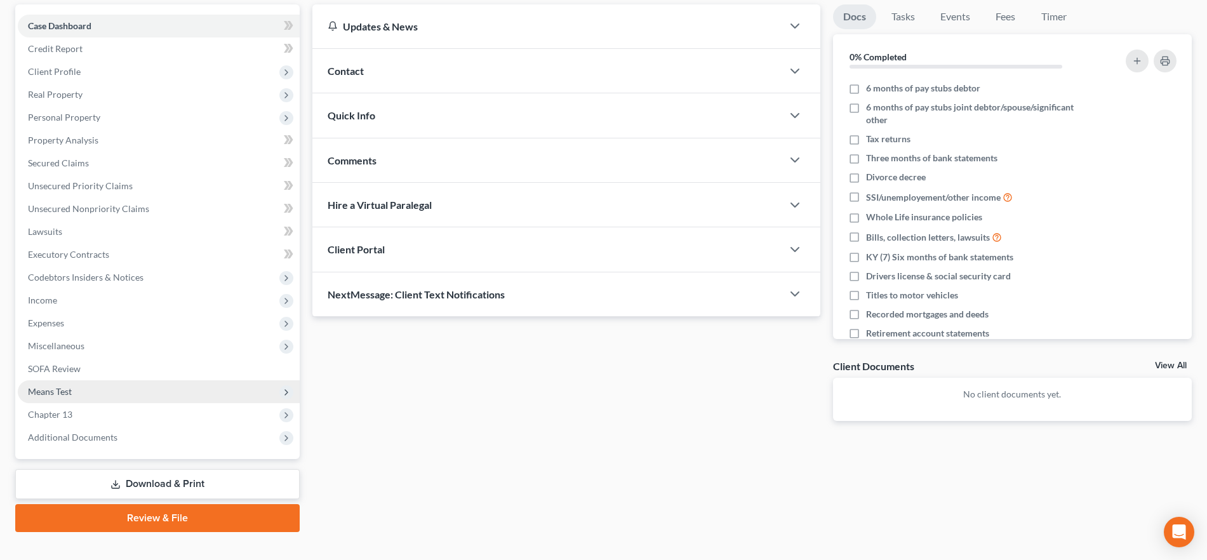
scroll to position [138, 0]
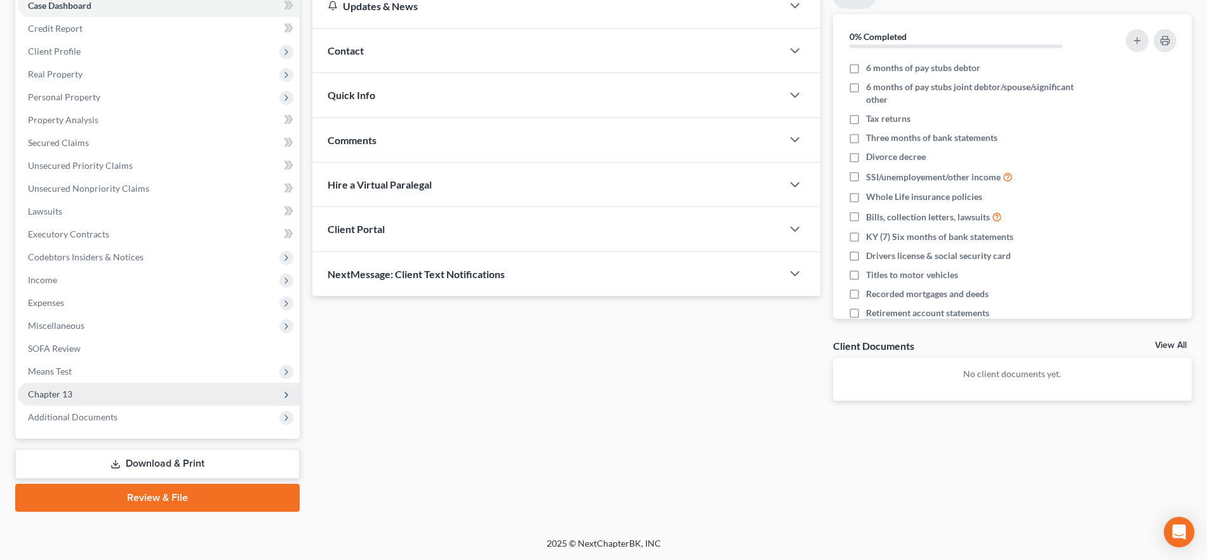
click at [107, 396] on span "Chapter 13" at bounding box center [159, 394] width 282 height 23
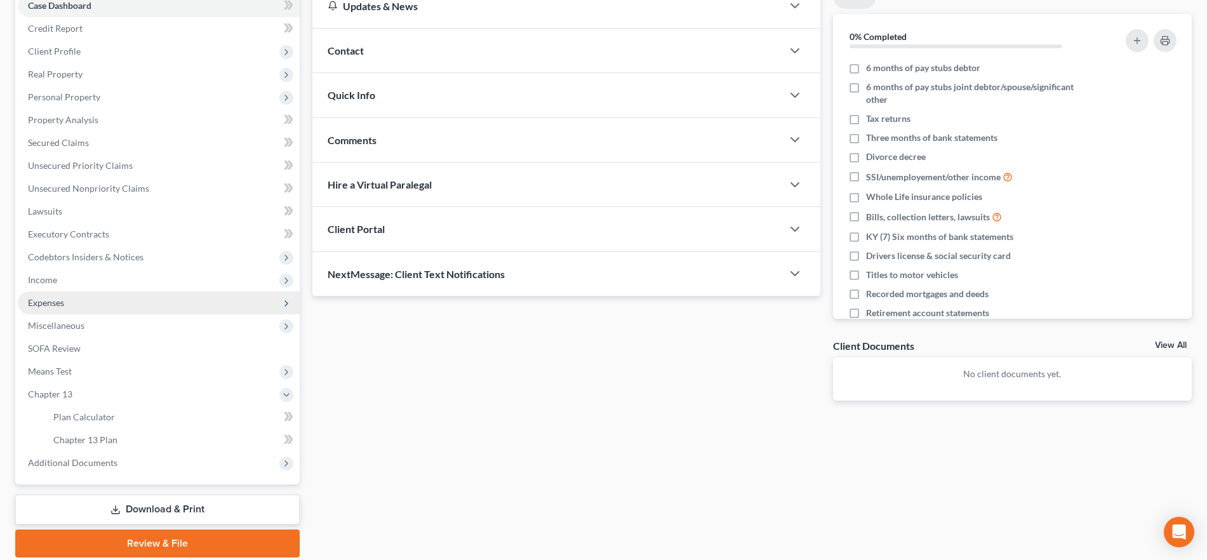
click at [155, 308] on span "Expenses" at bounding box center [159, 302] width 282 height 23
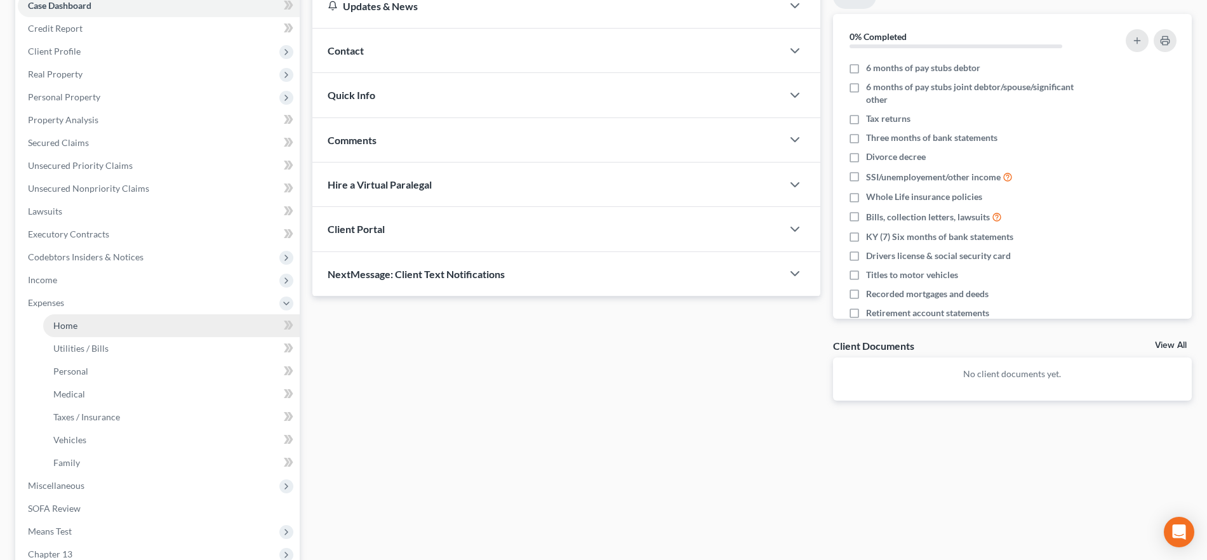
click at [113, 321] on link "Home" at bounding box center [171, 325] width 256 height 23
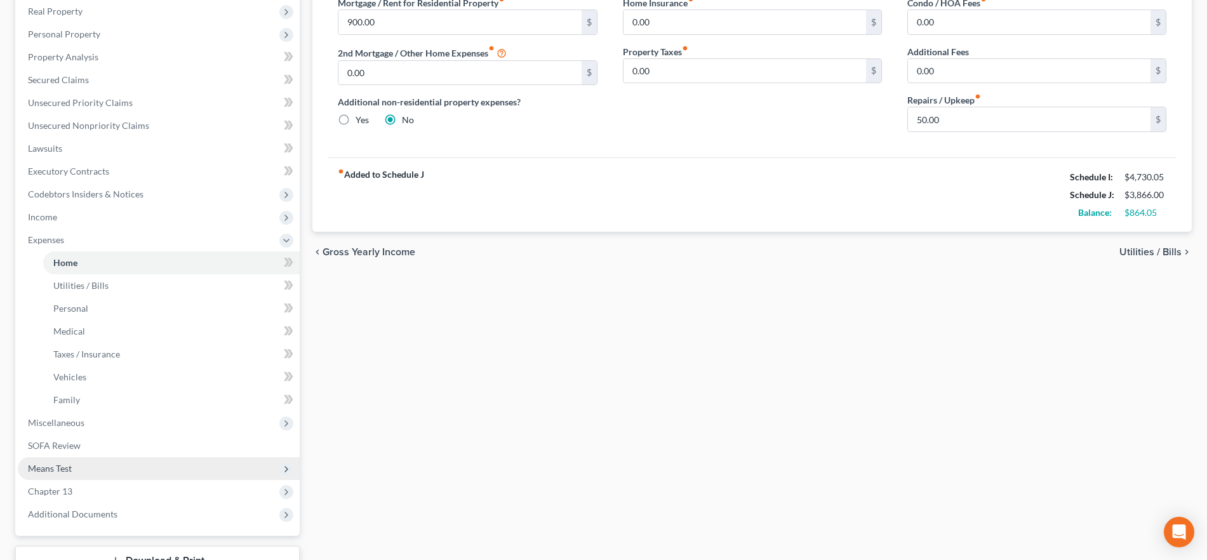
scroll to position [247, 0]
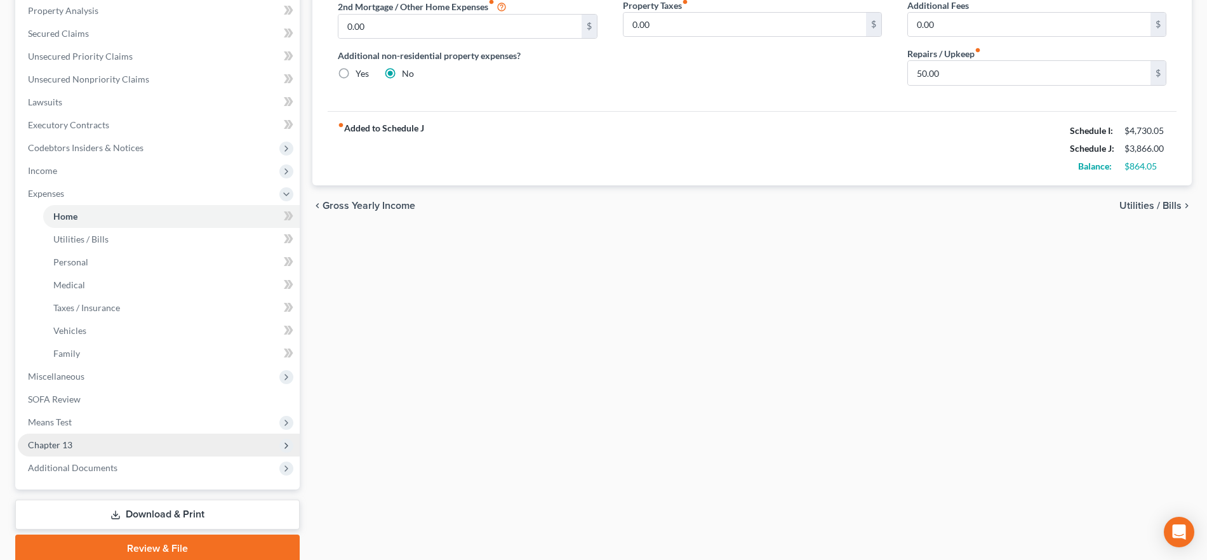
click at [122, 443] on span "Chapter 13" at bounding box center [159, 445] width 282 height 23
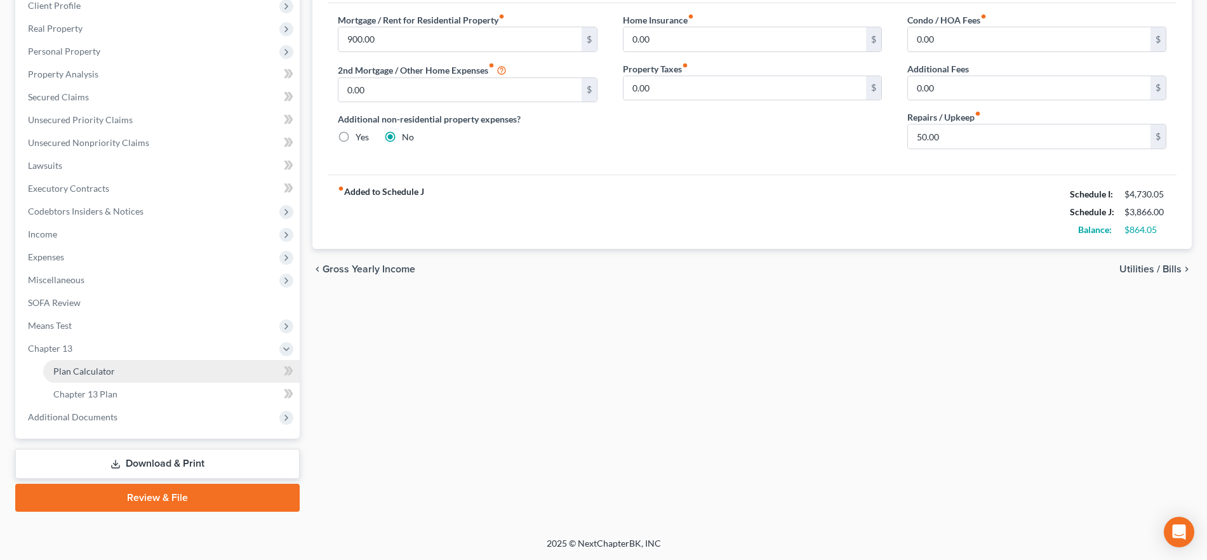
click at [117, 381] on link "Plan Calculator" at bounding box center [171, 371] width 256 height 23
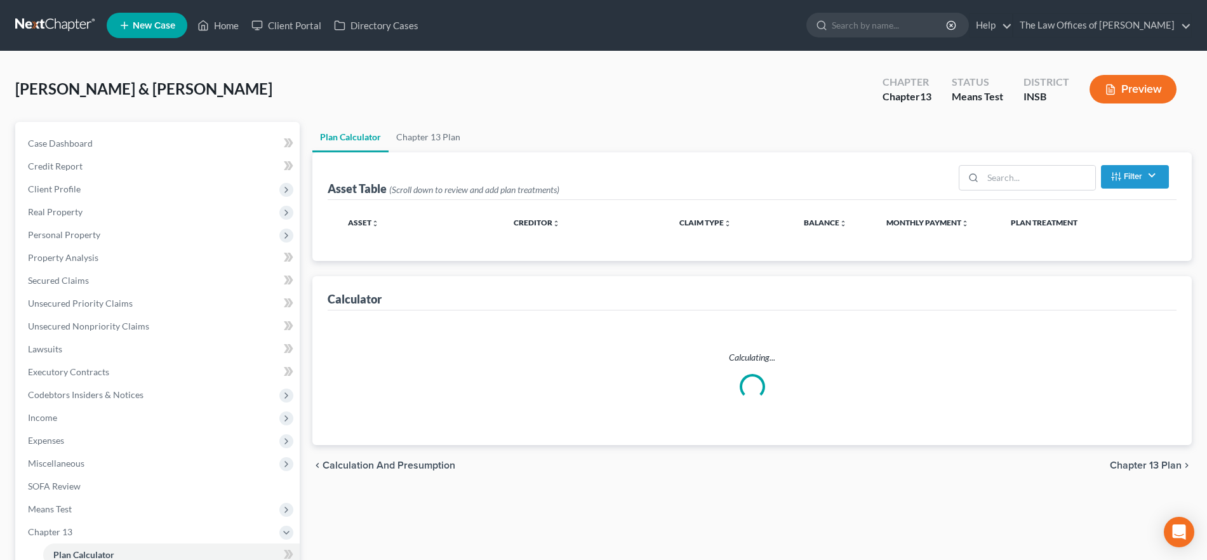
select select "59"
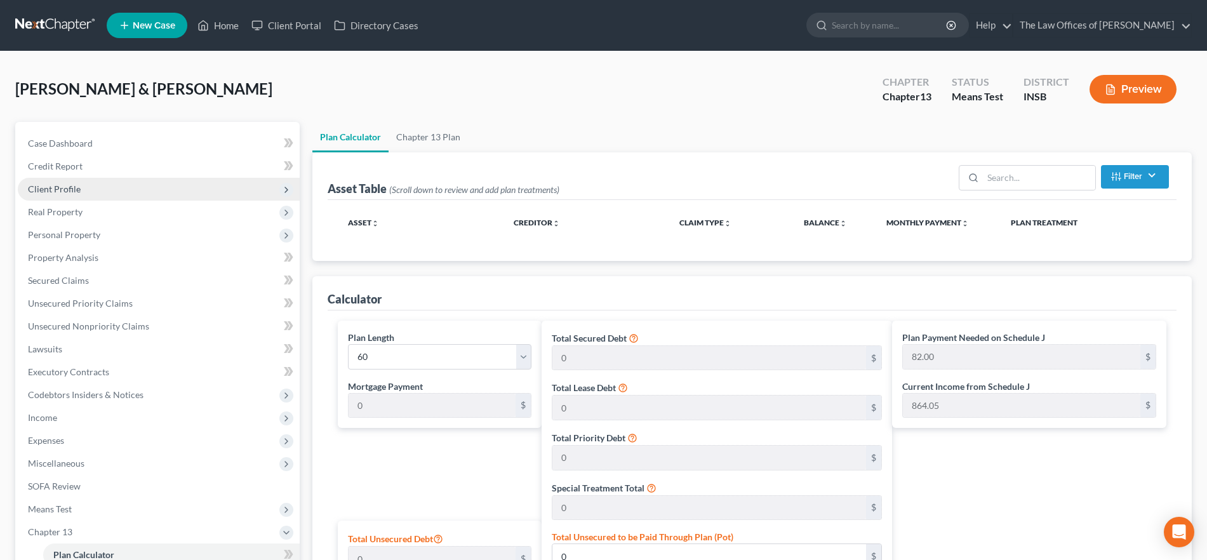
click at [75, 189] on span "Client Profile" at bounding box center [54, 188] width 53 height 11
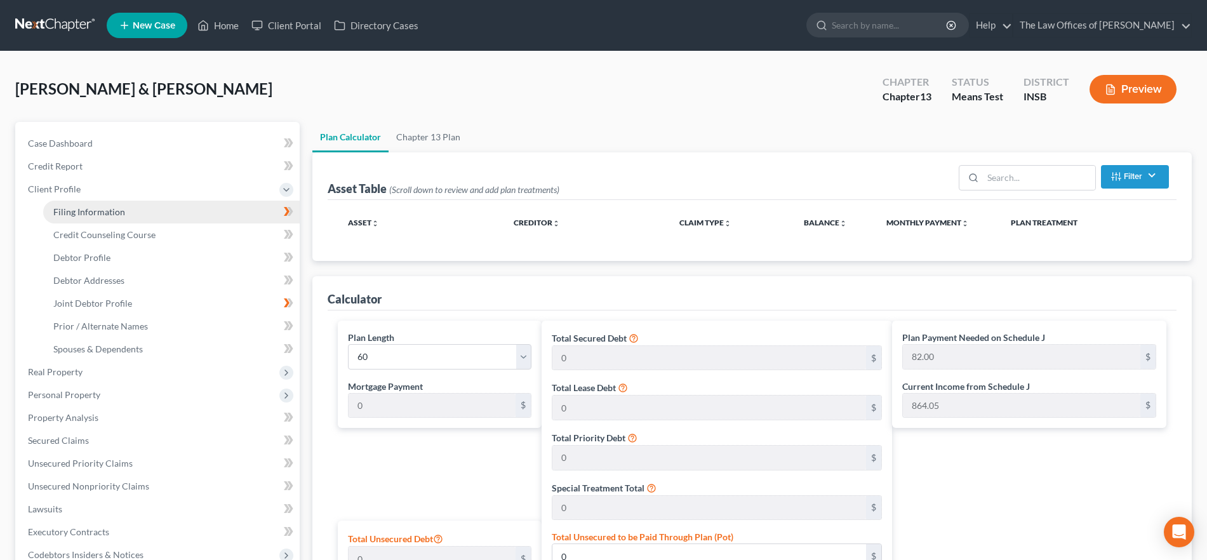
click at [123, 211] on span "Filing Information" at bounding box center [89, 211] width 72 height 11
select select "1"
select select "3"
select select "28"
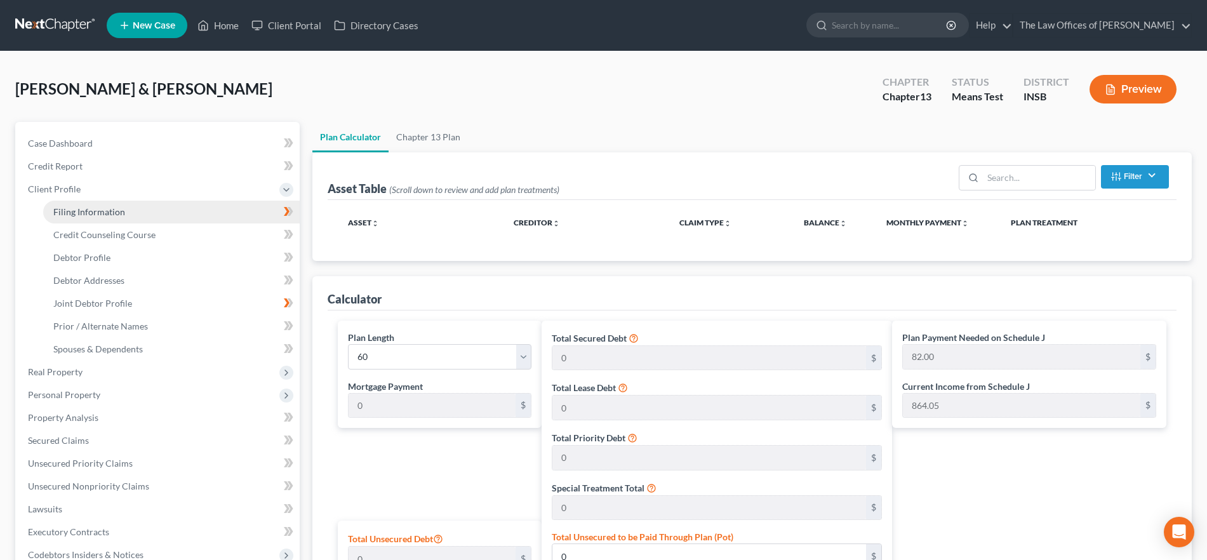
select select "1"
select select "15"
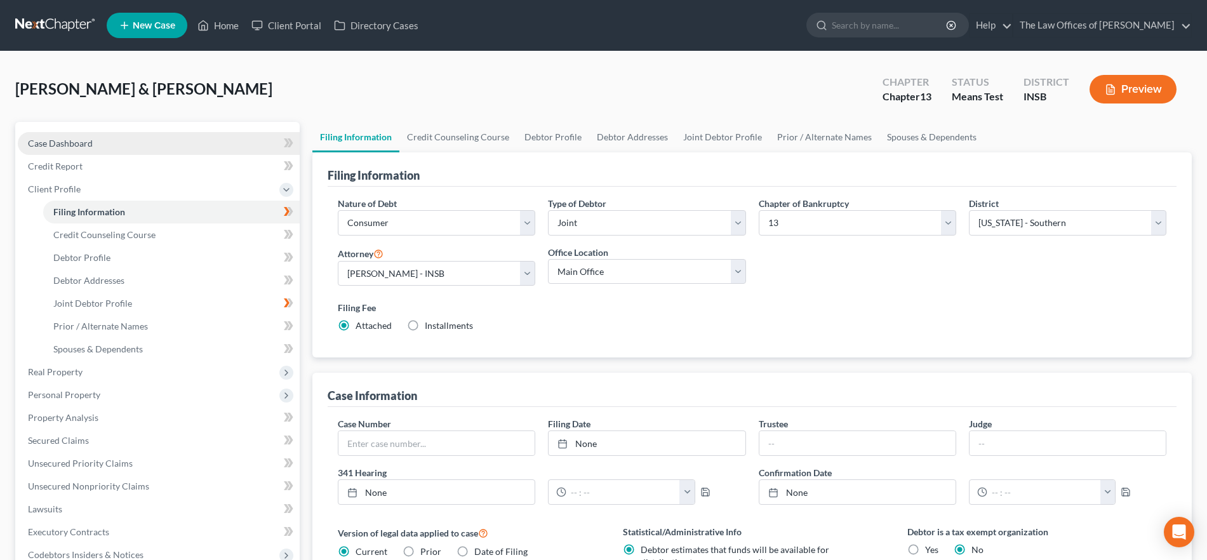
click at [93, 147] on link "Case Dashboard" at bounding box center [159, 143] width 282 height 23
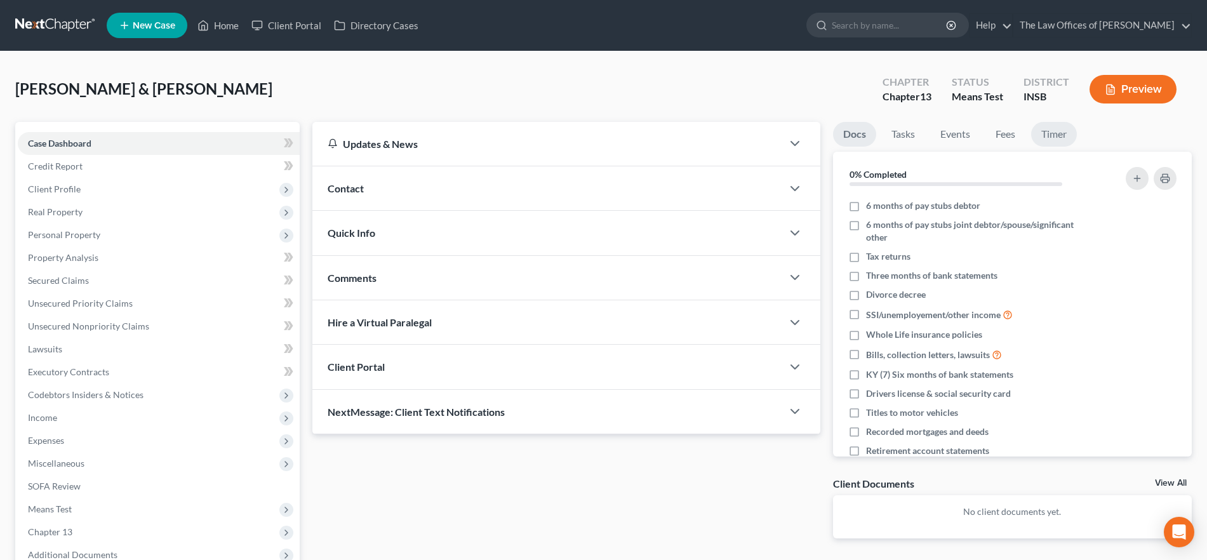
click at [1066, 138] on link "Timer" at bounding box center [1054, 134] width 46 height 25
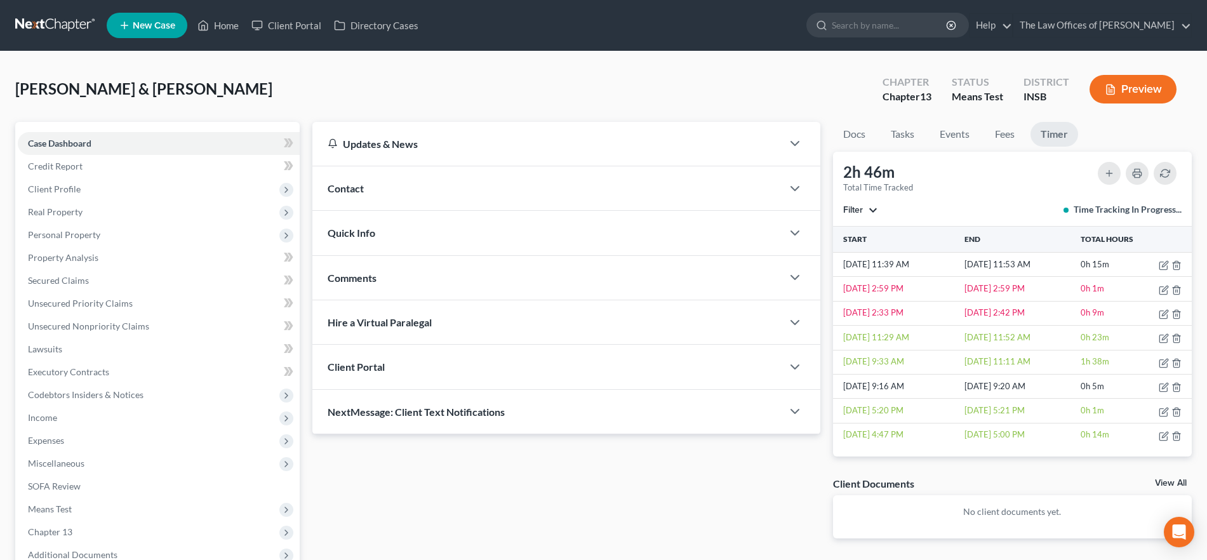
click at [872, 210] on button "Filter" at bounding box center [860, 210] width 35 height 9
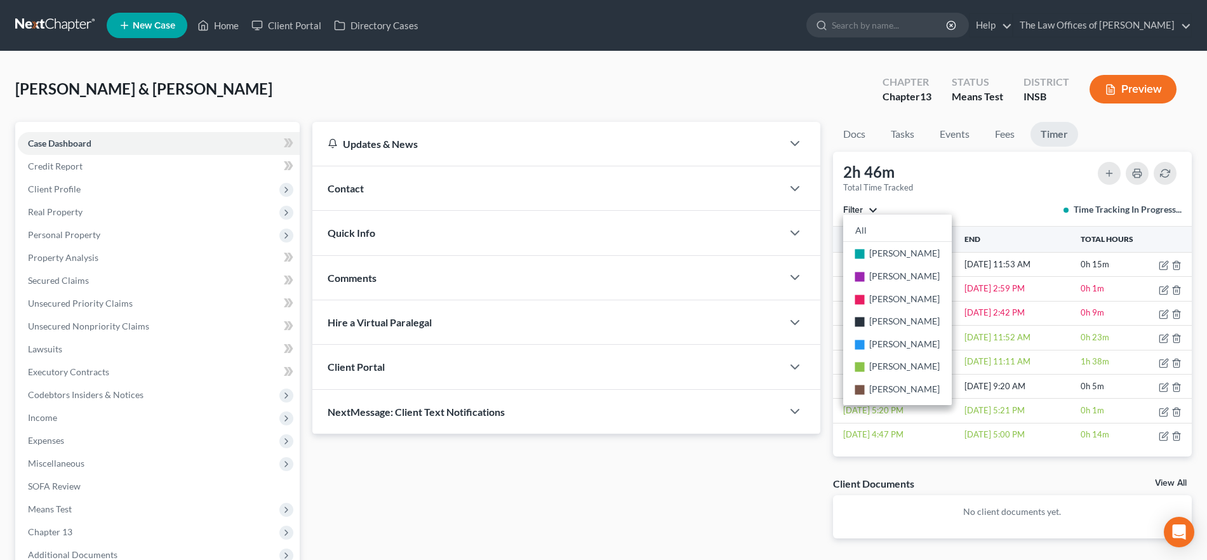
click at [872, 210] on button "Filter" at bounding box center [860, 210] width 35 height 9
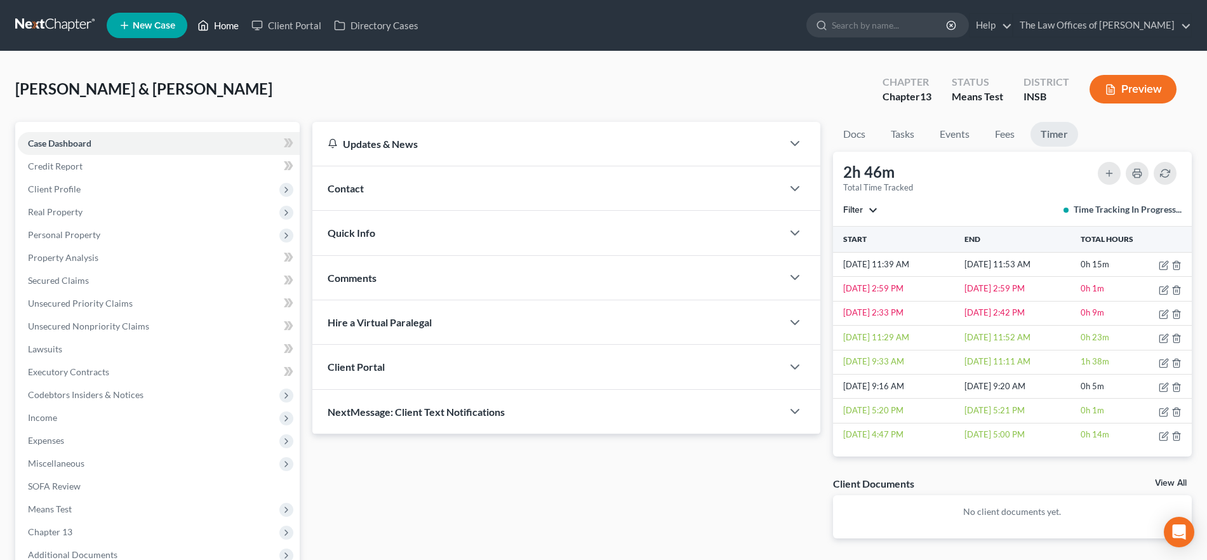
click at [225, 26] on link "Home" at bounding box center [218, 25] width 54 height 23
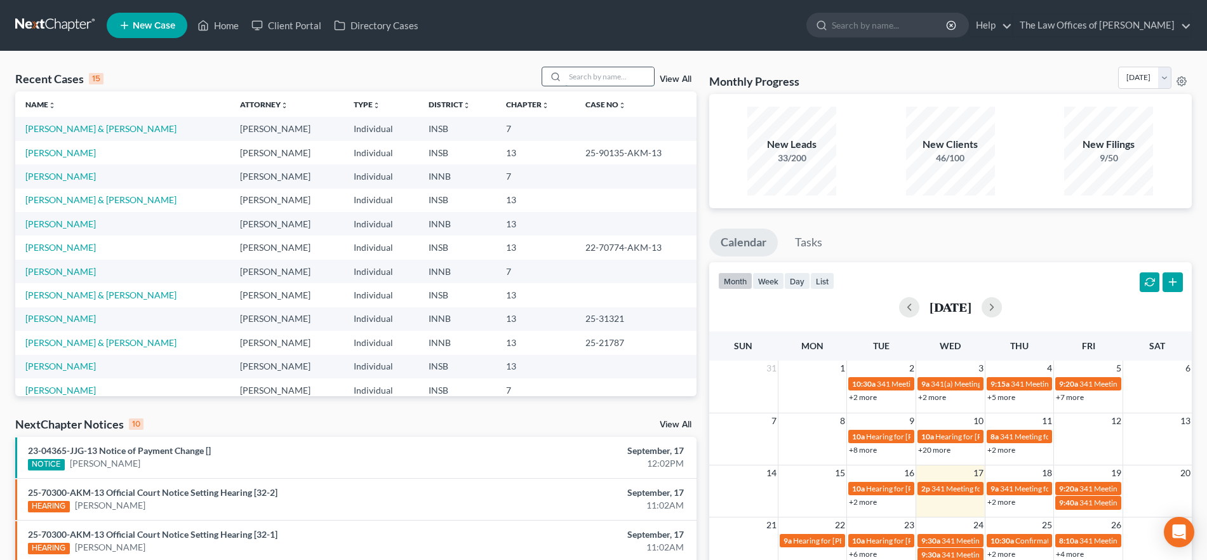
click at [580, 76] on input "search" at bounding box center [609, 76] width 89 height 18
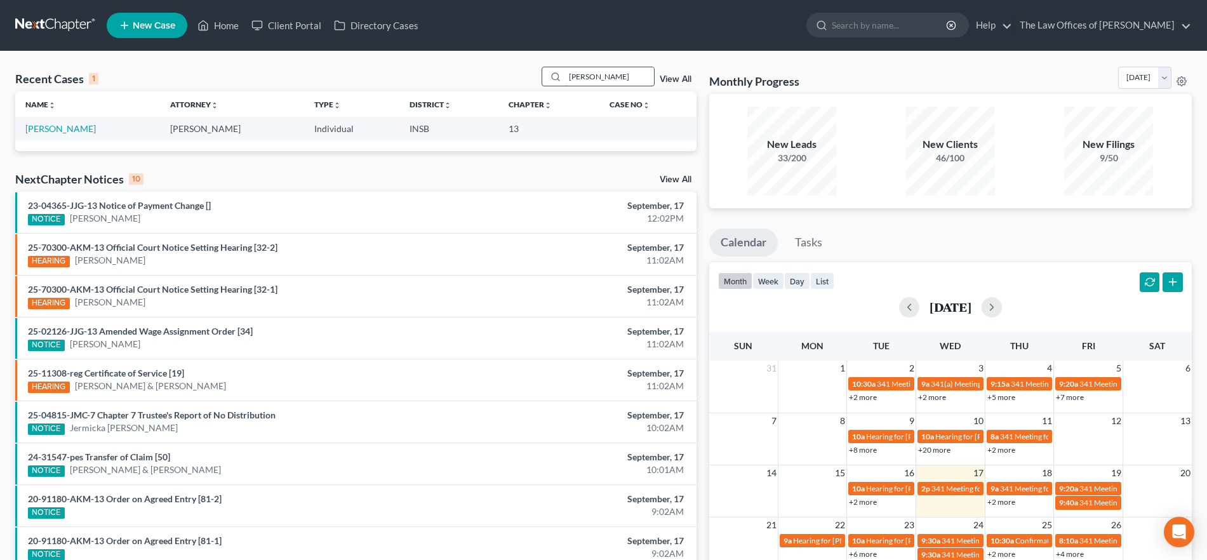
type input "[PERSON_NAME]"
click at [76, 128] on link "[PERSON_NAME]" at bounding box center [60, 128] width 70 height 11
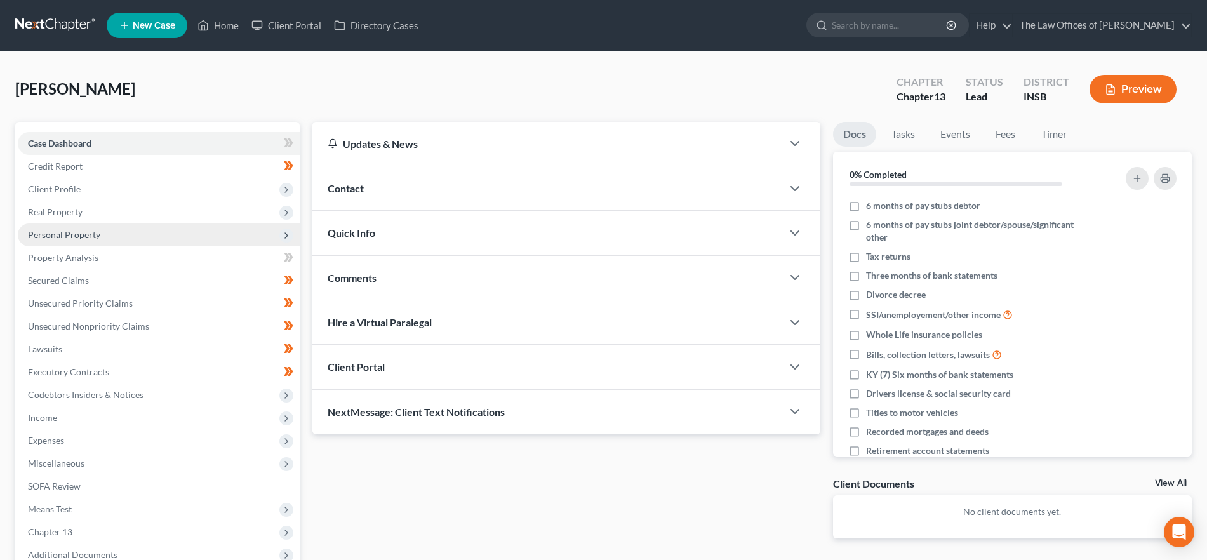
drag, startPoint x: 103, startPoint y: 236, endPoint x: 108, endPoint y: 243, distance: 7.7
click at [103, 236] on span "Personal Property" at bounding box center [159, 234] width 282 height 23
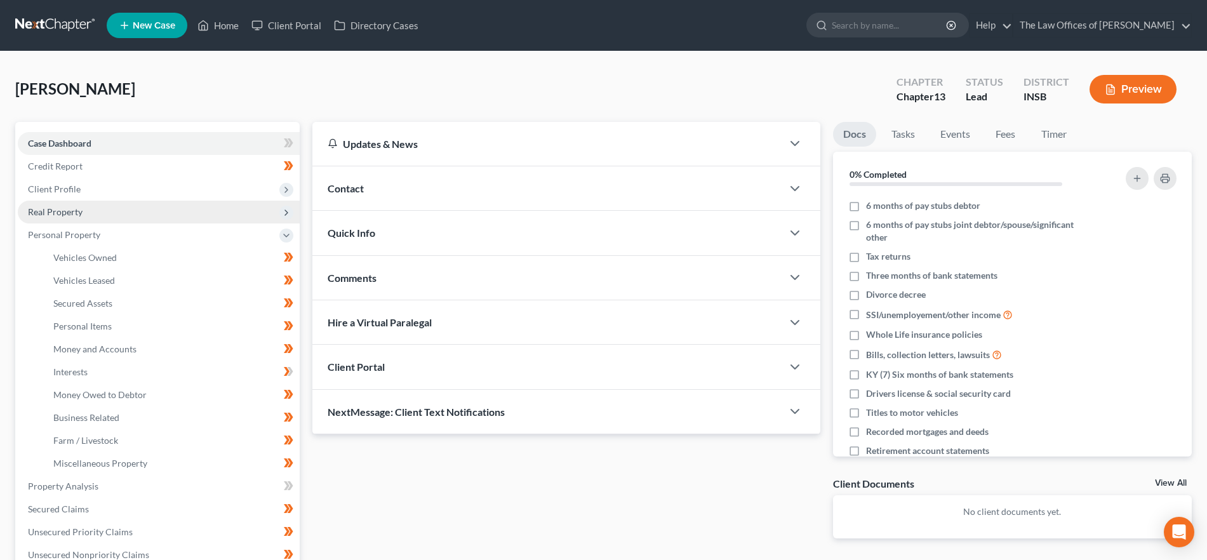
click at [95, 206] on span "Real Property" at bounding box center [159, 212] width 282 height 23
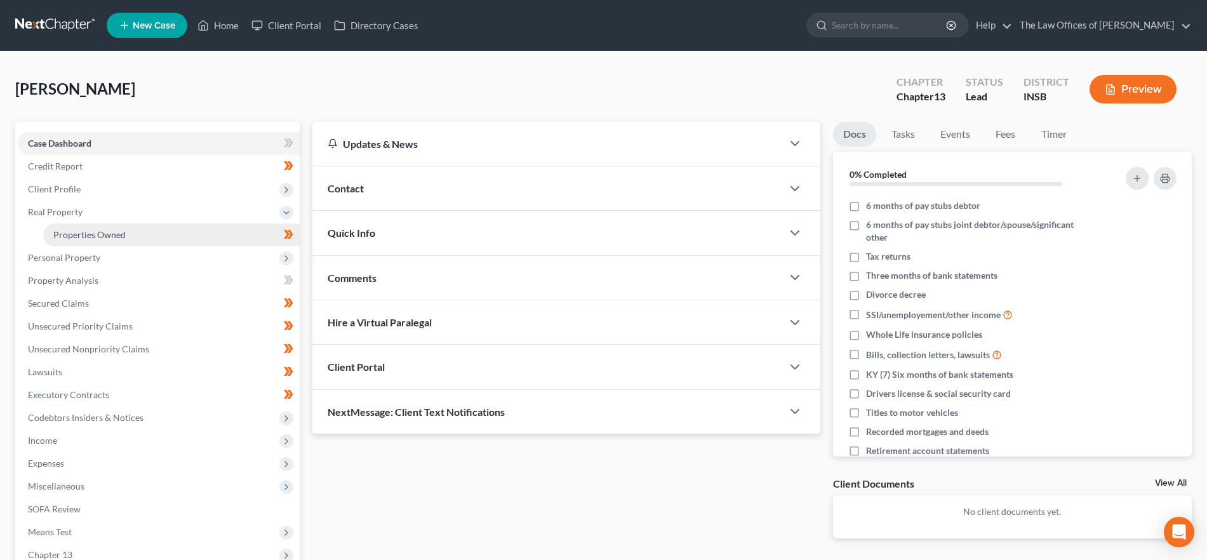
click at [106, 224] on link "Properties Owned" at bounding box center [171, 234] width 256 height 23
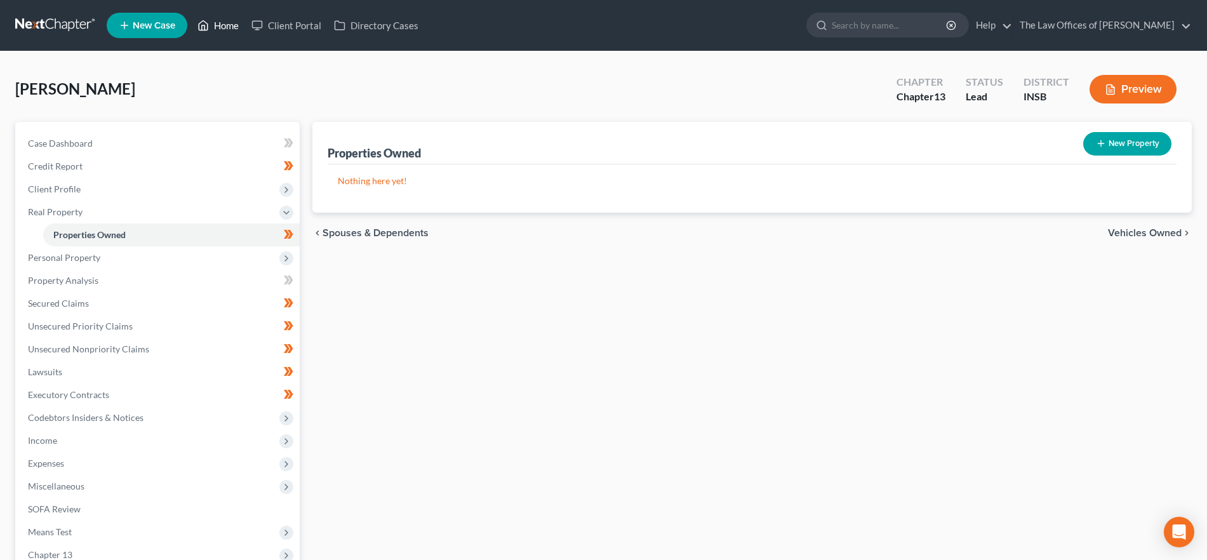
drag, startPoint x: 210, startPoint y: 22, endPoint x: 193, endPoint y: 1, distance: 27.1
click at [210, 22] on link "Home" at bounding box center [218, 25] width 54 height 23
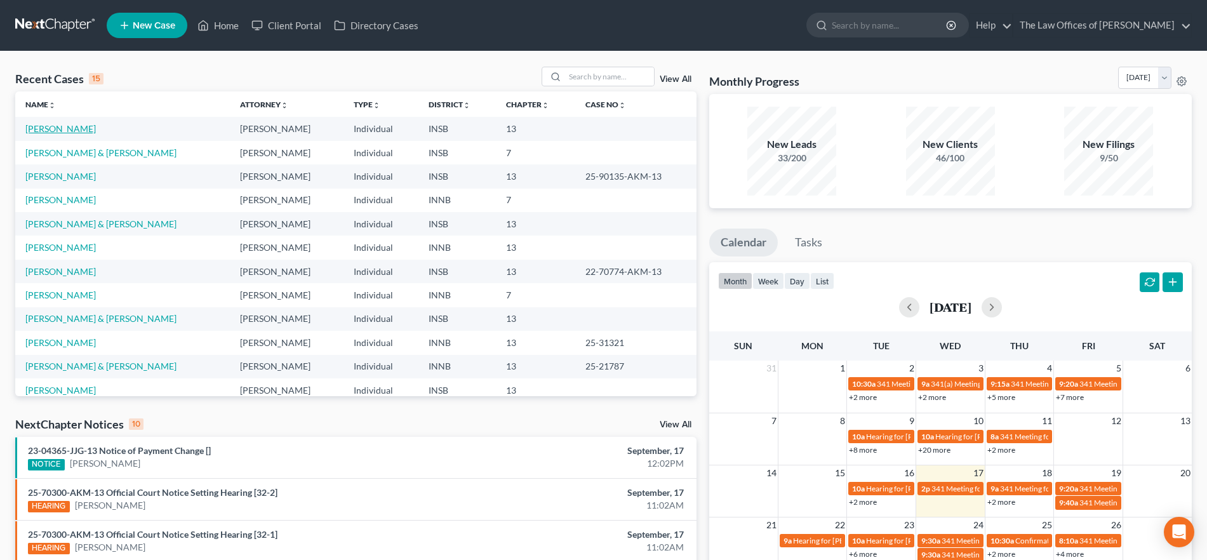
drag, startPoint x: 83, startPoint y: 125, endPoint x: 89, endPoint y: 130, distance: 7.2
click at [83, 125] on link "[PERSON_NAME]" at bounding box center [60, 128] width 70 height 11
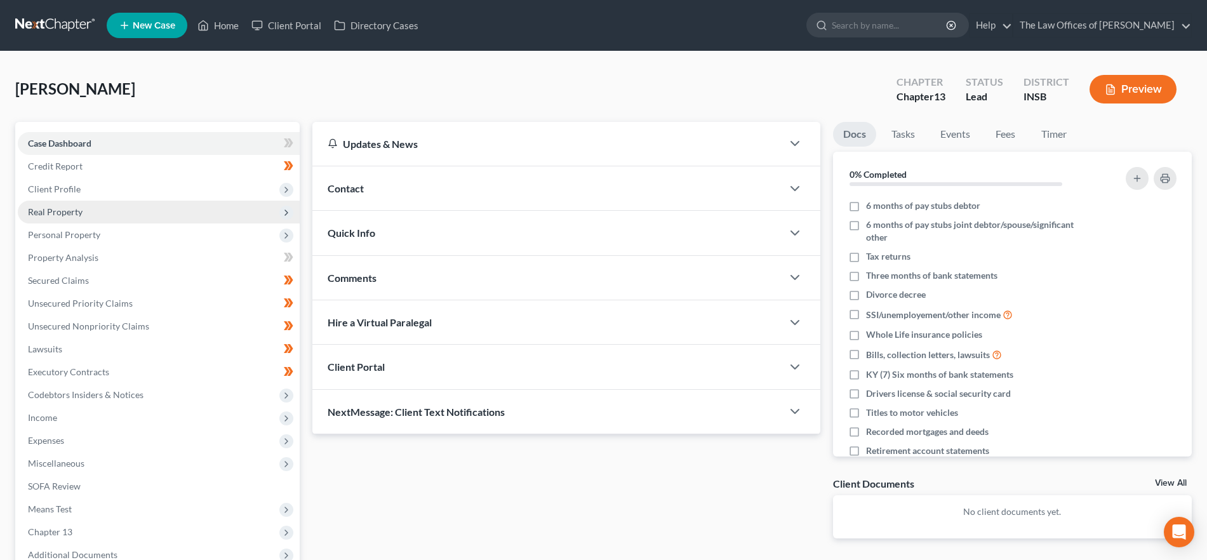
click at [78, 211] on span "Real Property" at bounding box center [55, 211] width 55 height 11
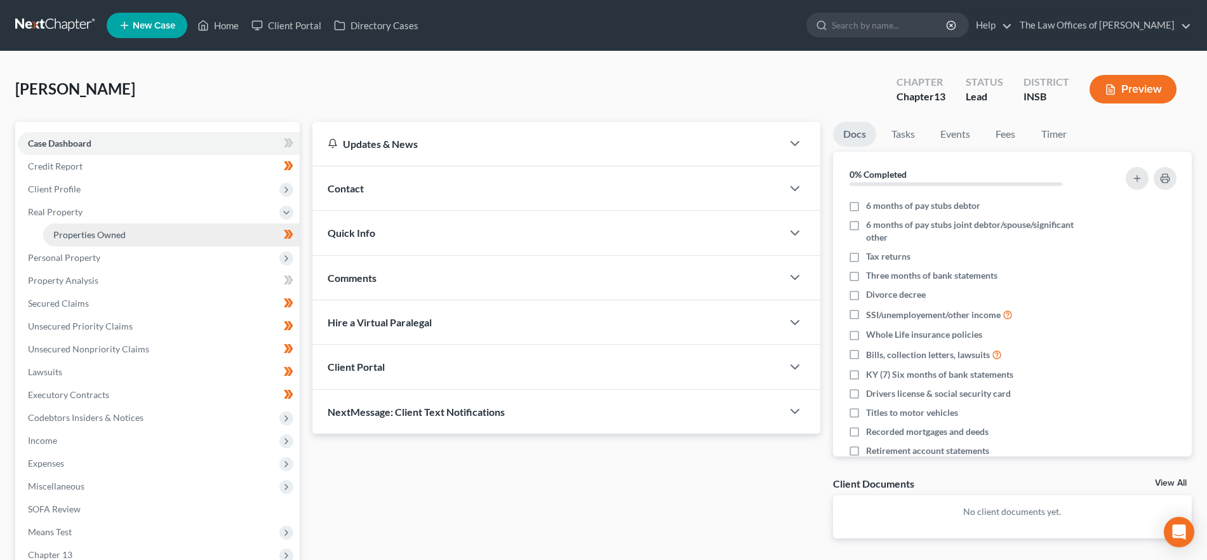
click at [115, 228] on link "Properties Owned" at bounding box center [171, 234] width 256 height 23
